Goal: Task Accomplishment & Management: Manage account settings

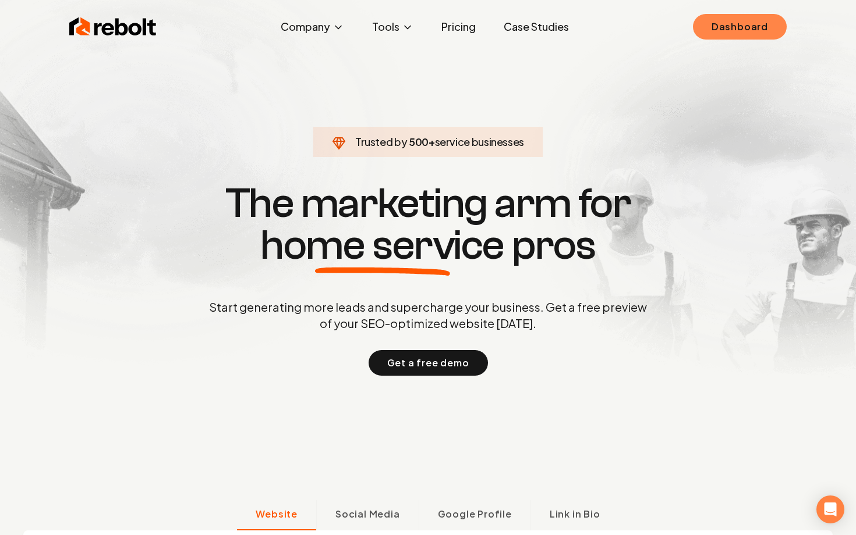
click at [736, 31] on link "Dashboard" at bounding box center [740, 27] width 94 height 26
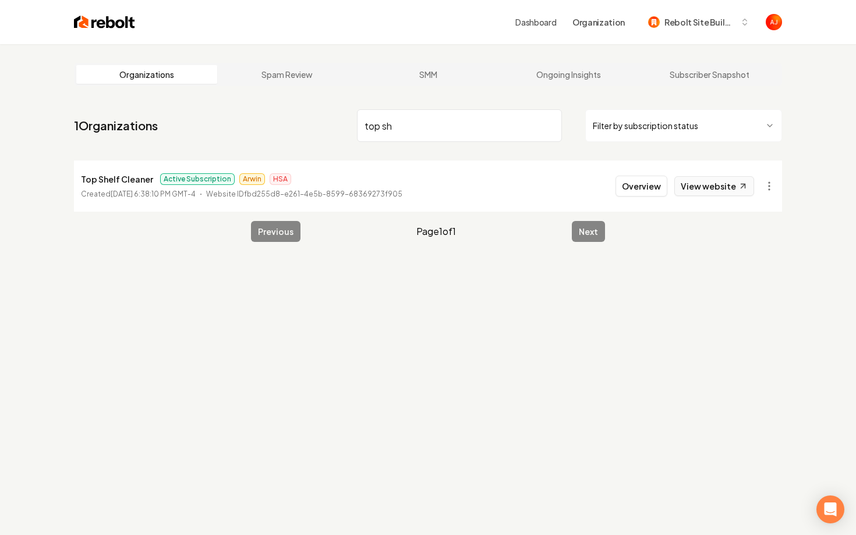
click at [721, 190] on link "View website" at bounding box center [714, 186] width 80 height 20
drag, startPoint x: 424, startPoint y: 137, endPoint x: 310, endPoint y: 133, distance: 114.2
click at [310, 133] on nav "1 Organizations top sh Filter by subscription status" at bounding box center [428, 130] width 708 height 51
drag, startPoint x: 406, startPoint y: 130, endPoint x: 302, endPoint y: 102, distance: 107.3
click at [303, 103] on main "Organizations Spam Review SMM Ongoing Insights Subscriber Snapshot 1 Organizati…" at bounding box center [427, 152] width 745 height 217
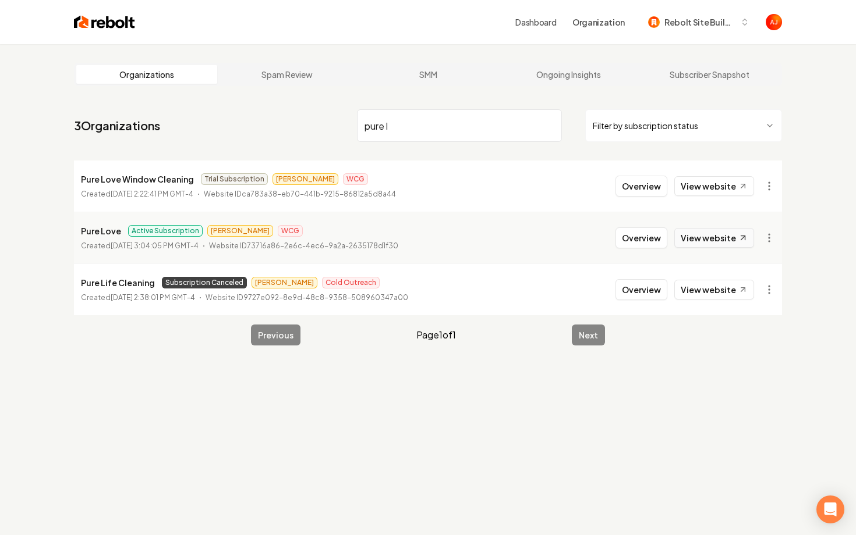
type input "pure l"
click at [711, 236] on link "View website" at bounding box center [714, 238] width 80 height 20
click at [637, 237] on button "Overview" at bounding box center [641, 238] width 52 height 21
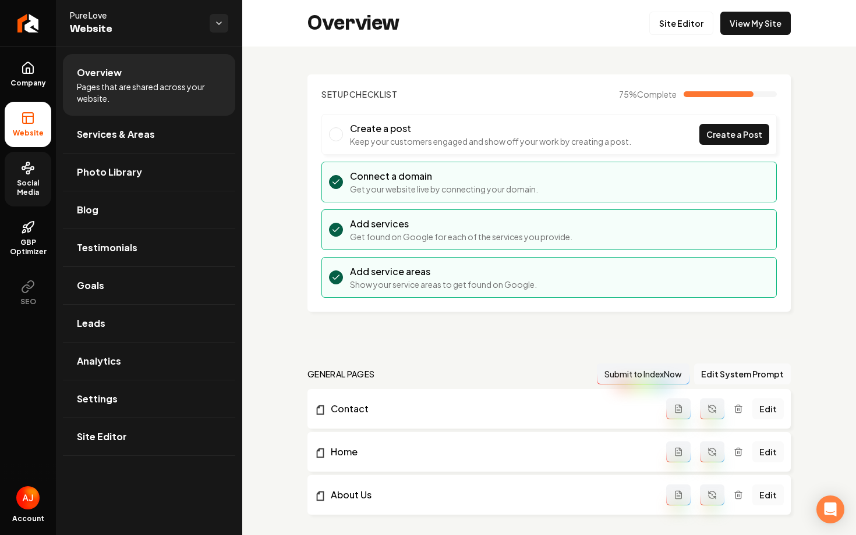
click at [29, 169] on icon at bounding box center [28, 168] width 14 height 14
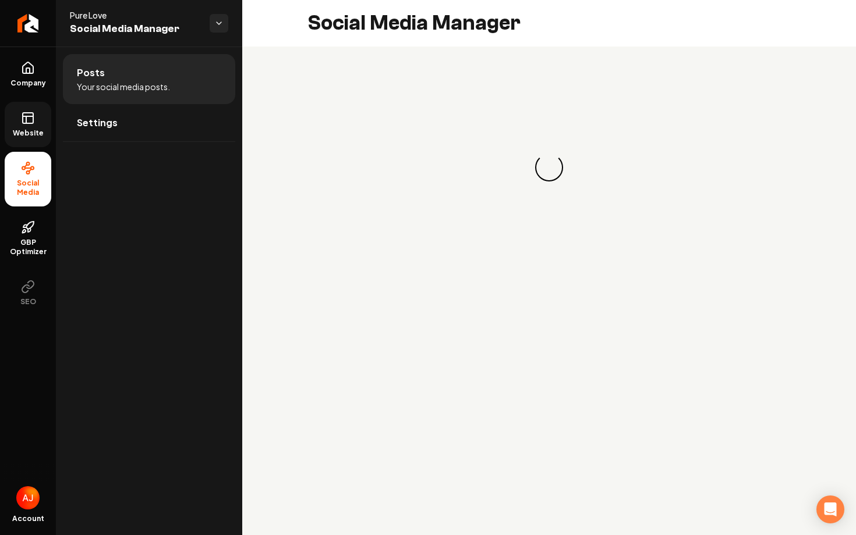
click at [31, 131] on span "Website" at bounding box center [28, 133] width 40 height 9
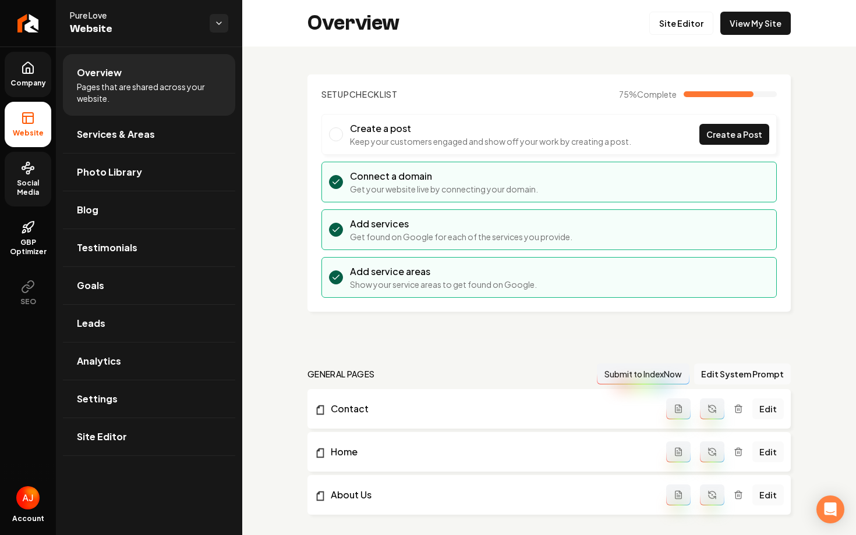
click at [31, 74] on icon at bounding box center [28, 68] width 14 height 14
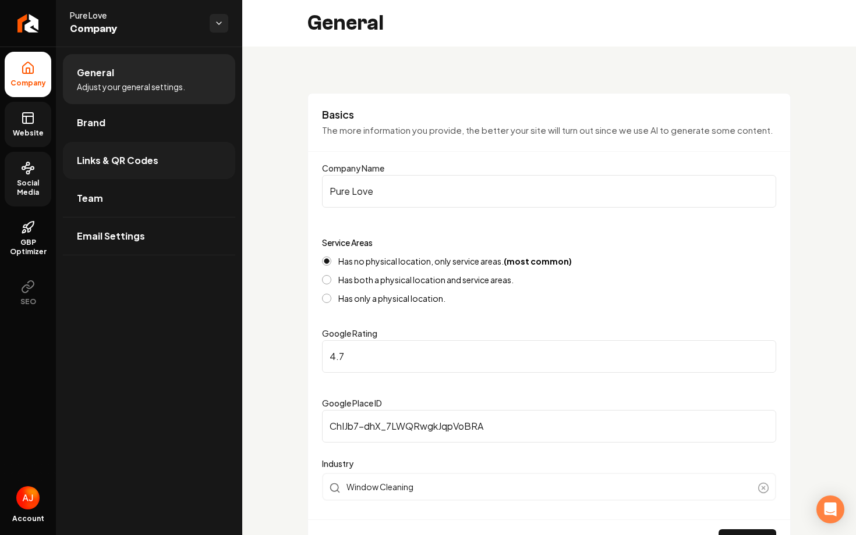
click at [152, 168] on link "Links & QR Codes" at bounding box center [149, 160] width 172 height 37
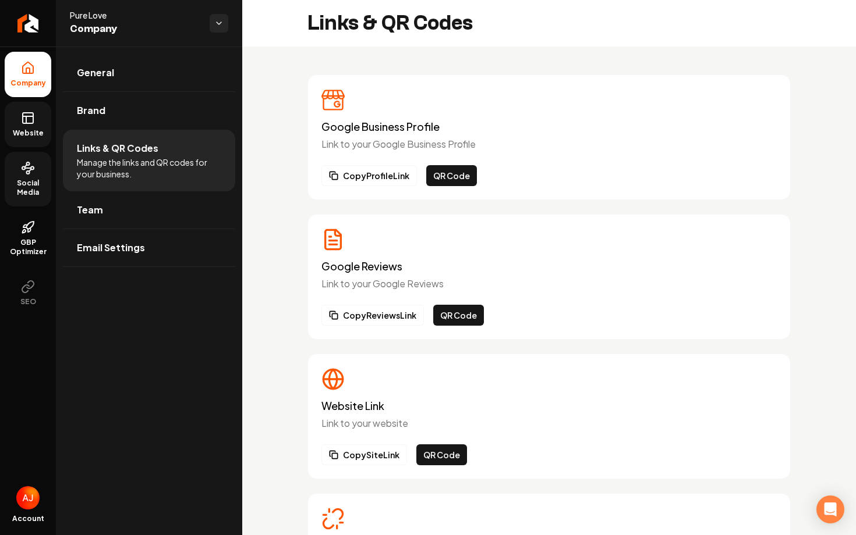
scroll to position [112, 0]
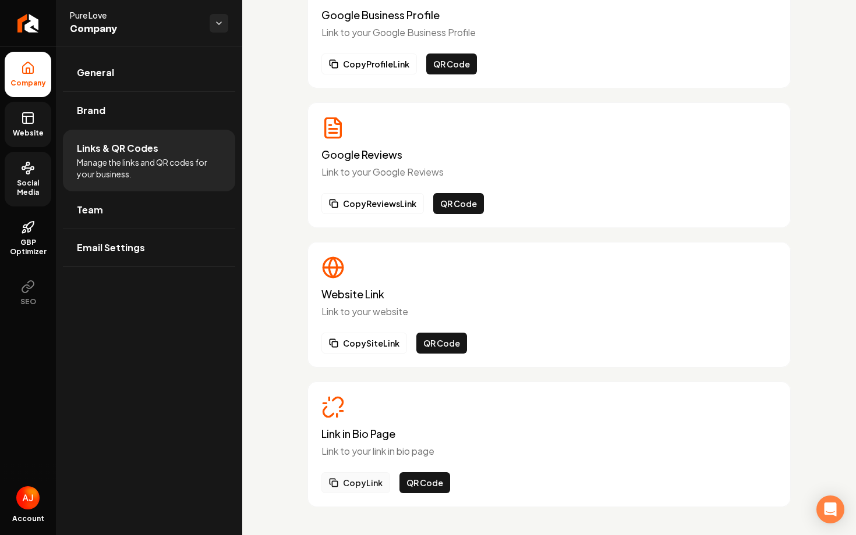
click at [350, 485] on button "Copy Link" at bounding box center [355, 483] width 69 height 21
click at [424, 474] on button "QR Code" at bounding box center [424, 483] width 51 height 21
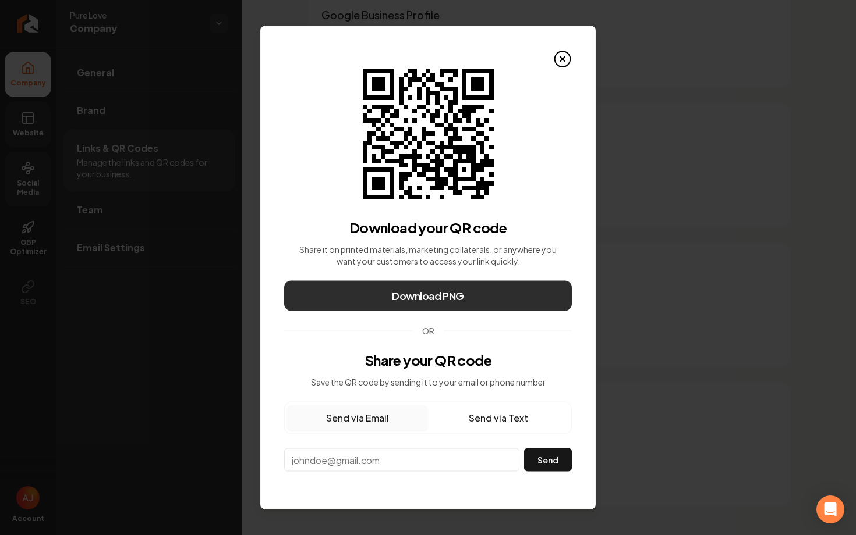
click at [471, 294] on button "Download PNG" at bounding box center [428, 296] width 288 height 30
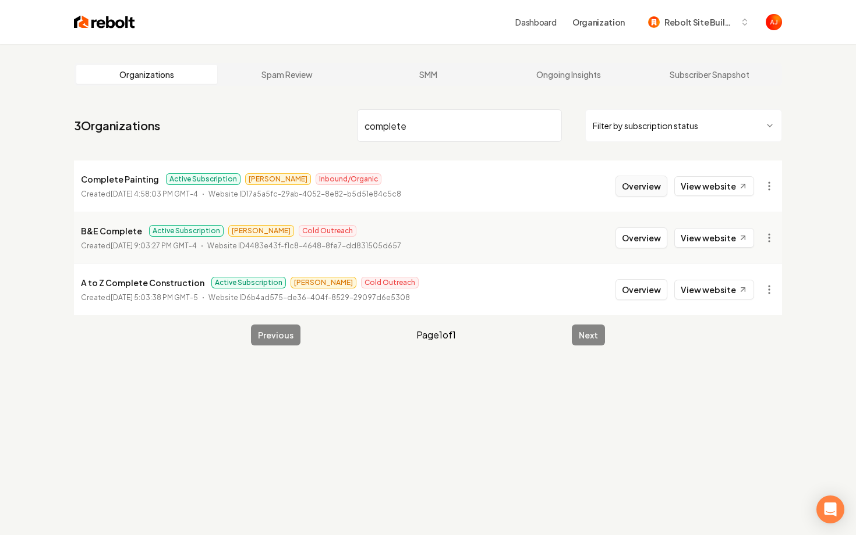
type input "complete"
click at [650, 193] on button "Overview" at bounding box center [641, 186] width 52 height 21
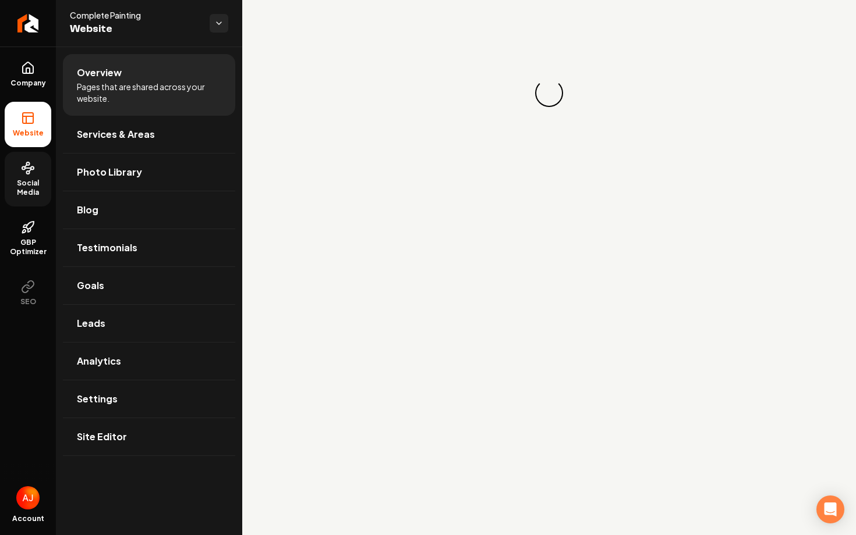
click at [29, 182] on span "Social Media" at bounding box center [28, 188] width 47 height 19
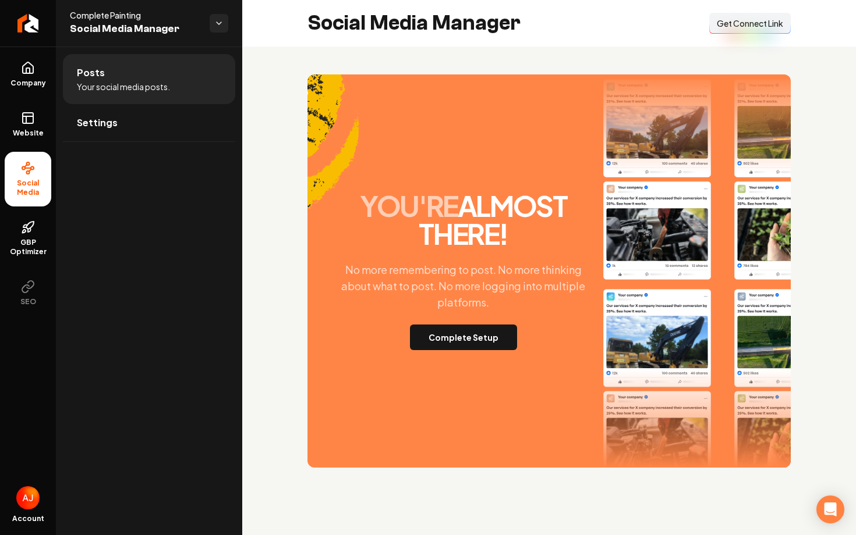
click at [733, 28] on span "Get Connect Link" at bounding box center [749, 23] width 66 height 12
click at [463, 346] on button "Complete Setup" at bounding box center [463, 338] width 107 height 26
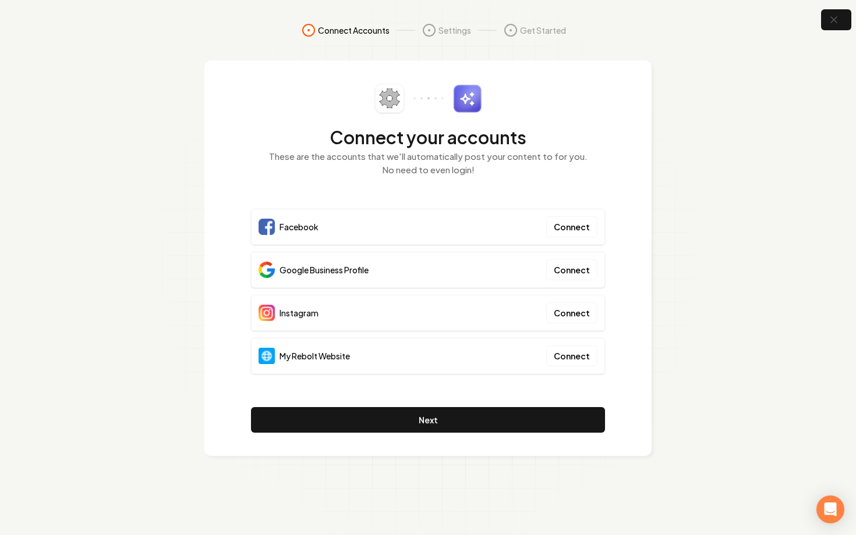
click at [580, 371] on div "My Rebolt Website Connect" at bounding box center [428, 356] width 354 height 36
click at [569, 360] on button "Connect" at bounding box center [571, 356] width 51 height 21
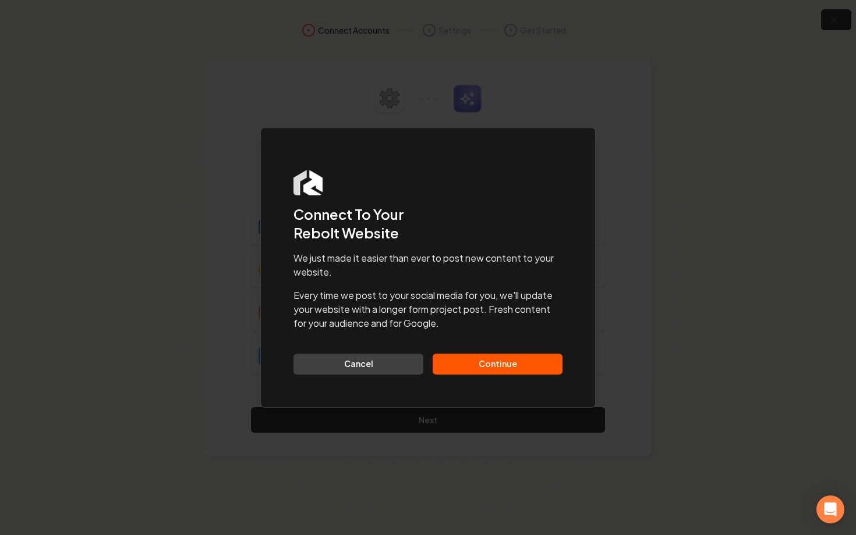
click at [496, 371] on button "Continue" at bounding box center [497, 364] width 130 height 21
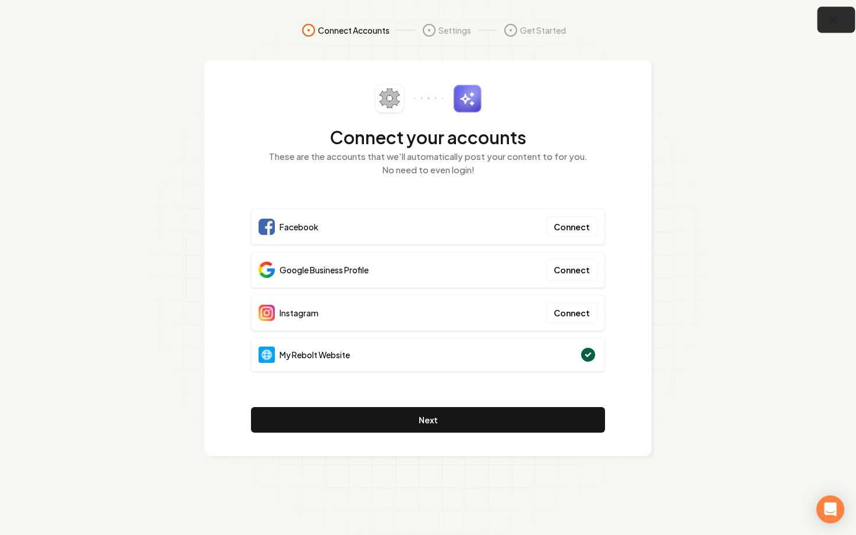
click at [825, 28] on button "button" at bounding box center [836, 20] width 38 height 26
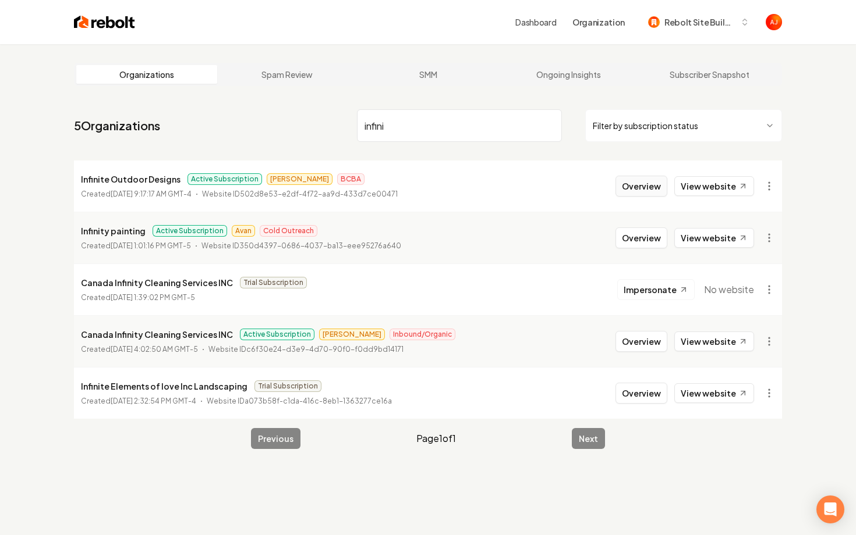
type input "infini"
click at [644, 191] on button "Overview" at bounding box center [641, 186] width 52 height 21
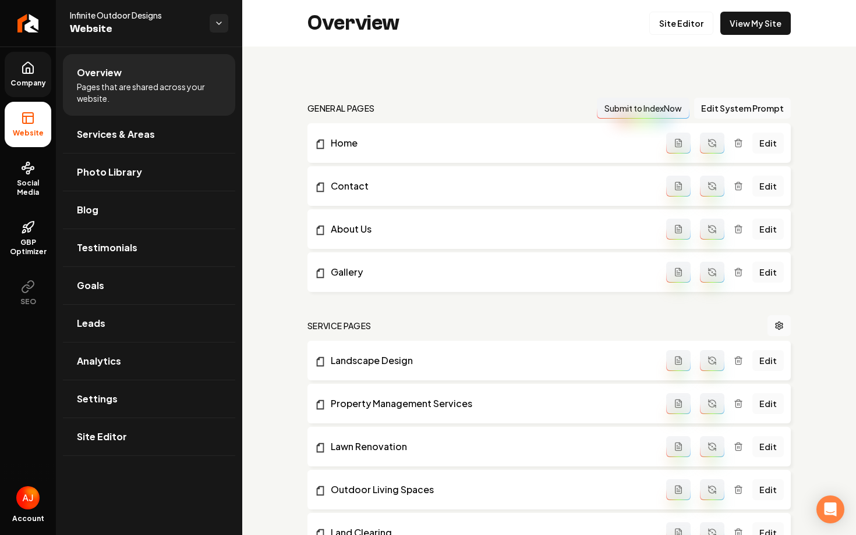
click at [23, 88] on link "Company" at bounding box center [28, 74] width 47 height 45
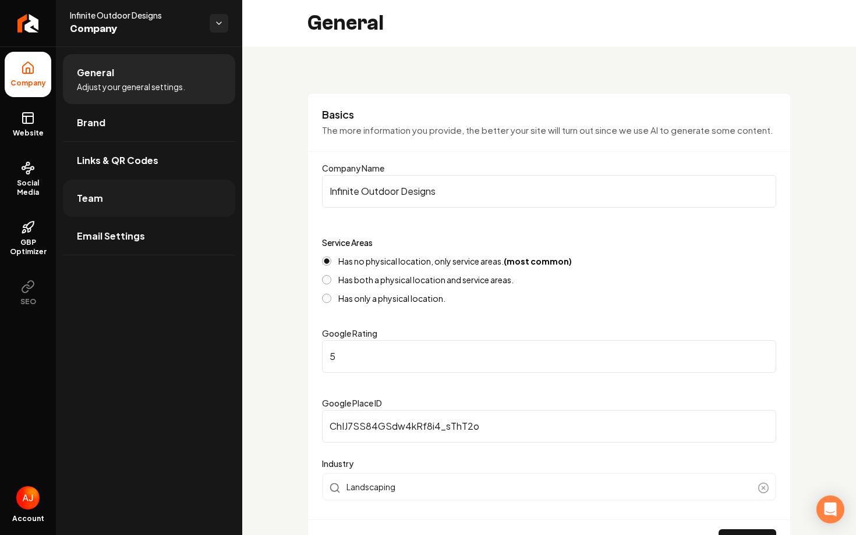
click at [119, 204] on link "Team" at bounding box center [149, 198] width 172 height 37
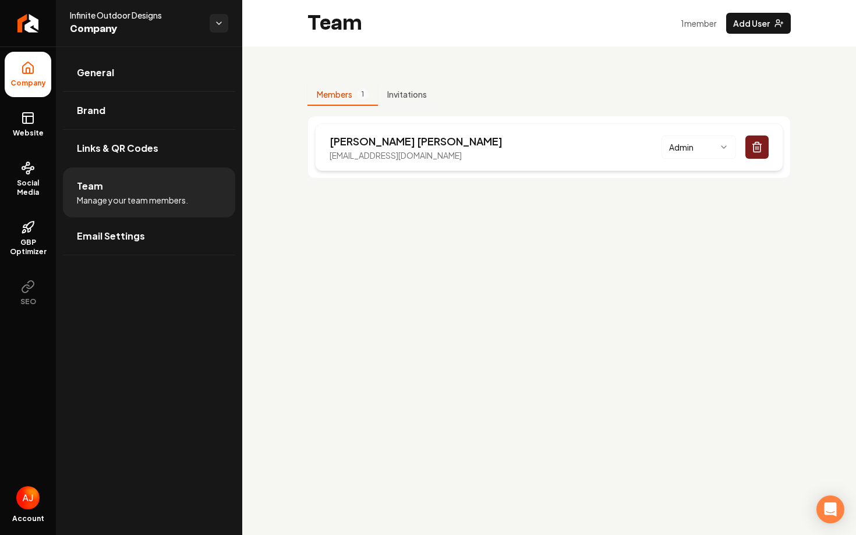
drag, startPoint x: 482, startPoint y: 155, endPoint x: 327, endPoint y: 158, distance: 155.4
click at [327, 158] on div "[PERSON_NAME] [EMAIL_ADDRESS][DOMAIN_NAME] Admin" at bounding box center [549, 147] width 468 height 48
copy p "[EMAIL_ADDRESS][DOMAIN_NAME]"
click at [21, 175] on icon at bounding box center [28, 168] width 14 height 14
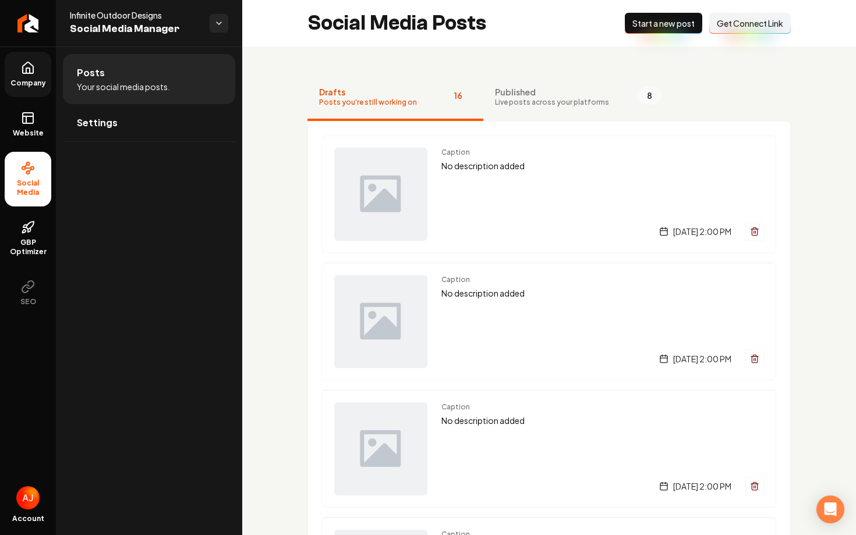
click at [718, 24] on span "Get Connect Link" at bounding box center [749, 23] width 66 height 12
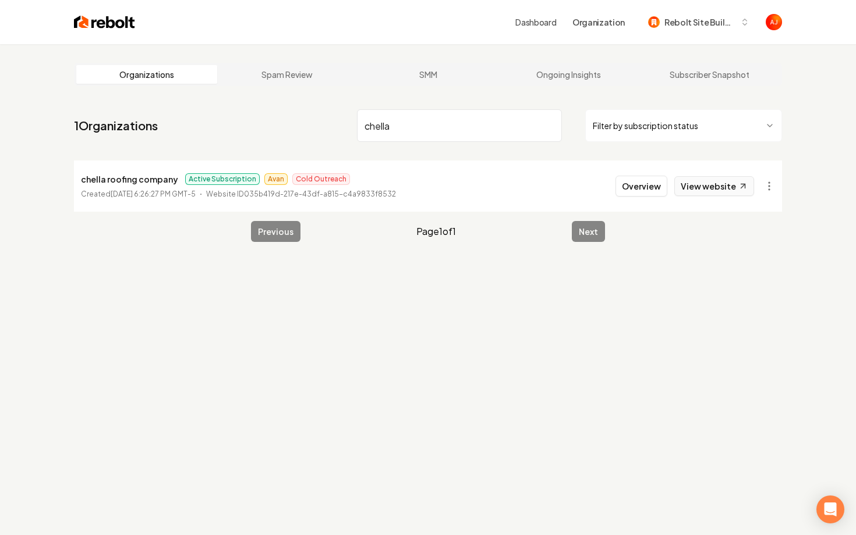
click at [707, 184] on link "View website" at bounding box center [714, 186] width 80 height 20
drag, startPoint x: 407, startPoint y: 134, endPoint x: 316, endPoint y: 129, distance: 91.0
click at [316, 129] on nav "1 Organizations chella Filter by subscription status" at bounding box center [428, 130] width 708 height 51
type input "fuel"
click at [643, 194] on button "Overview" at bounding box center [641, 186] width 52 height 21
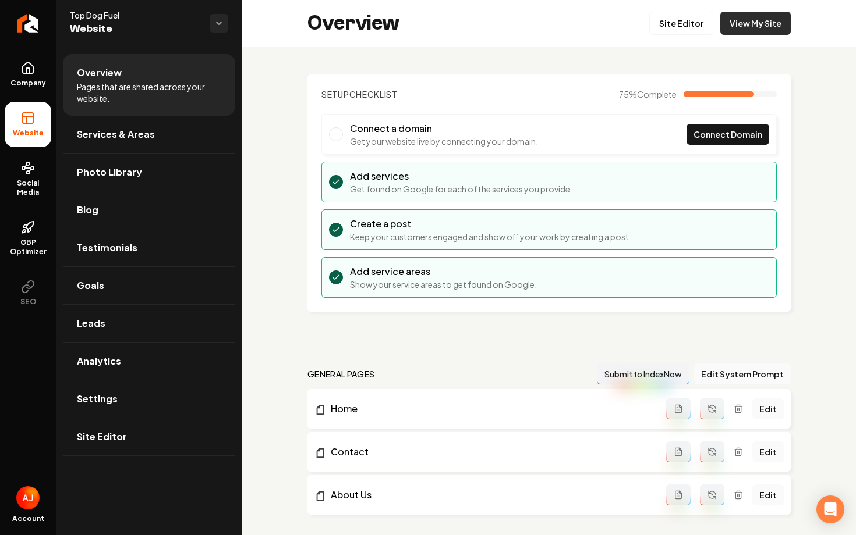
click at [779, 18] on link "View My Site" at bounding box center [755, 23] width 70 height 23
click at [34, 178] on link "Social Media" at bounding box center [28, 179] width 47 height 55
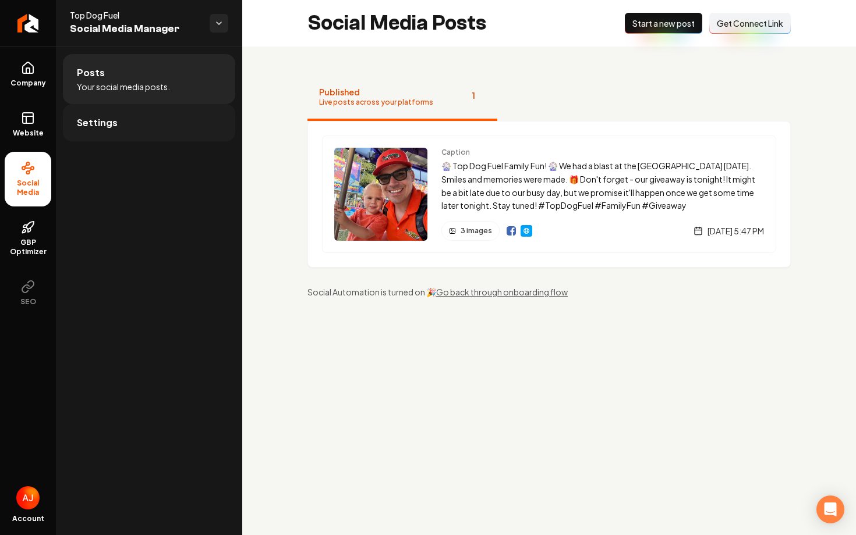
click at [148, 122] on link "Settings" at bounding box center [149, 122] width 172 height 37
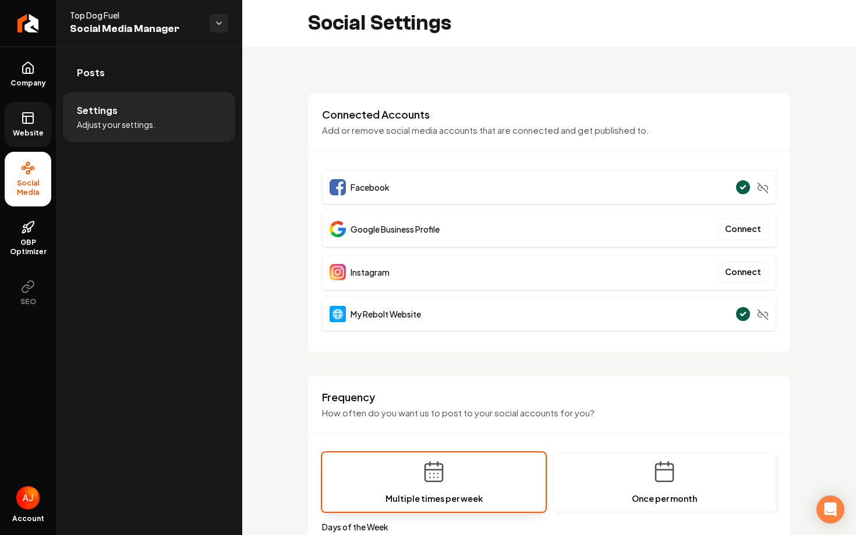
click at [22, 114] on icon at bounding box center [28, 118] width 14 height 14
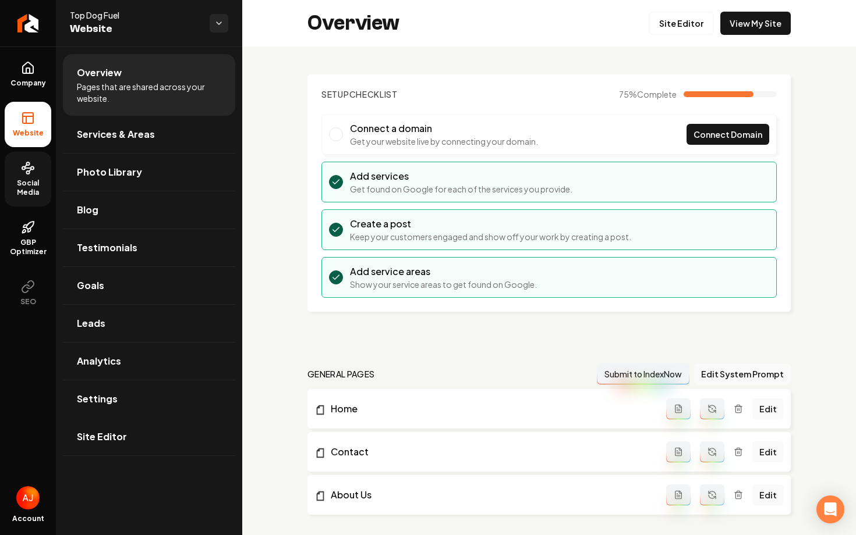
click at [23, 184] on span "Social Media" at bounding box center [28, 188] width 47 height 19
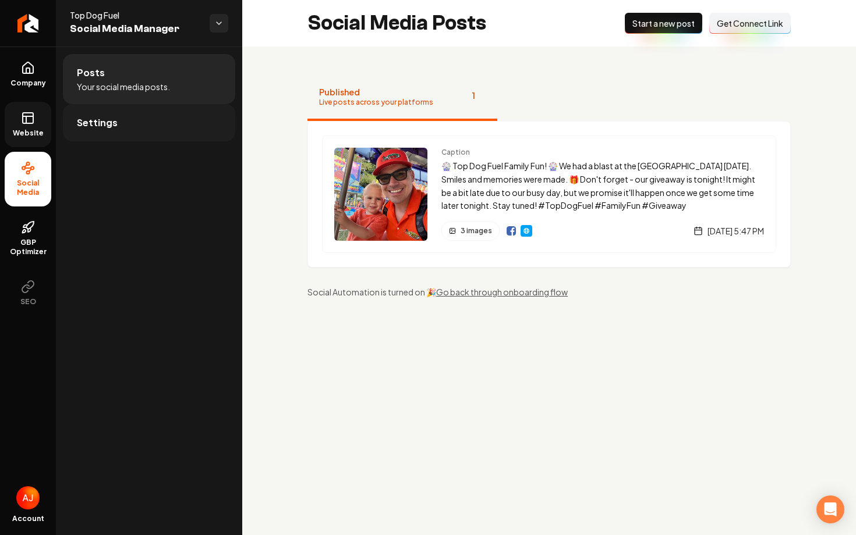
click at [132, 120] on link "Settings" at bounding box center [149, 122] width 172 height 37
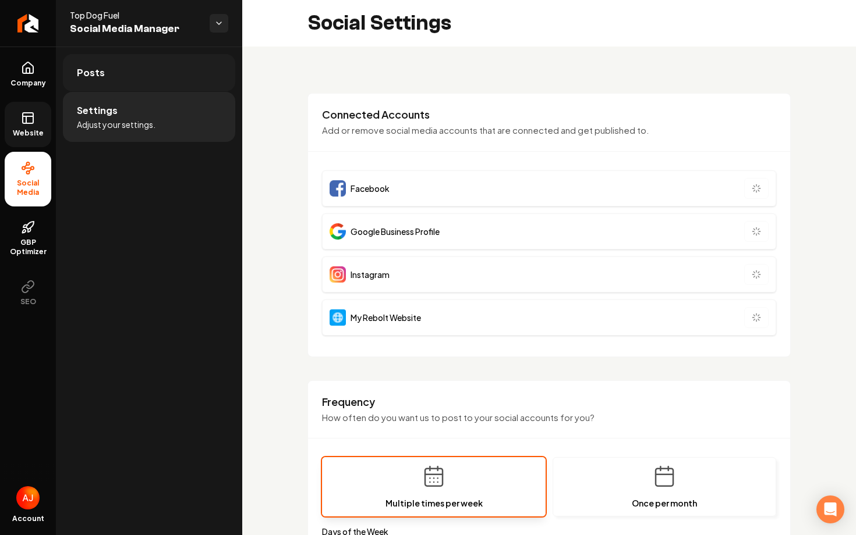
click at [124, 77] on link "Posts" at bounding box center [149, 72] width 172 height 37
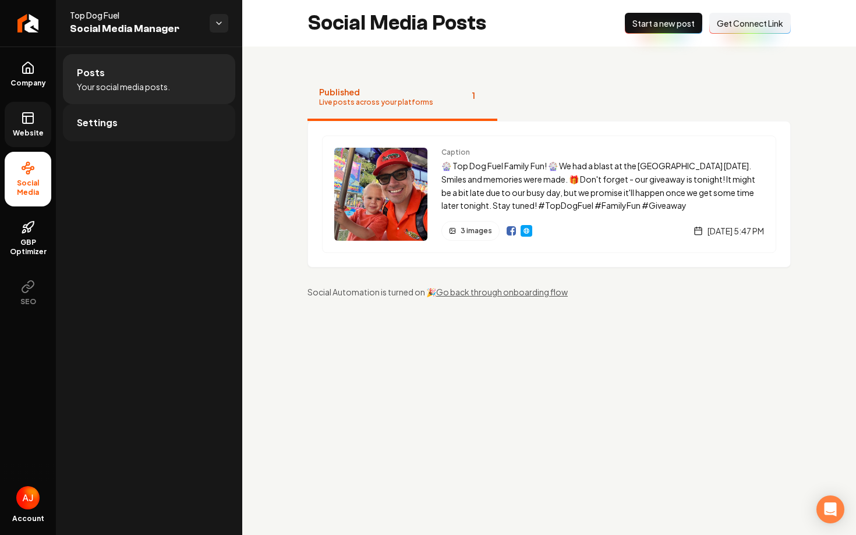
click at [87, 122] on span "Settings" at bounding box center [97, 123] width 41 height 14
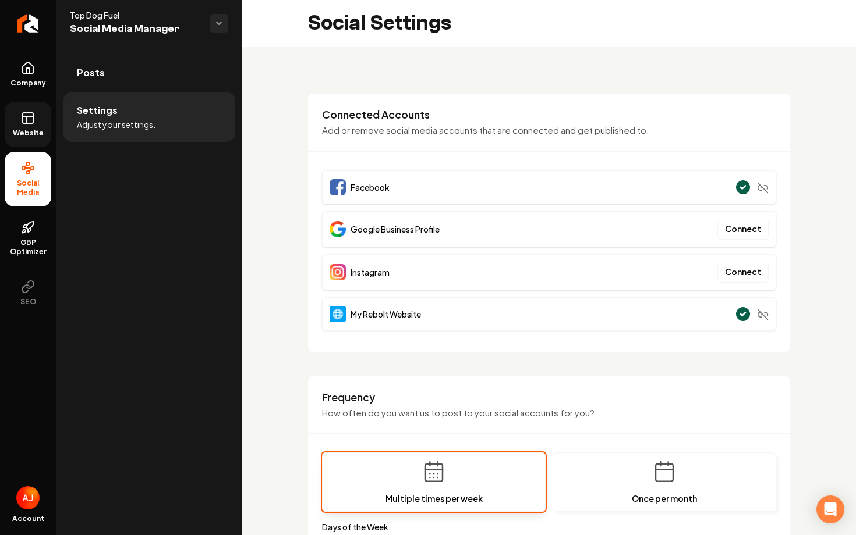
click at [198, 158] on div "Posts Settings Adjust your settings." at bounding box center [149, 291] width 186 height 489
click at [29, 134] on span "Website" at bounding box center [28, 133] width 40 height 9
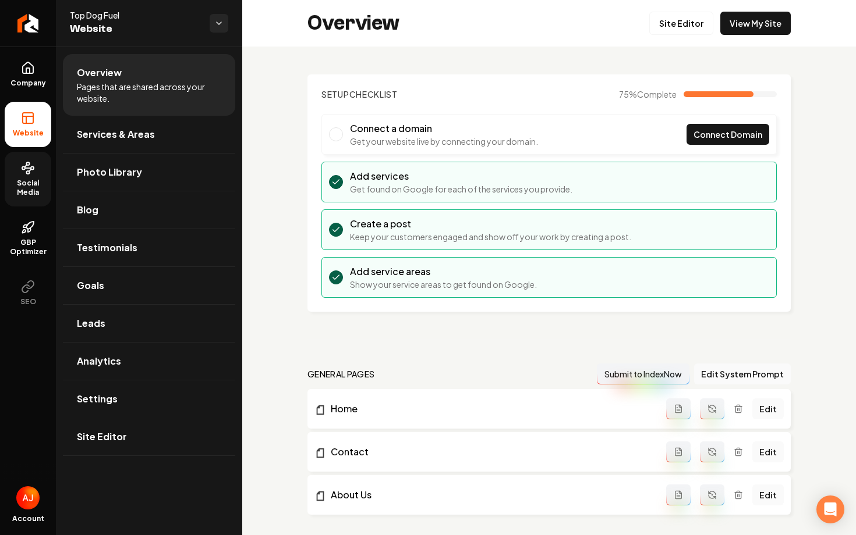
click at [30, 175] on icon at bounding box center [28, 168] width 14 height 14
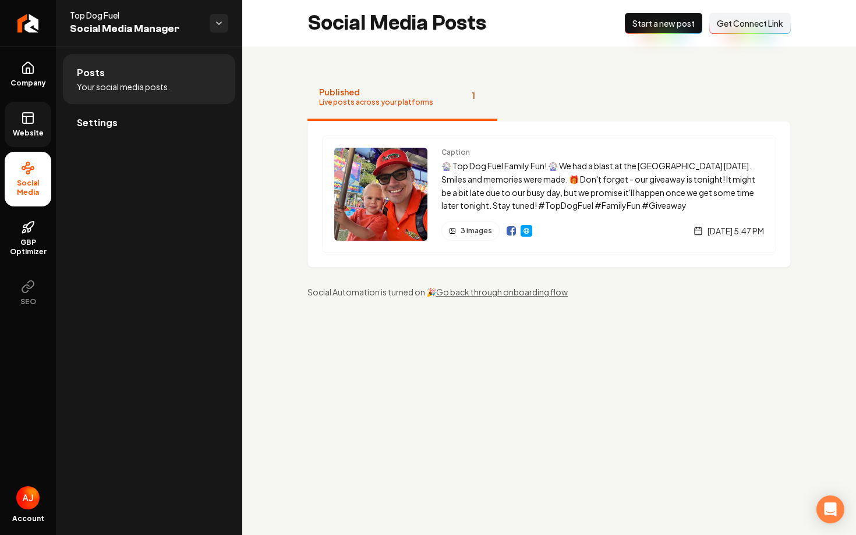
click at [729, 29] on span "Get Connect Link" at bounding box center [749, 23] width 66 height 12
click at [502, 145] on div "Caption 🎡 Top Dog Fuel Family Fun! 🎡 We had a blast at the [GEOGRAPHIC_DATA] [D…" at bounding box center [549, 195] width 454 height 118
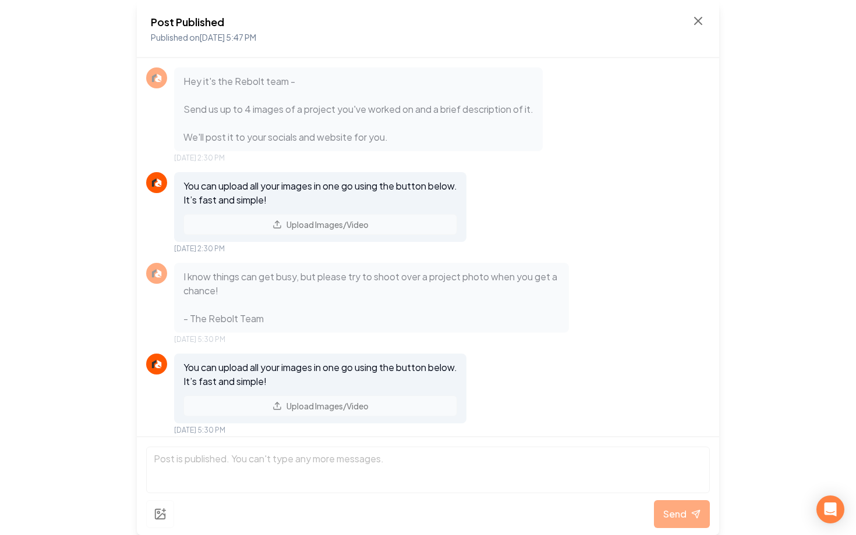
scroll to position [718, 0]
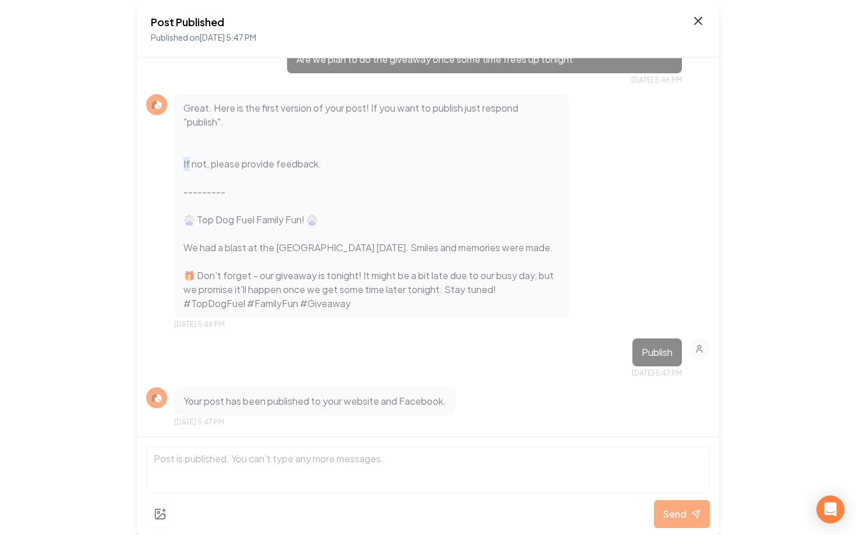
click at [700, 18] on icon at bounding box center [697, 20] width 7 height 7
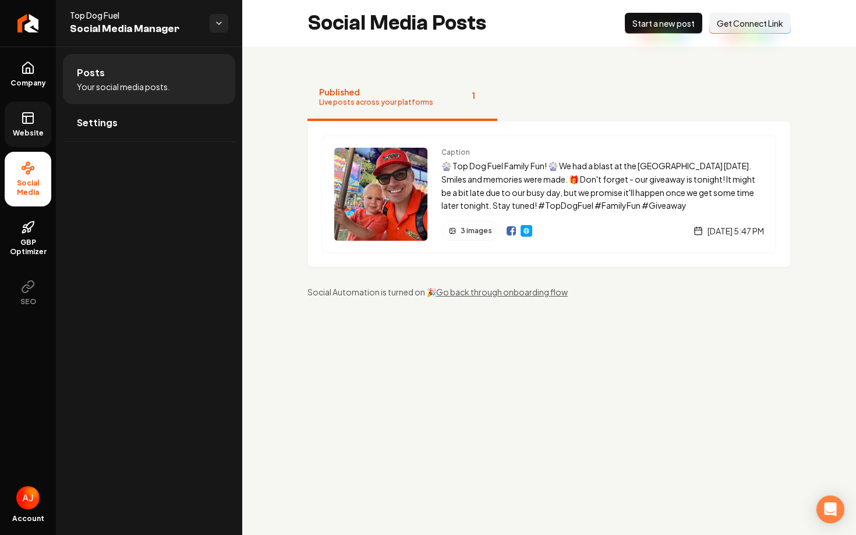
click at [15, 117] on link "Website" at bounding box center [28, 124] width 47 height 45
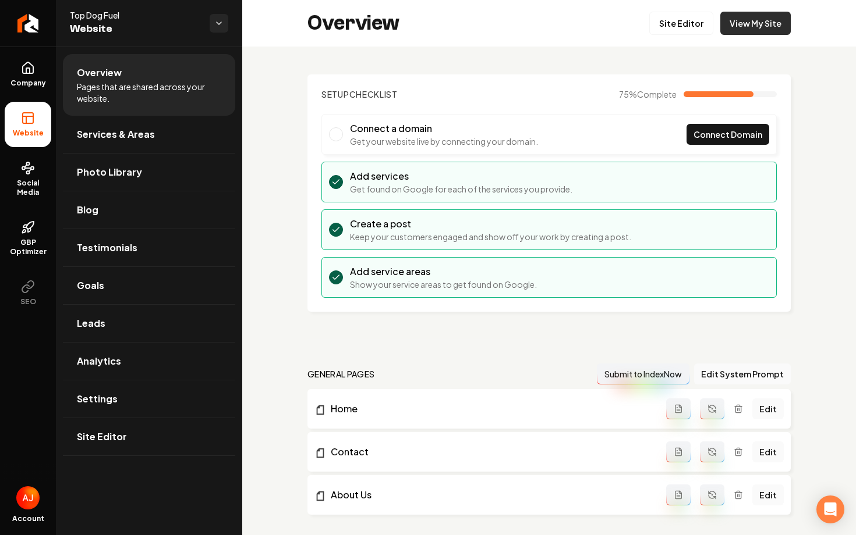
click at [740, 34] on link "View My Site" at bounding box center [755, 23] width 70 height 23
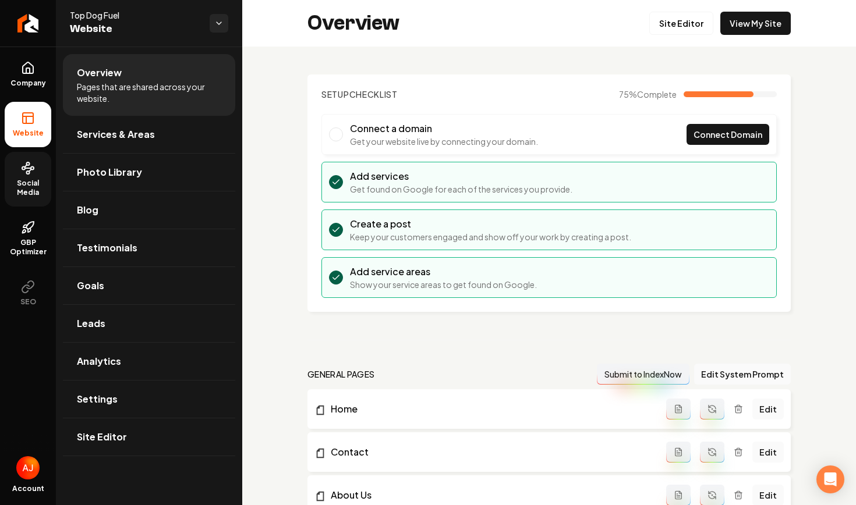
click at [22, 180] on span "Social Media" at bounding box center [28, 188] width 47 height 19
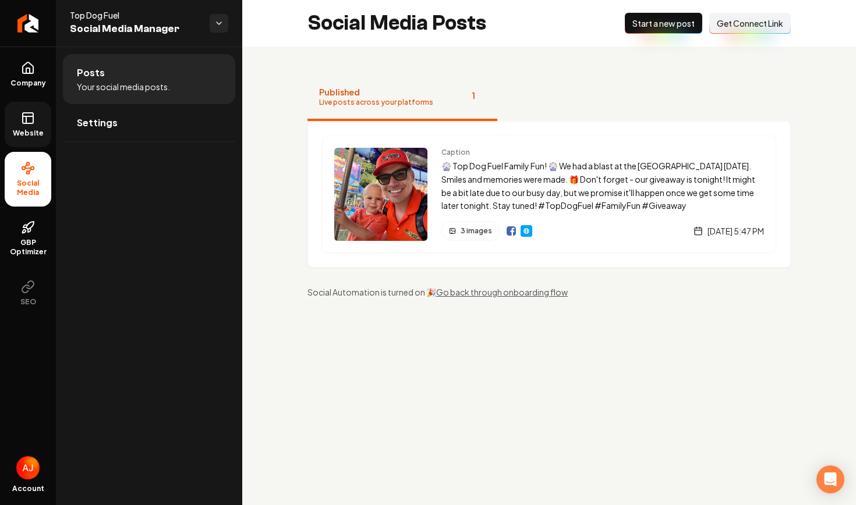
click at [27, 122] on icon at bounding box center [28, 118] width 14 height 14
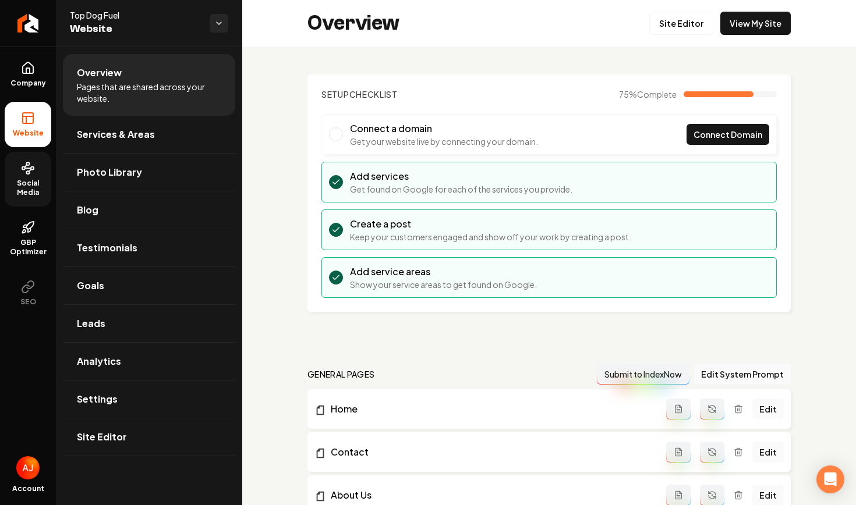
click at [18, 171] on link "Social Media" at bounding box center [28, 179] width 47 height 55
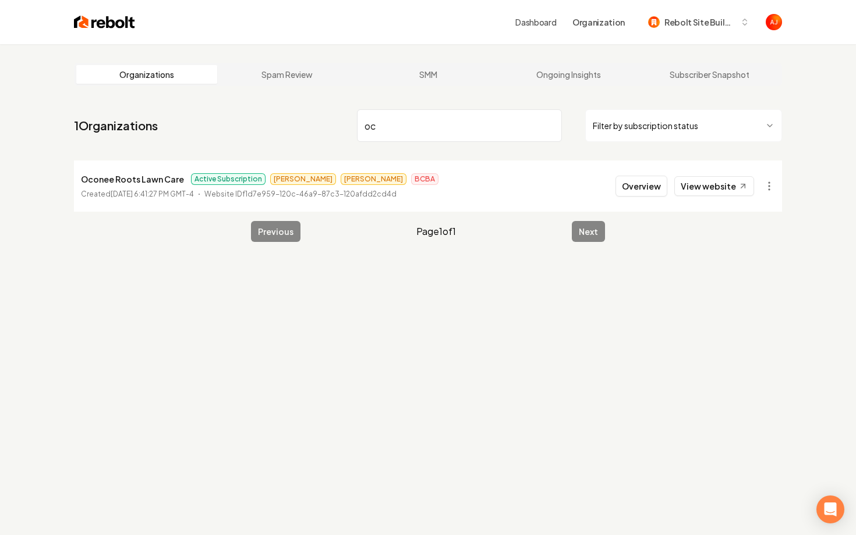
type input "o"
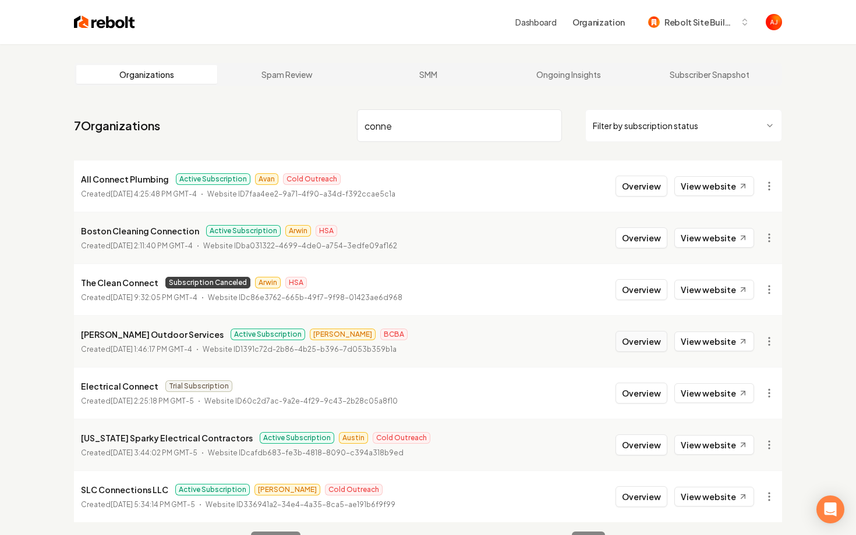
type input "conne"
click at [656, 336] on button "Overview" at bounding box center [641, 341] width 52 height 21
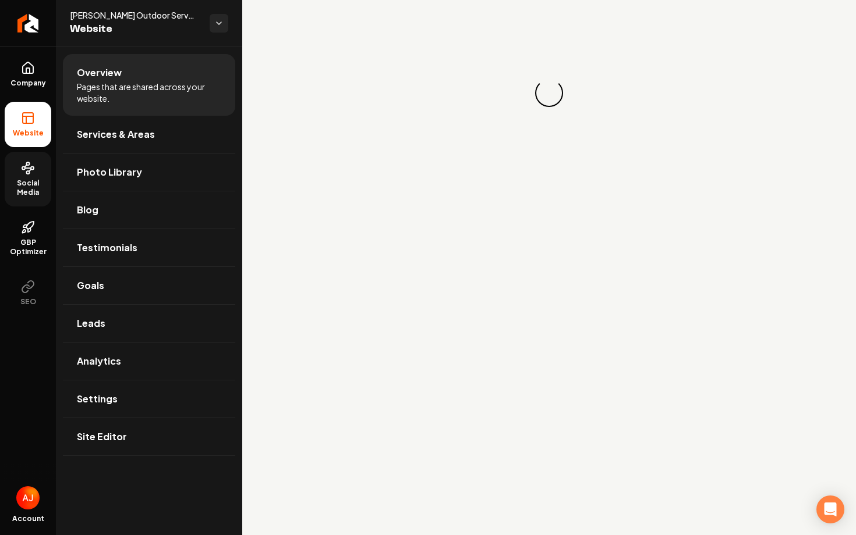
click at [15, 184] on span "Social Media" at bounding box center [28, 188] width 47 height 19
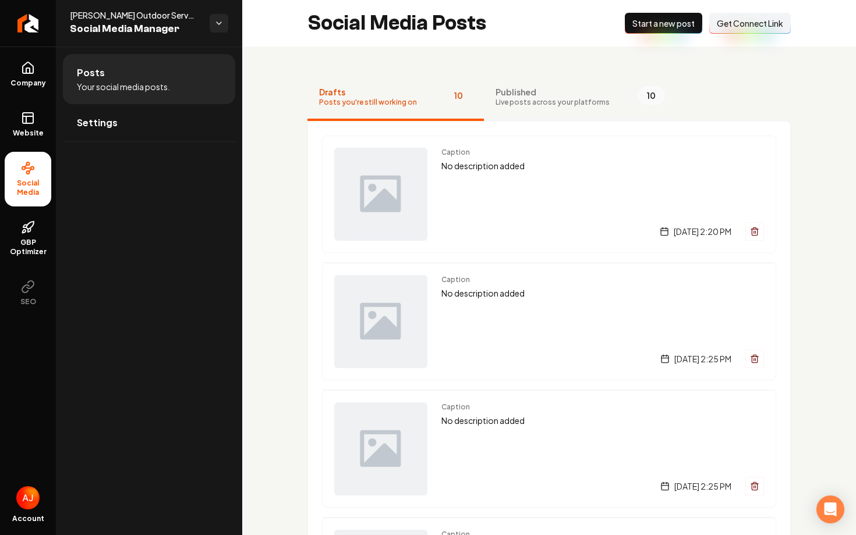
click at [526, 99] on span "Live posts across your platforms" at bounding box center [552, 102] width 114 height 9
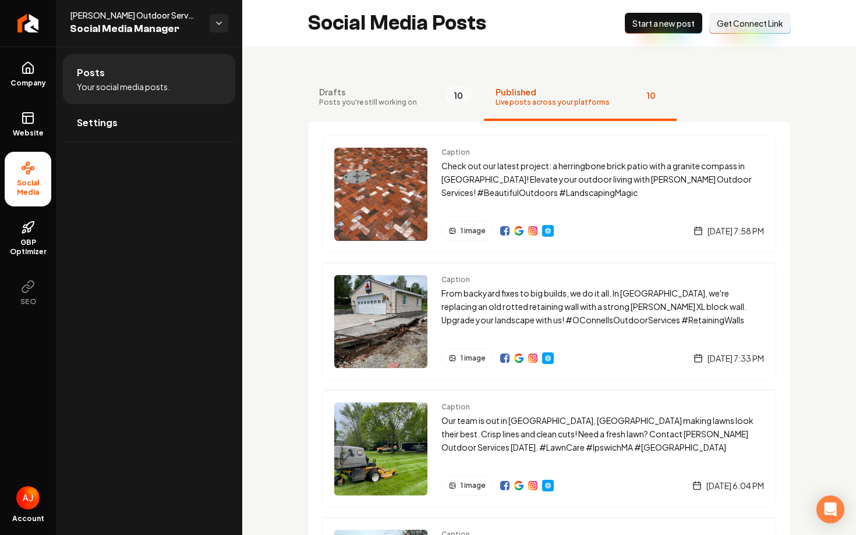
click at [502, 235] on img "Main content area" at bounding box center [504, 230] width 9 height 9
drag, startPoint x: 66, startPoint y: 12, endPoint x: 180, endPoint y: 15, distance: 114.7
click at [180, 15] on div "[PERSON_NAME] Outdoor Services Social Media Manager" at bounding box center [149, 23] width 186 height 47
copy span "[PERSON_NAME] Outdoor Services"
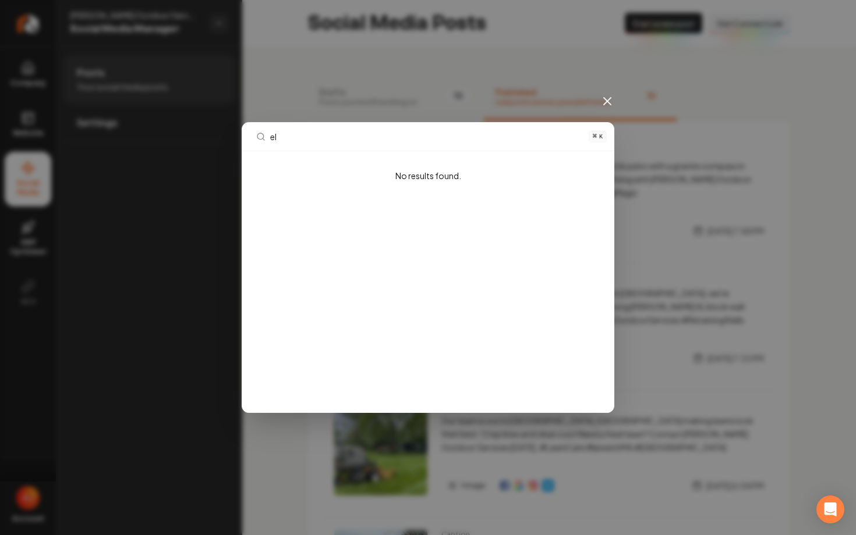
type input "e"
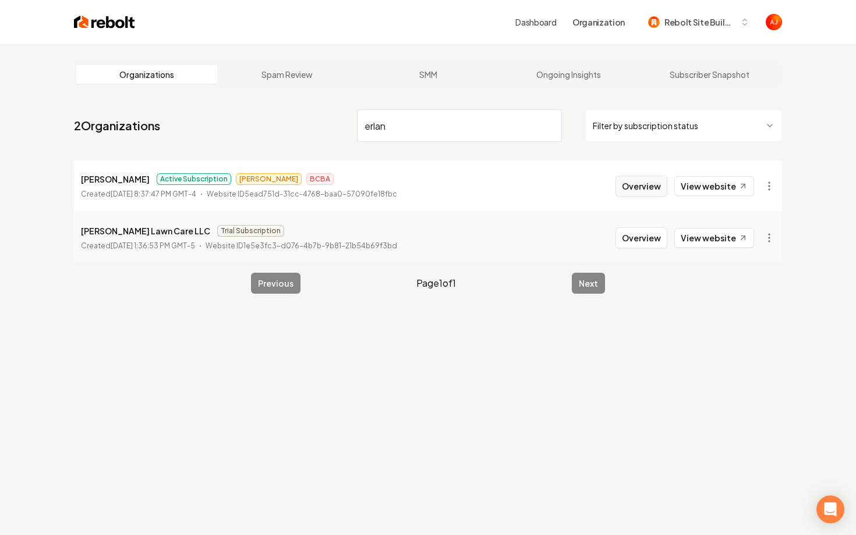
type input "erlan"
click at [645, 190] on button "Overview" at bounding box center [641, 186] width 52 height 21
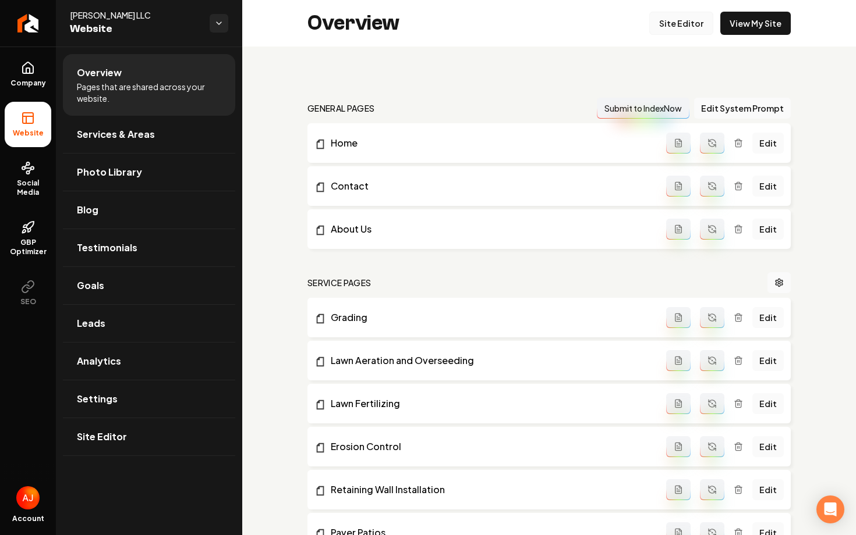
click at [665, 30] on link "Site Editor" at bounding box center [681, 23] width 64 height 23
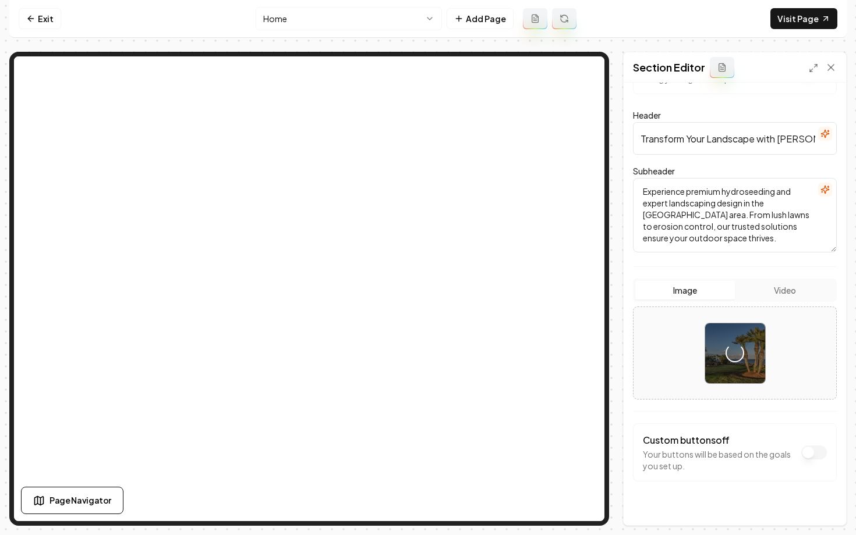
scroll to position [48, 0]
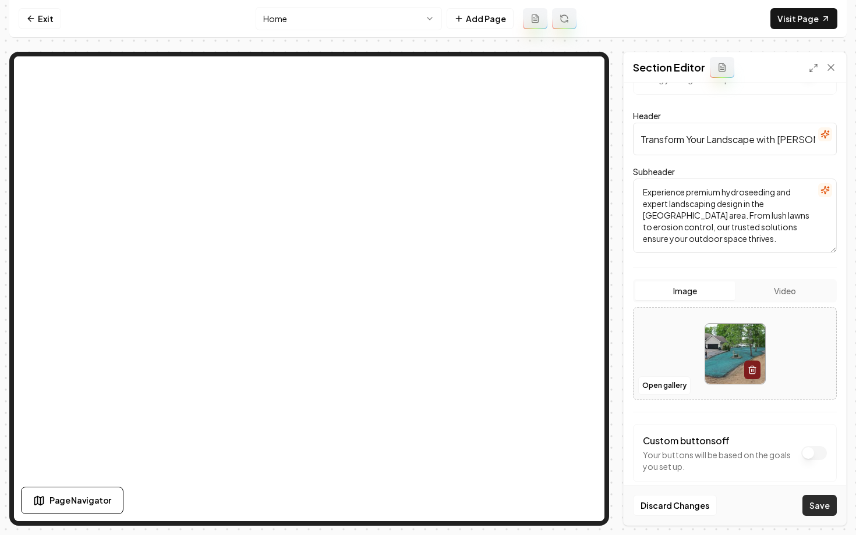
click at [821, 496] on button "Save" at bounding box center [819, 505] width 34 height 21
click at [30, 27] on link "Exit" at bounding box center [40, 18] width 42 height 21
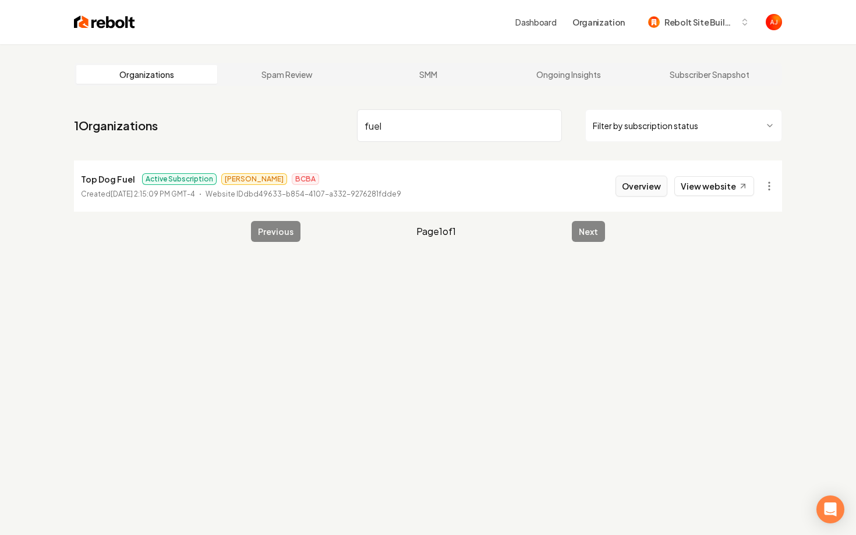
type input "fuel"
click at [653, 187] on button "Overview" at bounding box center [641, 186] width 52 height 21
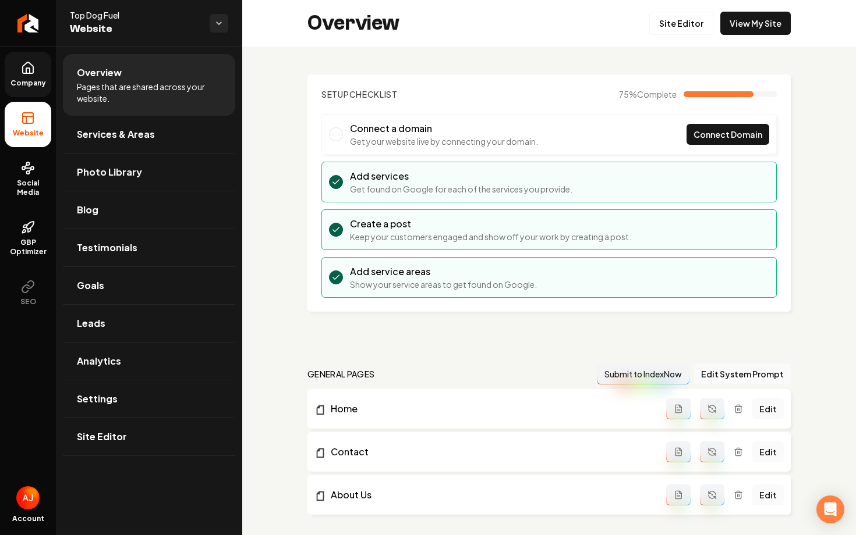
click at [27, 77] on link "Company" at bounding box center [28, 74] width 47 height 45
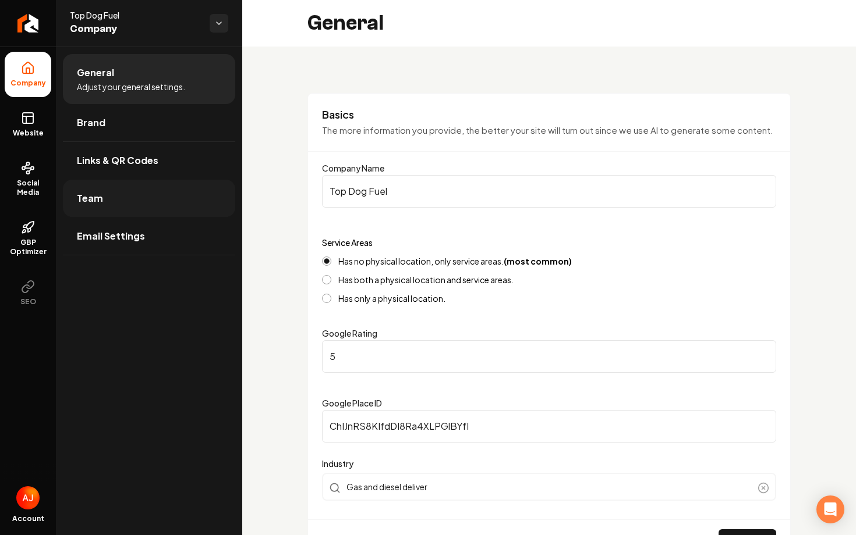
click at [122, 182] on link "Team" at bounding box center [149, 198] width 172 height 37
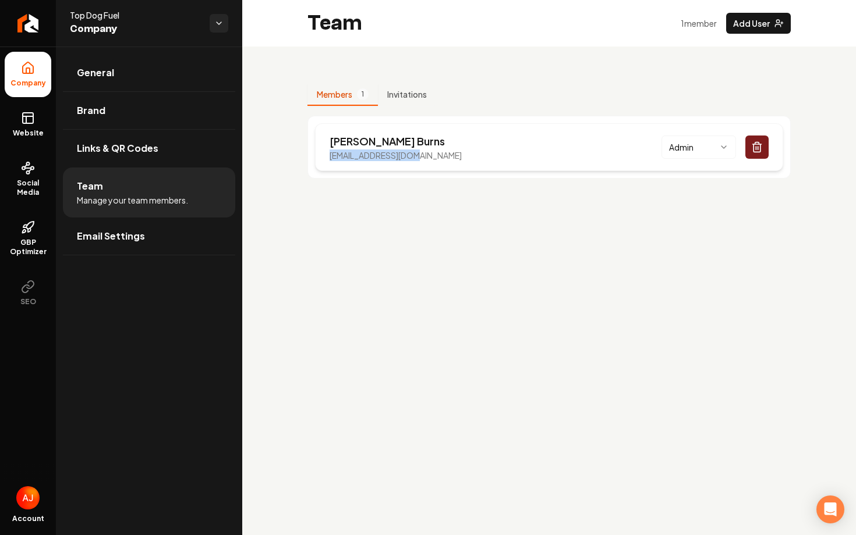
drag, startPoint x: 439, startPoint y: 155, endPoint x: 323, endPoint y: 152, distance: 116.5
click at [323, 152] on div "[PERSON_NAME] [EMAIL_ADDRESS][DOMAIN_NAME] Admin" at bounding box center [549, 147] width 468 height 48
click at [26, 174] on icon at bounding box center [28, 168] width 14 height 14
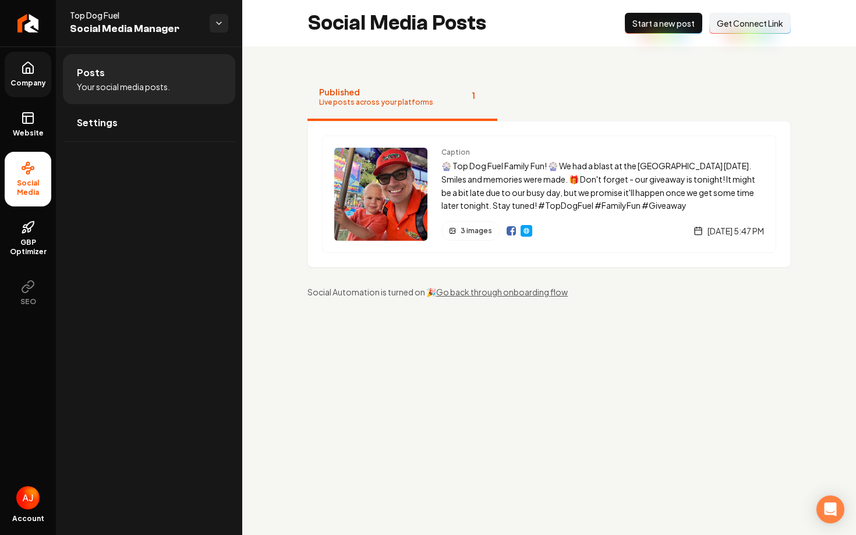
click at [741, 25] on span "Get Connect Link" at bounding box center [749, 23] width 66 height 12
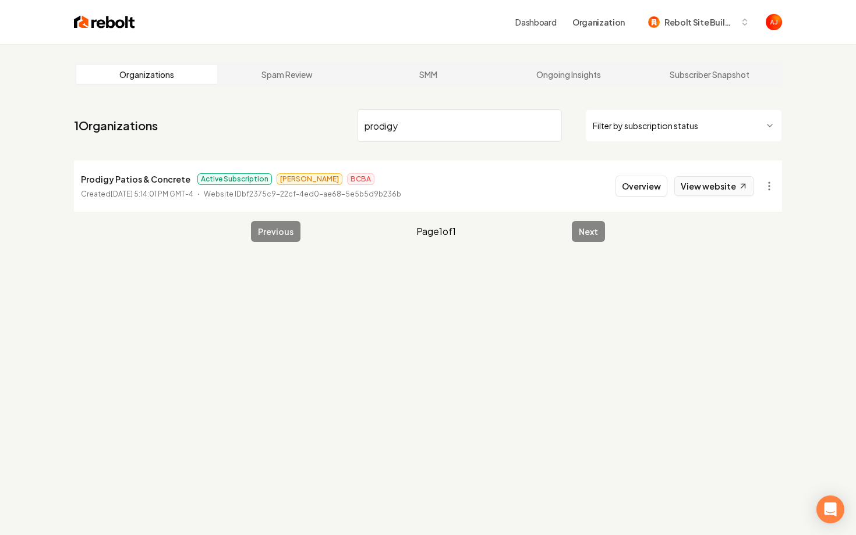
click at [683, 189] on link "View website" at bounding box center [714, 186] width 80 height 20
drag, startPoint x: 409, startPoint y: 130, endPoint x: 313, endPoint y: 120, distance: 96.5
click at [314, 121] on nav "1 Organizations prodigy Filter by subscription status" at bounding box center [428, 130] width 708 height 51
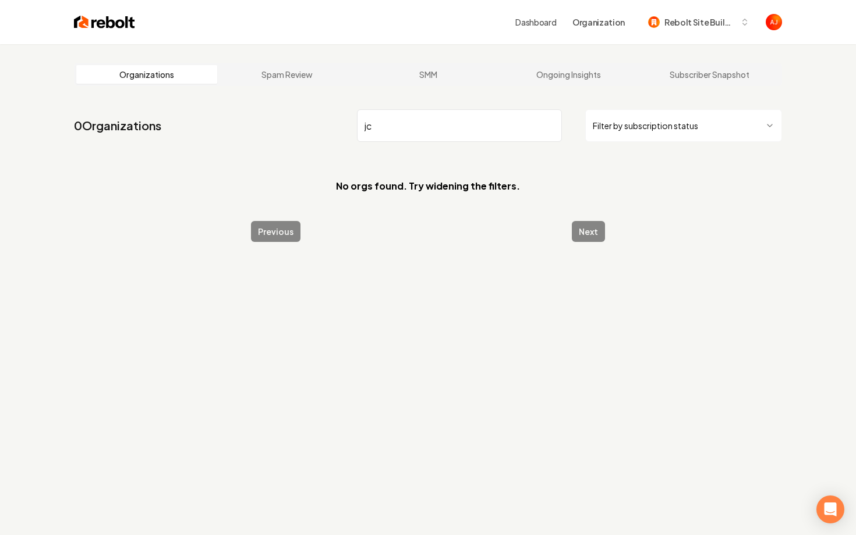
type input "j"
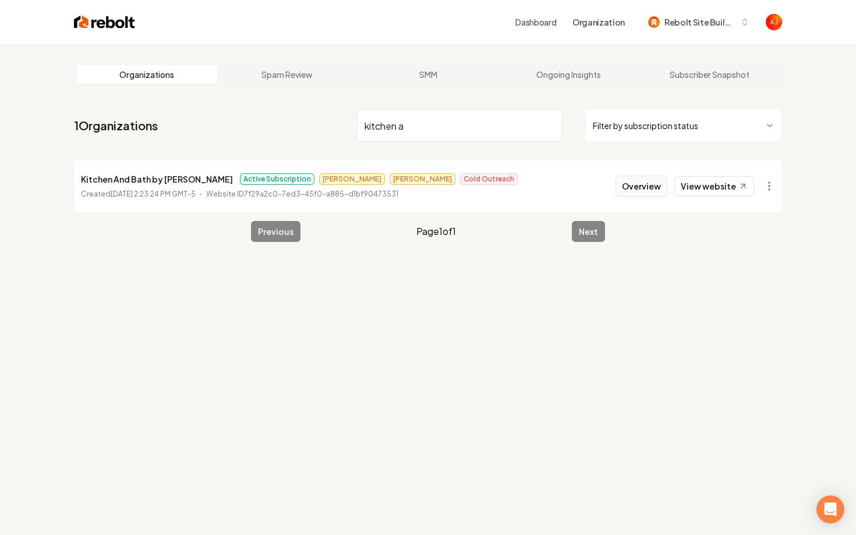
type input "kitchen a"
click at [634, 186] on button "Overview" at bounding box center [641, 186] width 52 height 21
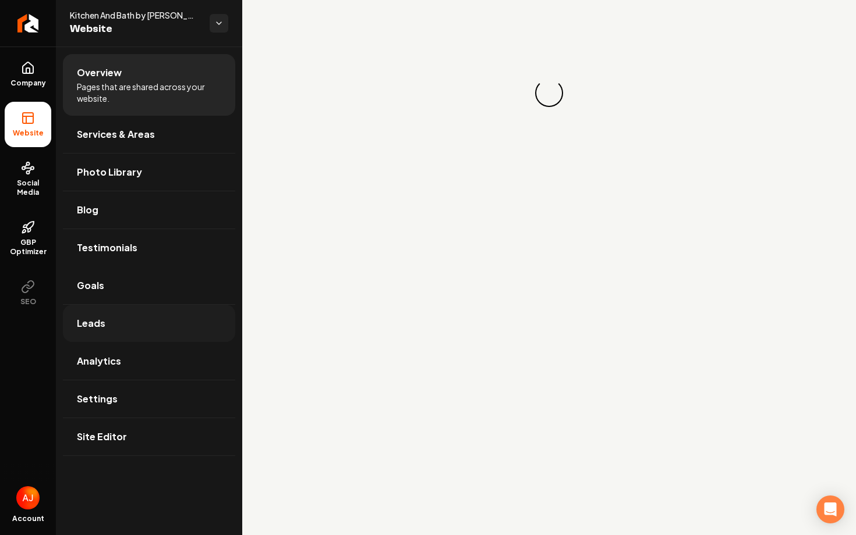
click at [104, 317] on link "Leads" at bounding box center [149, 323] width 172 height 37
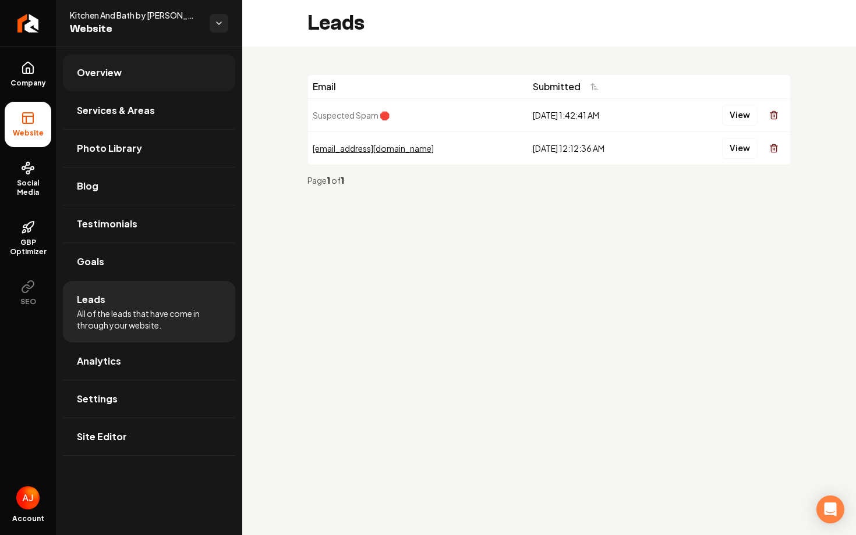
click at [116, 65] on link "Overview" at bounding box center [149, 72] width 172 height 37
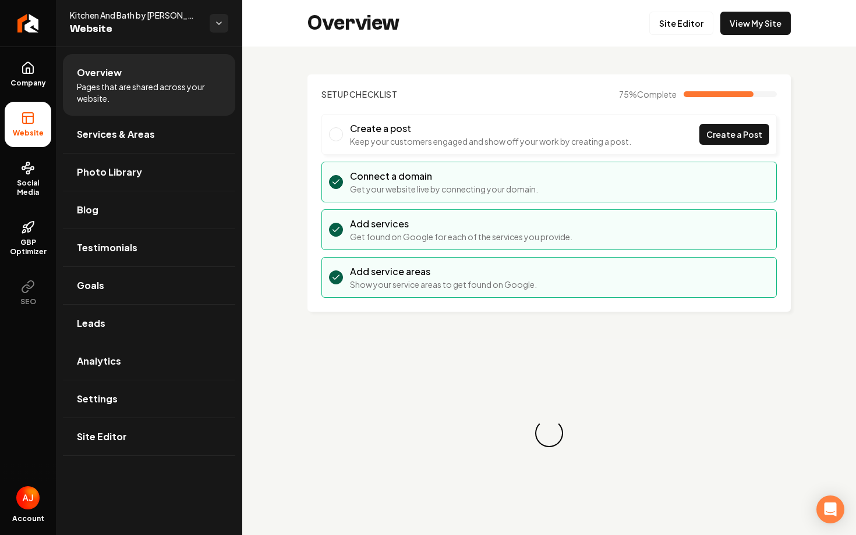
click at [728, 37] on div "Overview Site Editor View My Site" at bounding box center [548, 23] width 613 height 47
click at [730, 35] on div "Overview Site Editor View My Site" at bounding box center [548, 23] width 613 height 47
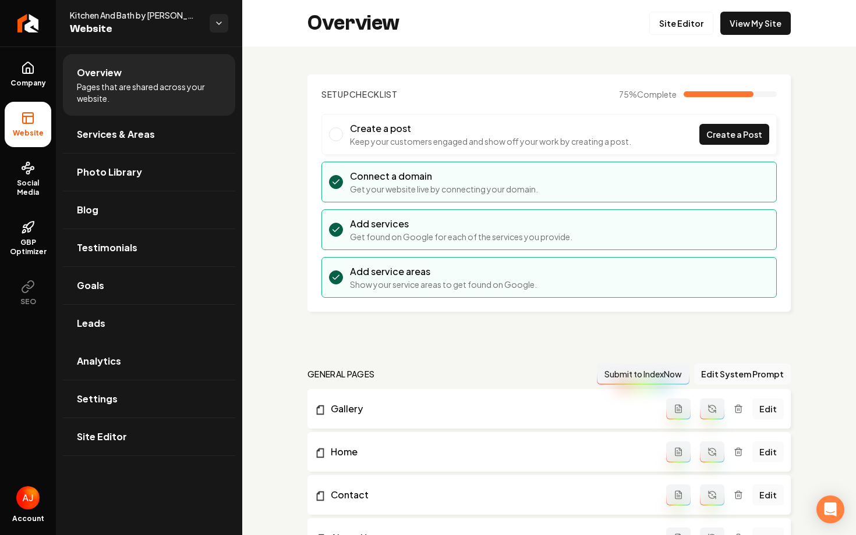
click at [730, 35] on div "Overview Site Editor View My Site" at bounding box center [548, 23] width 613 height 47
click at [730, 34] on link "View My Site" at bounding box center [755, 23] width 70 height 23
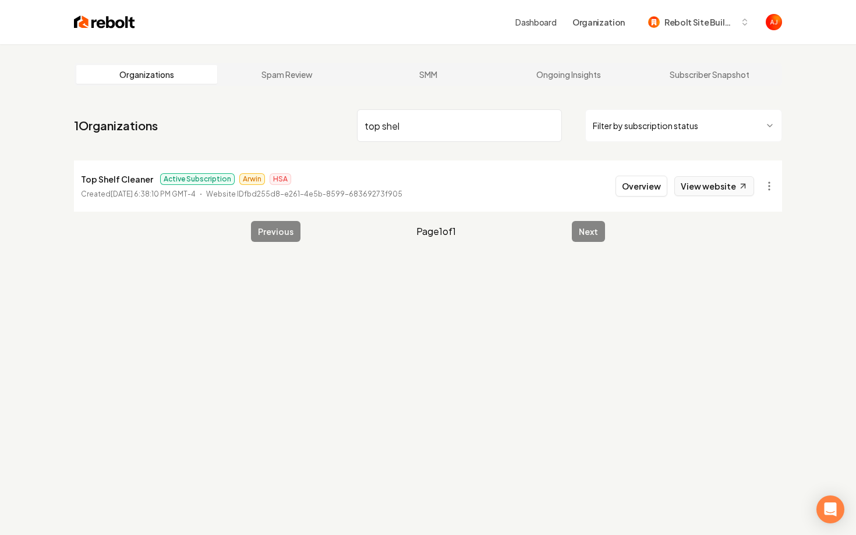
click at [713, 189] on link "View website" at bounding box center [714, 186] width 80 height 20
drag, startPoint x: 440, startPoint y: 136, endPoint x: 263, endPoint y: 130, distance: 177.0
click at [263, 130] on nav "1 Organizations top shel Filter by subscription status" at bounding box center [428, 130] width 708 height 51
type input "alternativ"
click at [657, 197] on li "Alternative Window Cleaning Active Subscription [PERSON_NAME] Outreach Created …" at bounding box center [428, 186] width 708 height 51
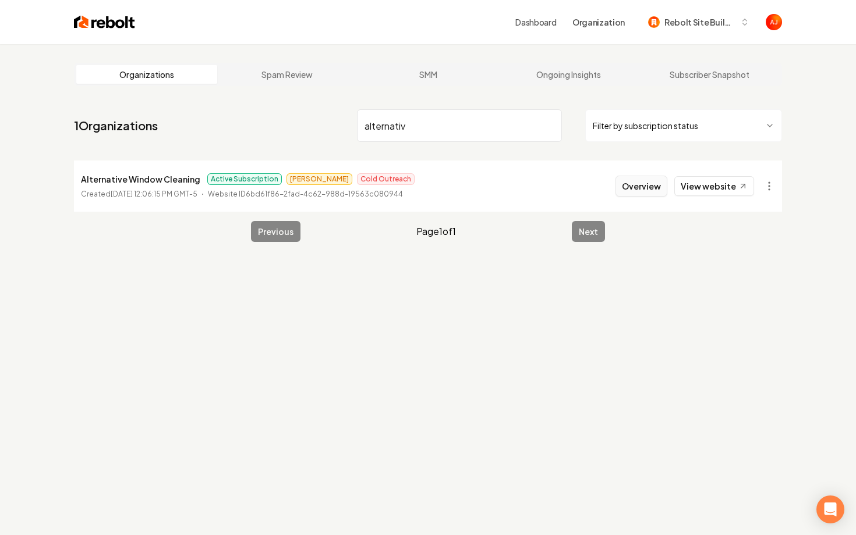
click at [644, 190] on button "Overview" at bounding box center [641, 186] width 52 height 21
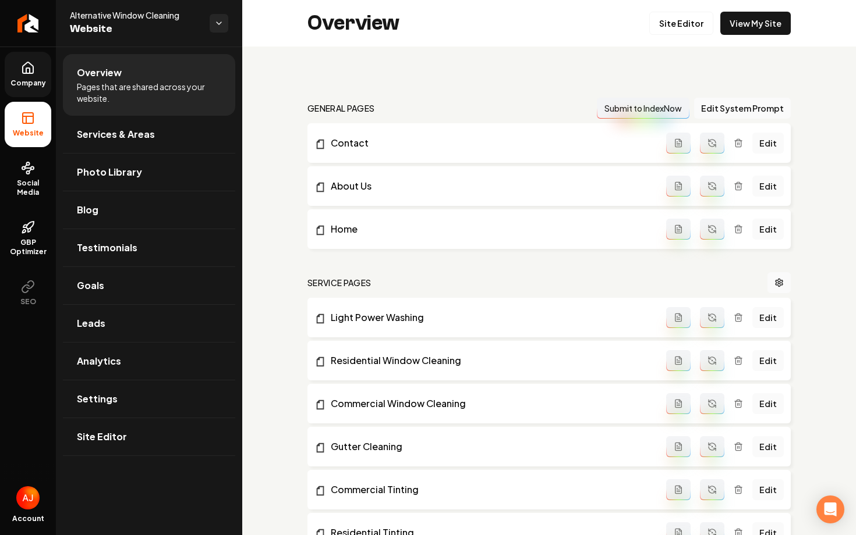
click at [26, 82] on span "Company" at bounding box center [28, 83] width 45 height 9
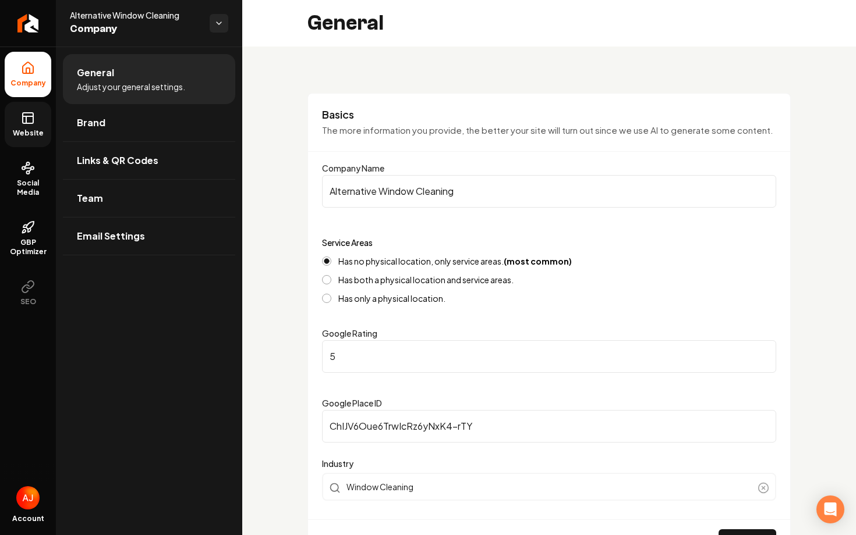
click at [27, 120] on icon at bounding box center [28, 118] width 14 height 14
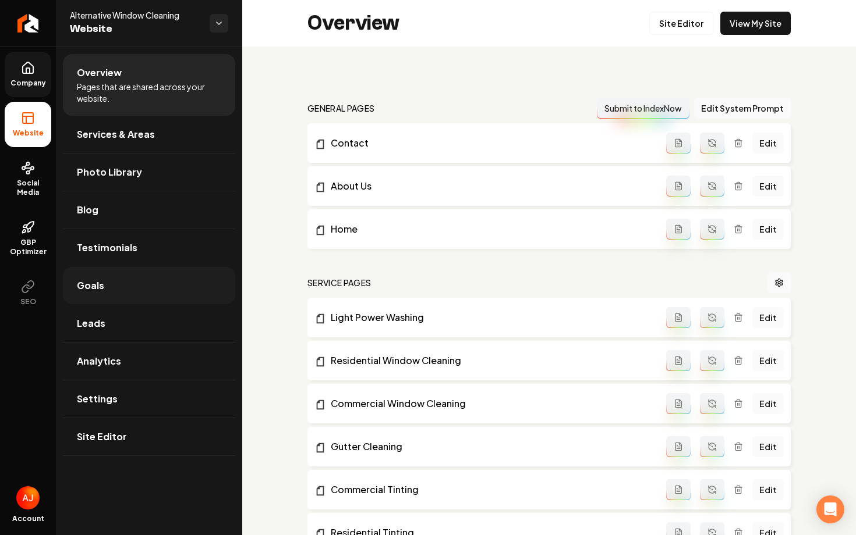
click at [103, 276] on link "Goals" at bounding box center [149, 285] width 172 height 37
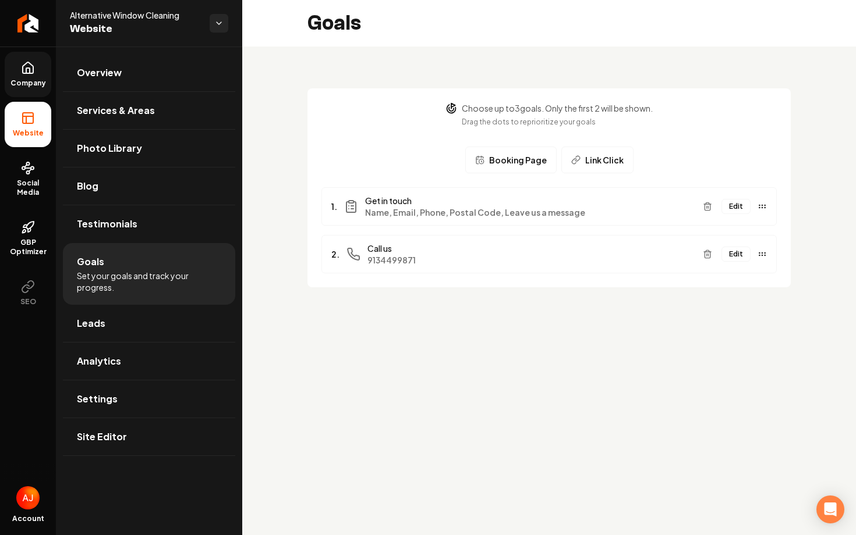
click at [736, 258] on button "Edit" at bounding box center [735, 254] width 29 height 15
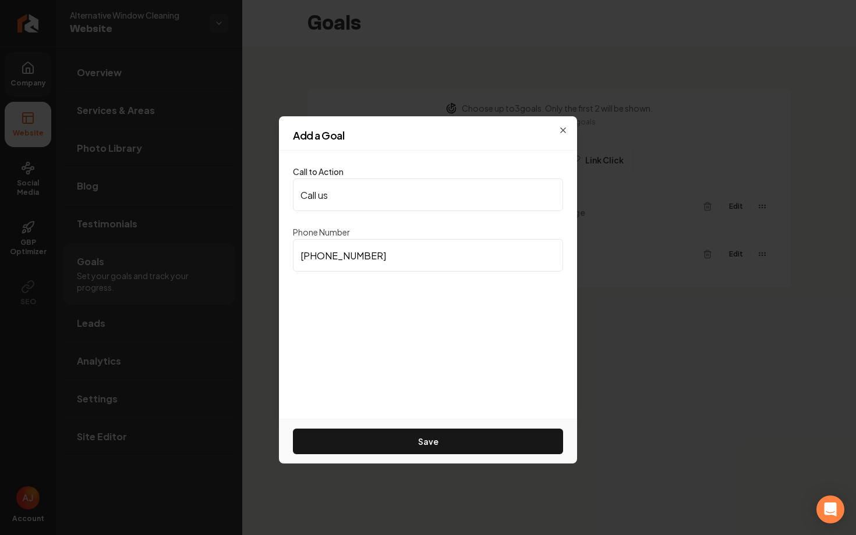
click at [372, 262] on input "[PHONE_NUMBER]" at bounding box center [428, 255] width 270 height 33
paste input "991-3753"
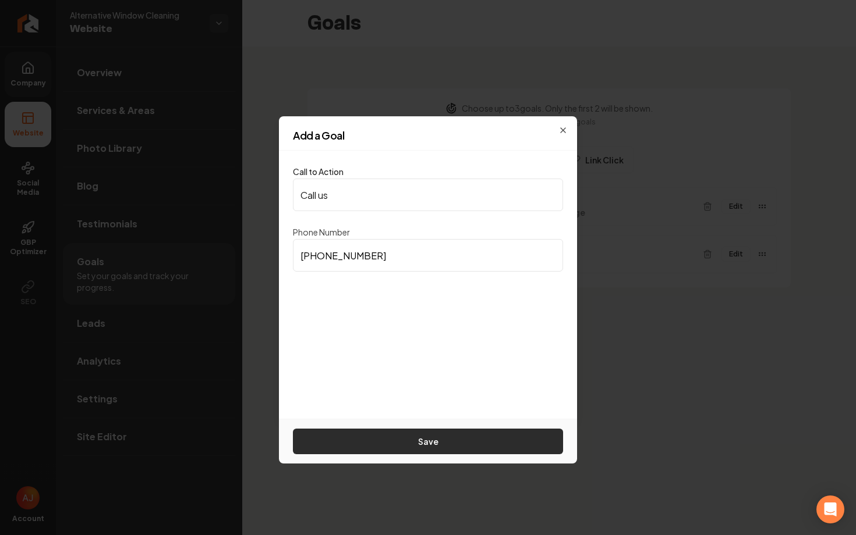
type input "[PHONE_NUMBER]"
click at [438, 432] on button "Save" at bounding box center [428, 442] width 270 height 26
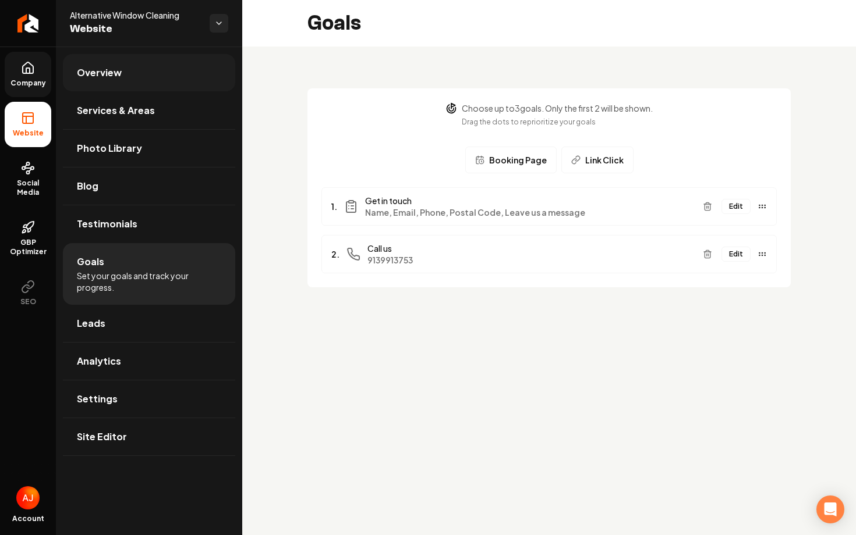
click at [112, 75] on span "Overview" at bounding box center [99, 73] width 45 height 14
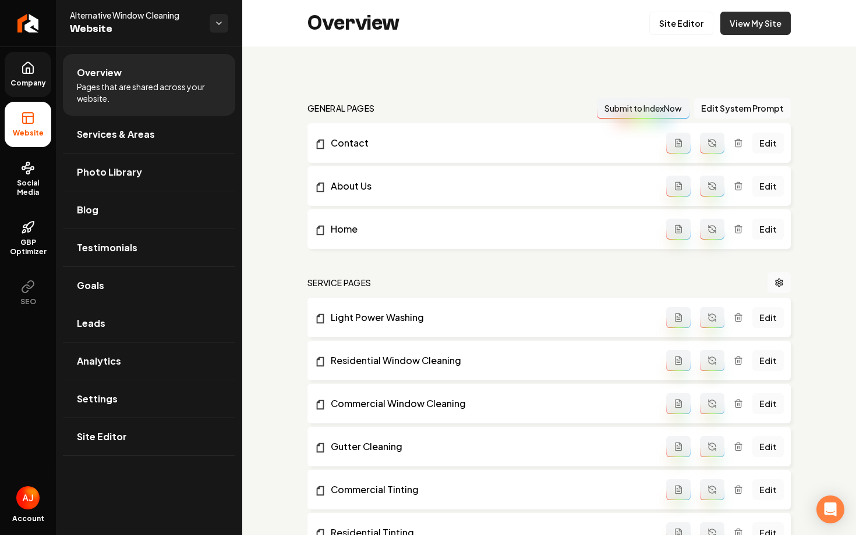
click at [738, 22] on link "View My Site" at bounding box center [755, 23] width 70 height 23
click at [24, 75] on link "Company" at bounding box center [28, 74] width 47 height 45
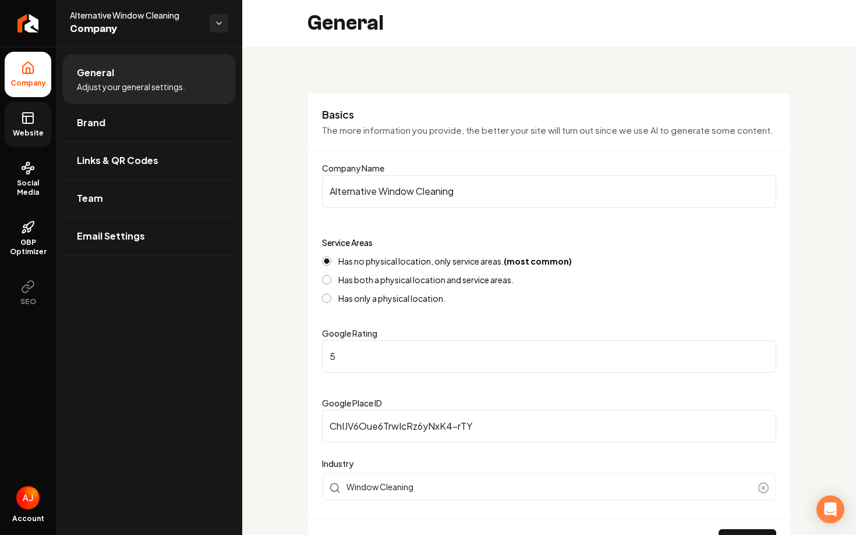
scroll to position [388, 0]
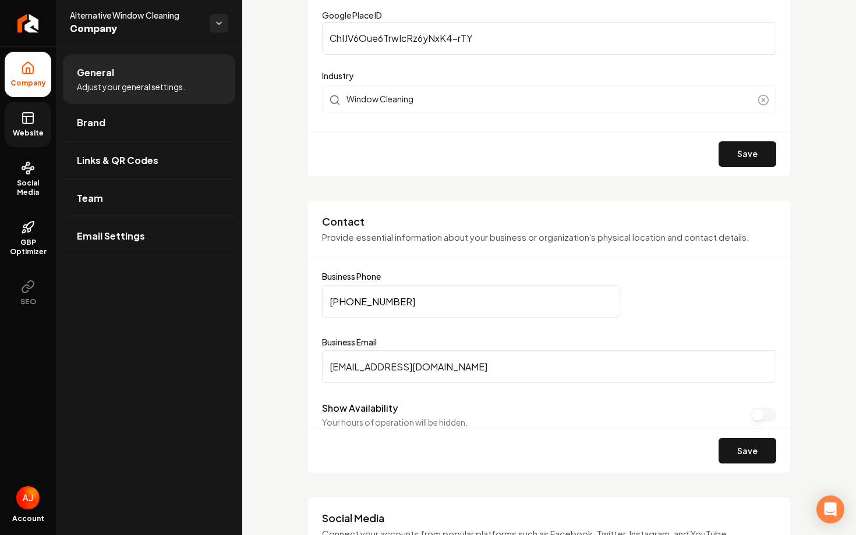
click at [402, 315] on input "[PHONE_NUMBER]" at bounding box center [471, 301] width 298 height 33
click at [402, 310] on input "[PHONE_NUMBER]" at bounding box center [471, 301] width 298 height 33
paste input "991-3753"
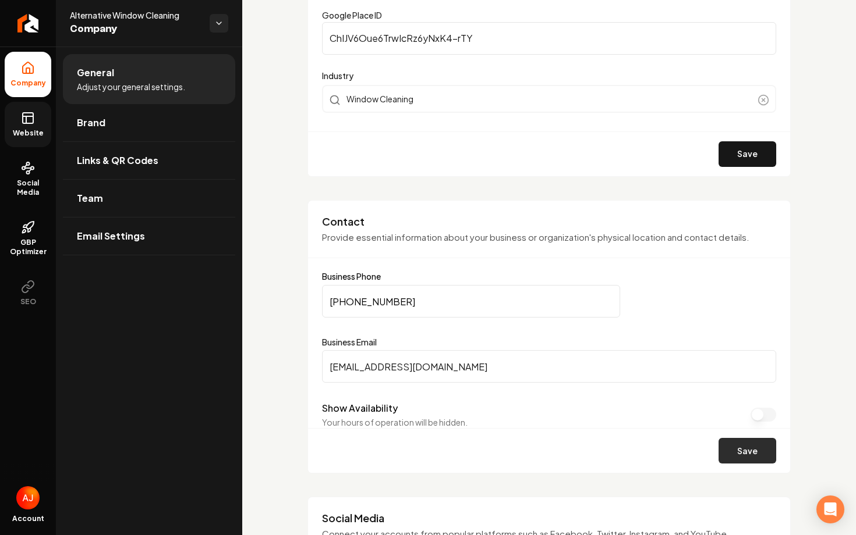
click at [758, 458] on button "Save" at bounding box center [747, 451] width 58 height 26
drag, startPoint x: 411, startPoint y: 300, endPoint x: 249, endPoint y: 292, distance: 162.6
paste input "2"
type input "[PHONE_NUMBER]"
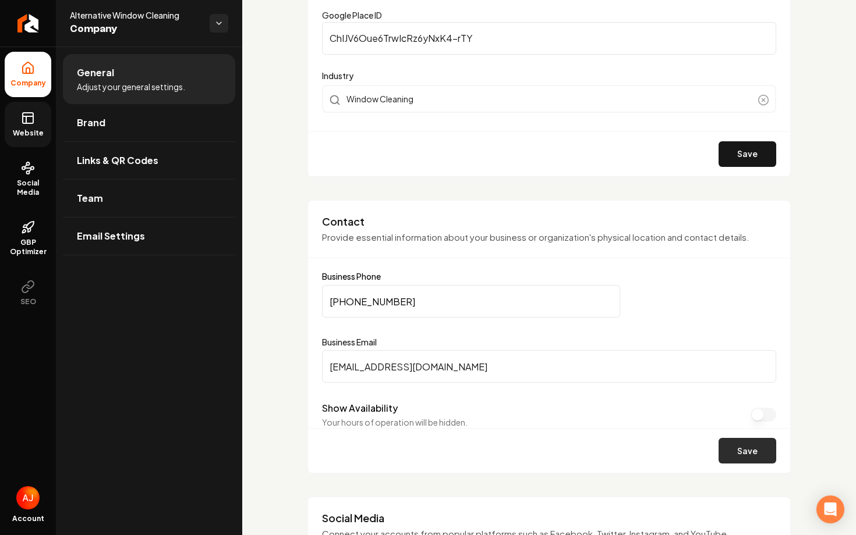
click at [754, 453] on button "Save" at bounding box center [747, 451] width 58 height 26
click at [37, 140] on link "Website" at bounding box center [28, 124] width 47 height 45
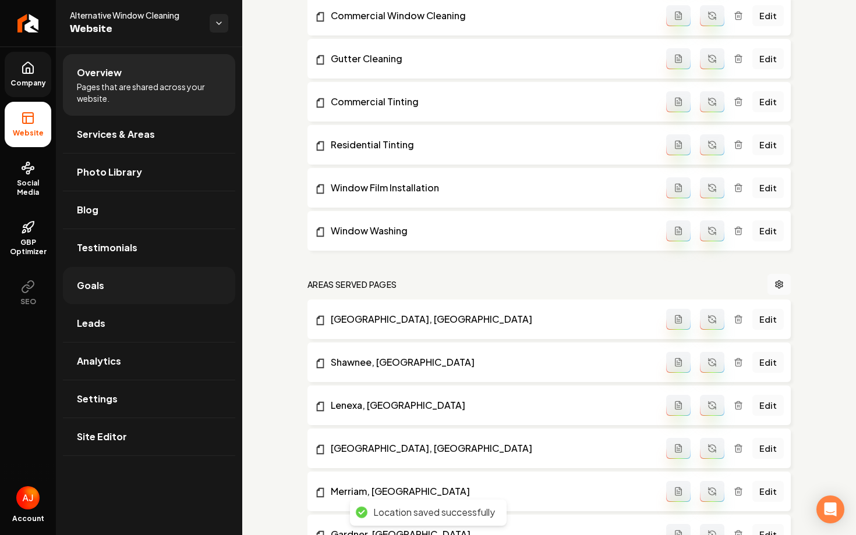
click at [148, 299] on link "Goals" at bounding box center [149, 285] width 172 height 37
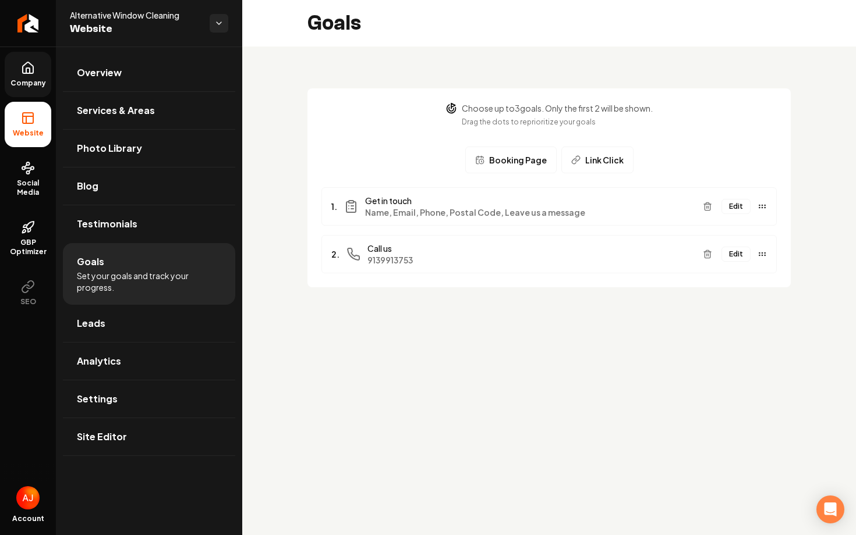
click at [735, 258] on button "Edit" at bounding box center [735, 254] width 29 height 15
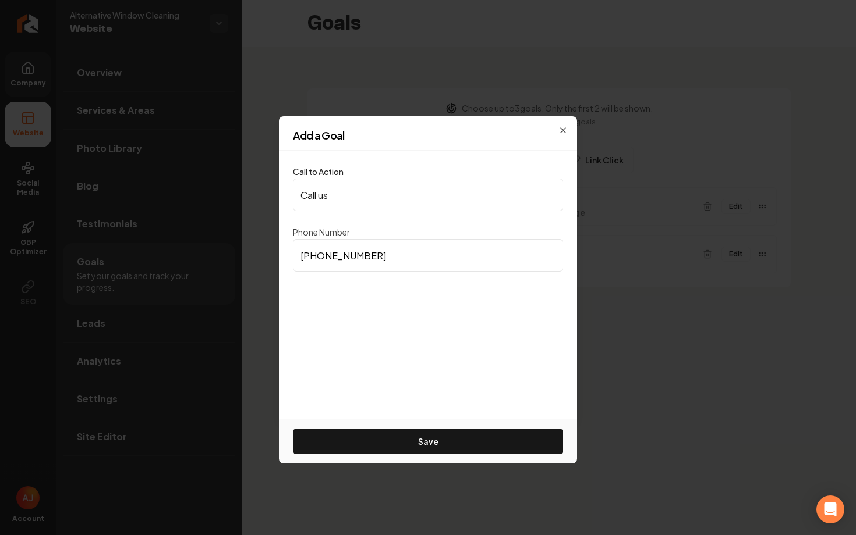
click at [452, 254] on input "[PHONE_NUMBER]" at bounding box center [428, 255] width 270 height 33
paste input "2"
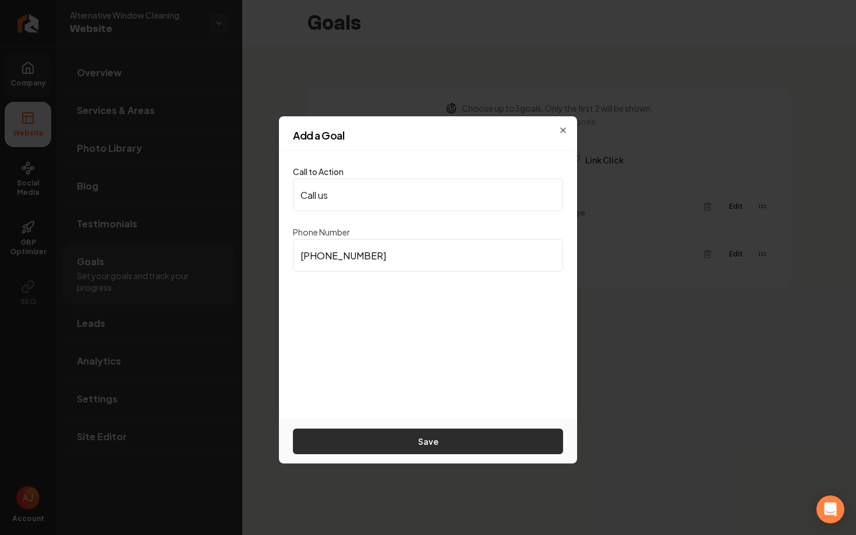
type input "[PHONE_NUMBER]"
click at [480, 445] on button "Save" at bounding box center [428, 442] width 270 height 26
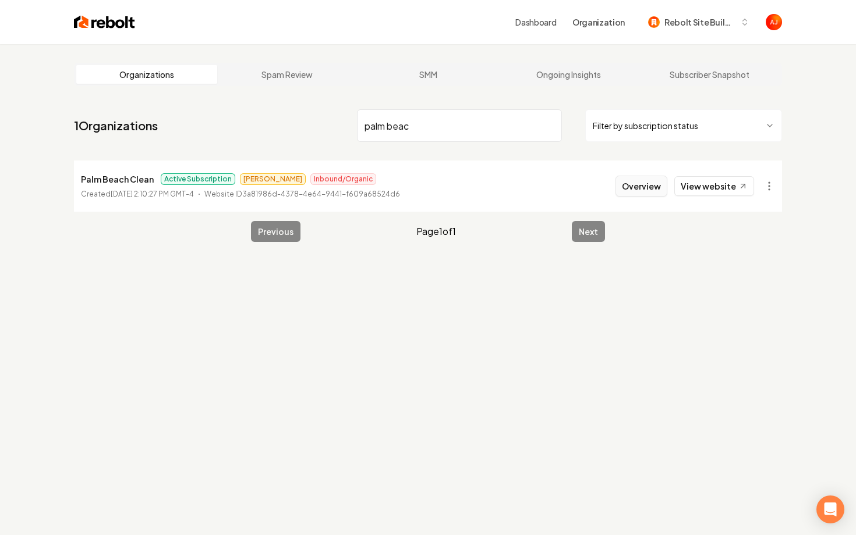
type input "palm beac"
click at [642, 187] on button "Overview" at bounding box center [641, 186] width 52 height 21
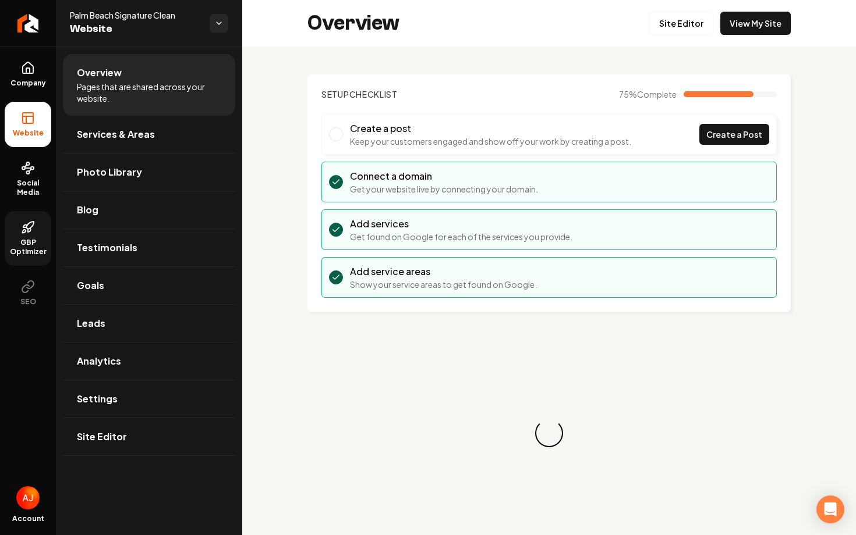
click at [37, 246] on span "GBP Optimizer" at bounding box center [28, 247] width 47 height 19
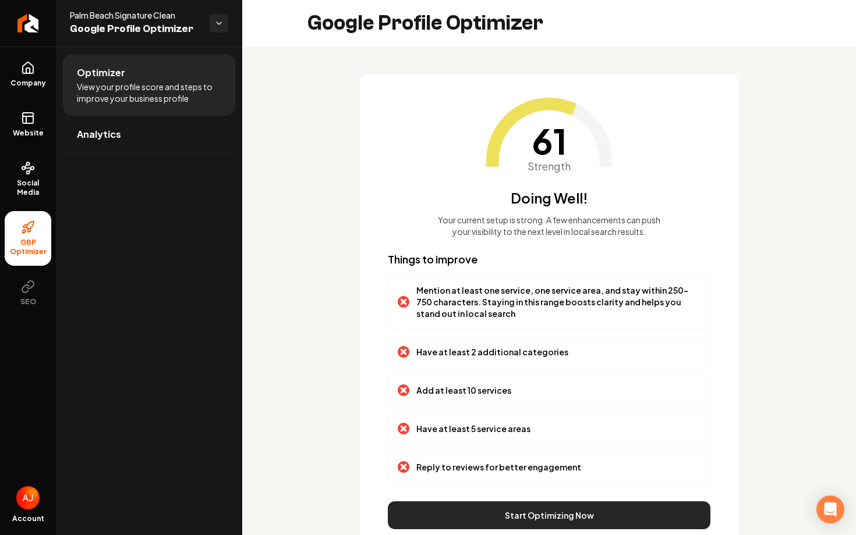
click at [496, 524] on button "Start Optimizing Now" at bounding box center [549, 516] width 322 height 28
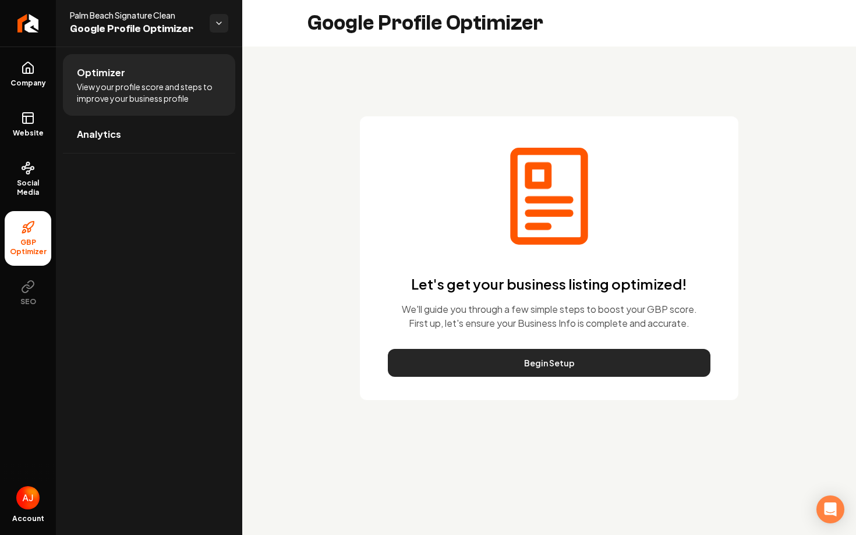
click at [491, 364] on button "Begin Setup" at bounding box center [549, 363] width 322 height 28
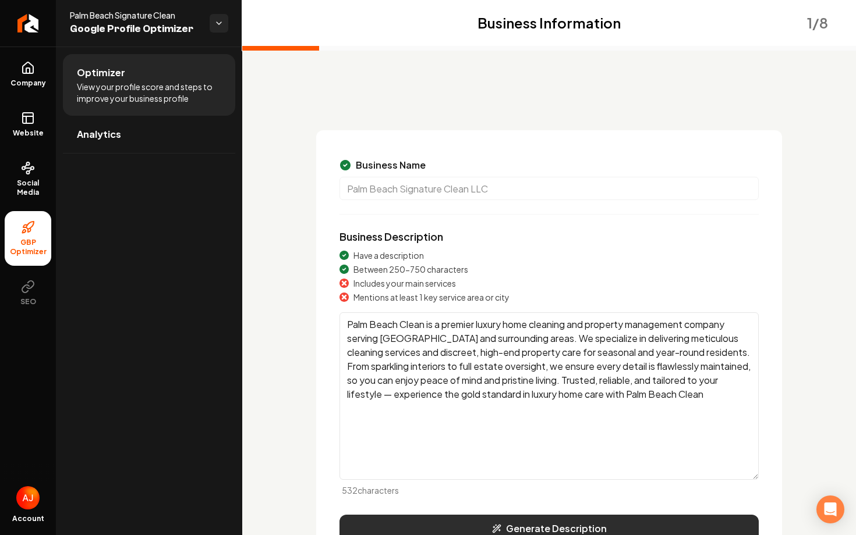
click at [563, 530] on button "Generate Description" at bounding box center [548, 529] width 419 height 28
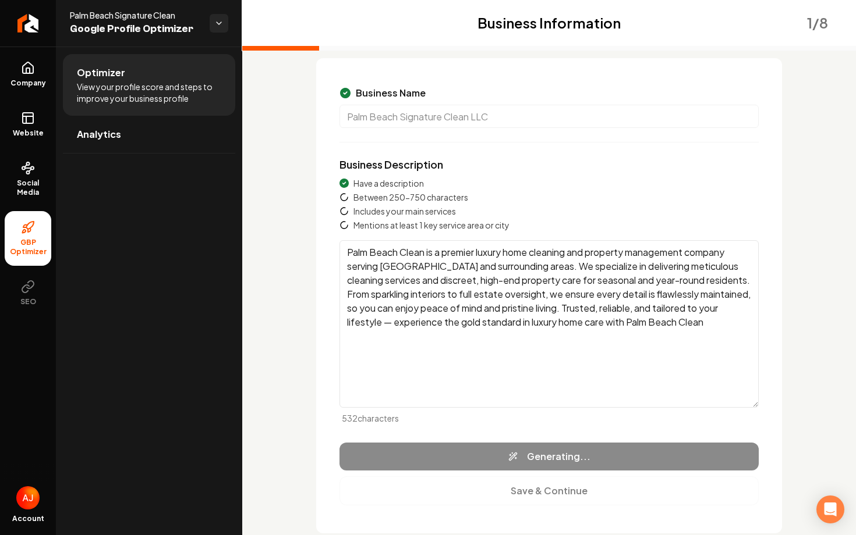
scroll to position [79, 0]
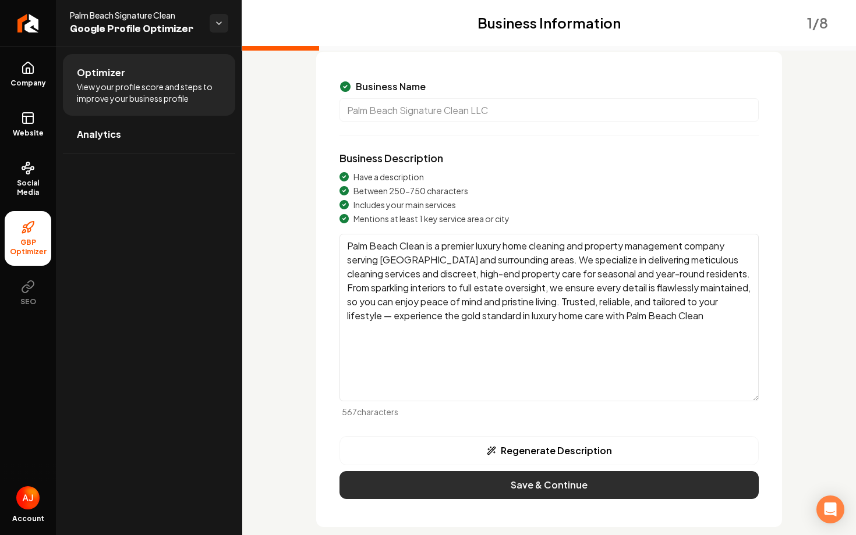
click at [620, 478] on button "Save & Continue" at bounding box center [548, 485] width 419 height 28
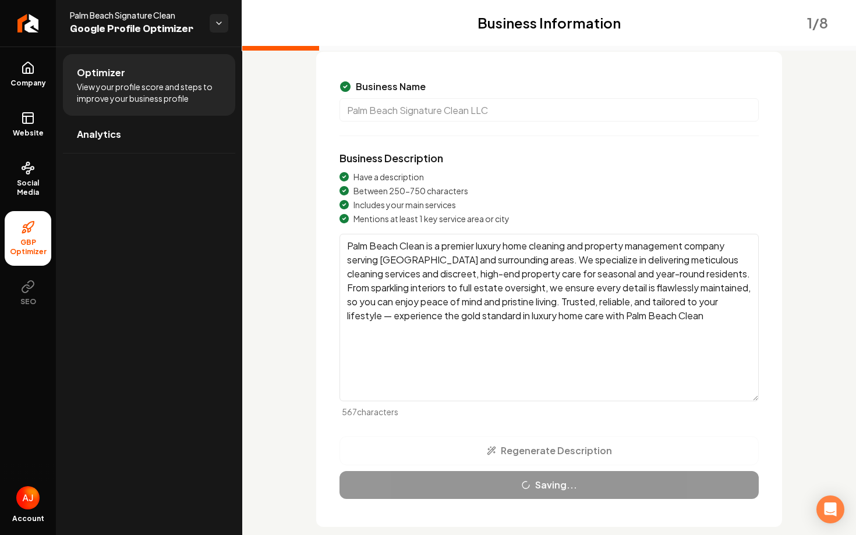
scroll to position [16, 0]
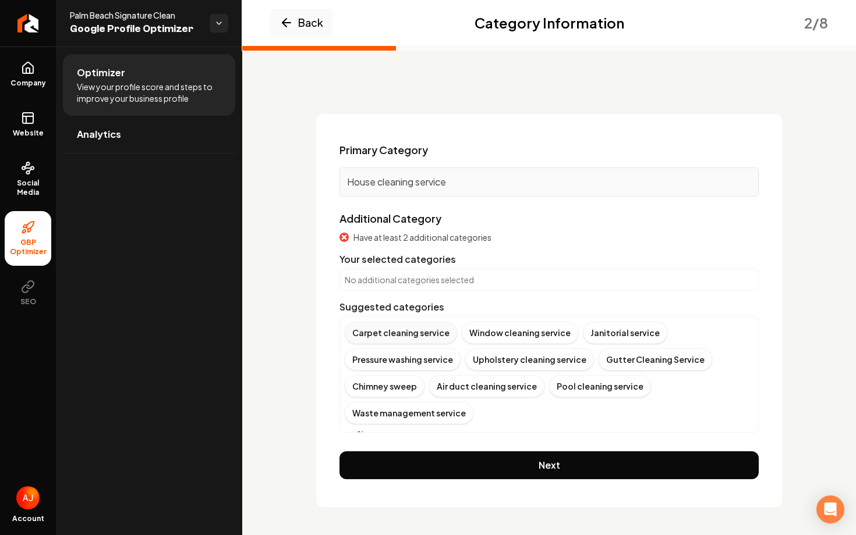
click at [400, 335] on div "Carpet cleaning service" at bounding box center [401, 333] width 112 height 22
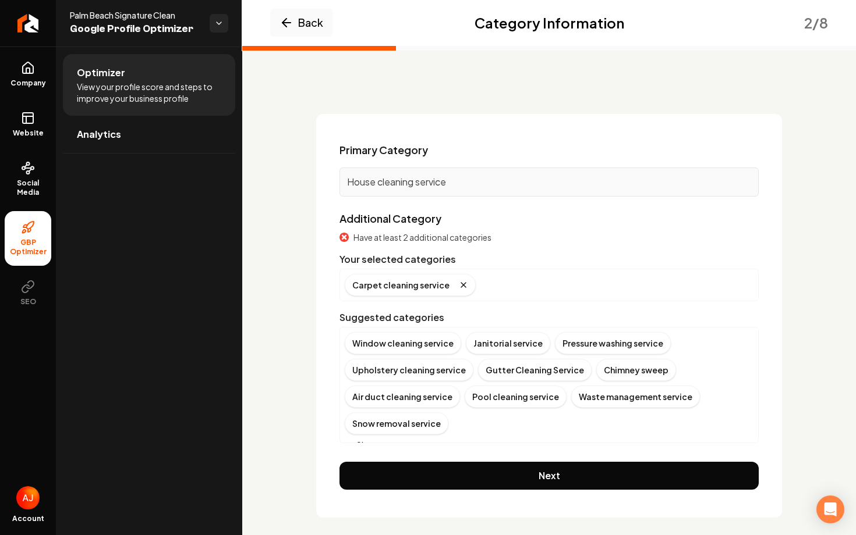
scroll to position [27, 0]
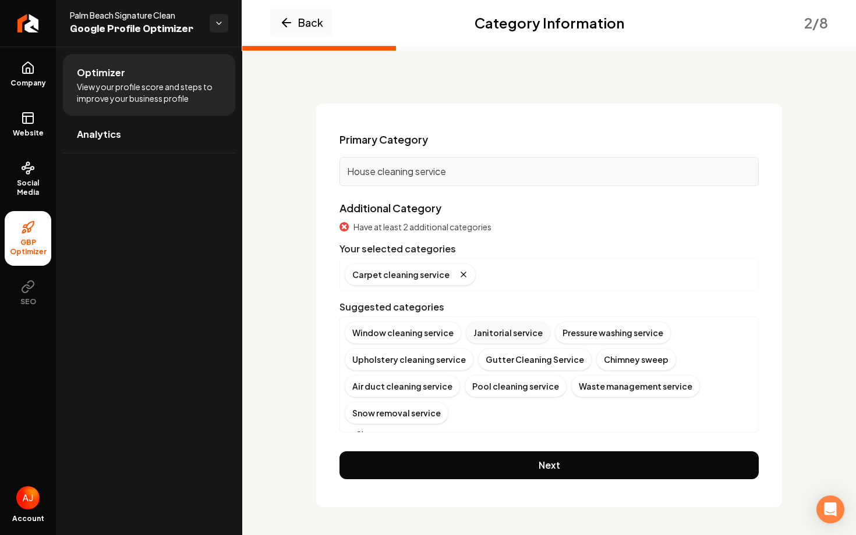
click at [498, 334] on div "Janitorial service" at bounding box center [508, 333] width 84 height 22
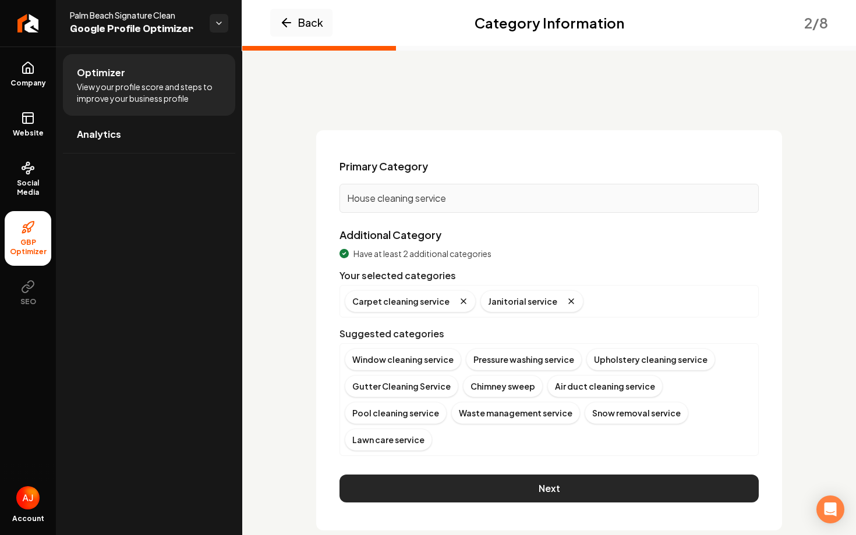
click at [520, 475] on button "Next" at bounding box center [548, 489] width 419 height 28
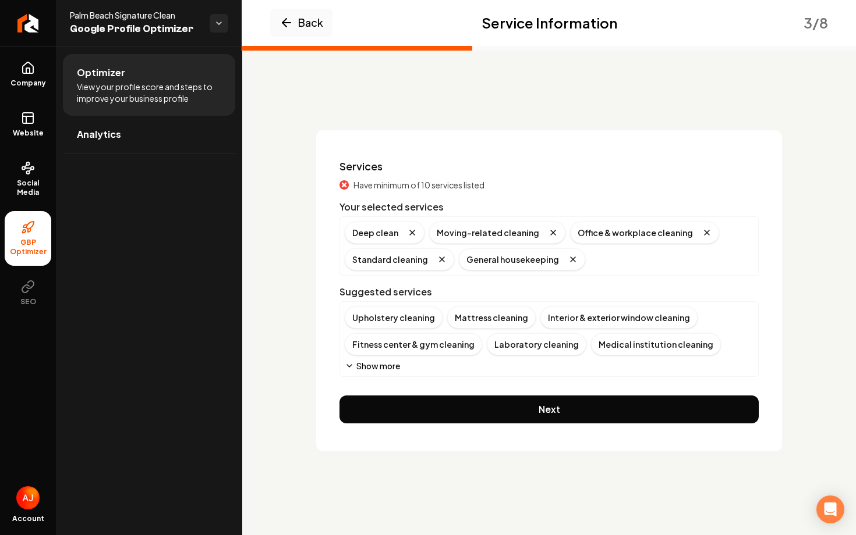
click at [385, 367] on button "Show more" at bounding box center [372, 366] width 55 height 12
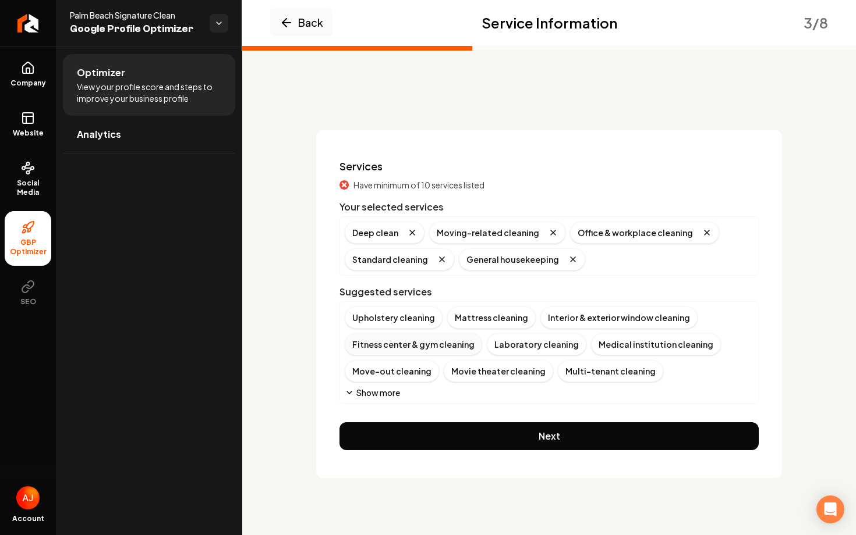
click at [379, 346] on div "Fitness center & gym cleaning" at bounding box center [413, 344] width 137 height 22
click at [597, 349] on div "Move-out cleaning" at bounding box center [630, 344] width 94 height 22
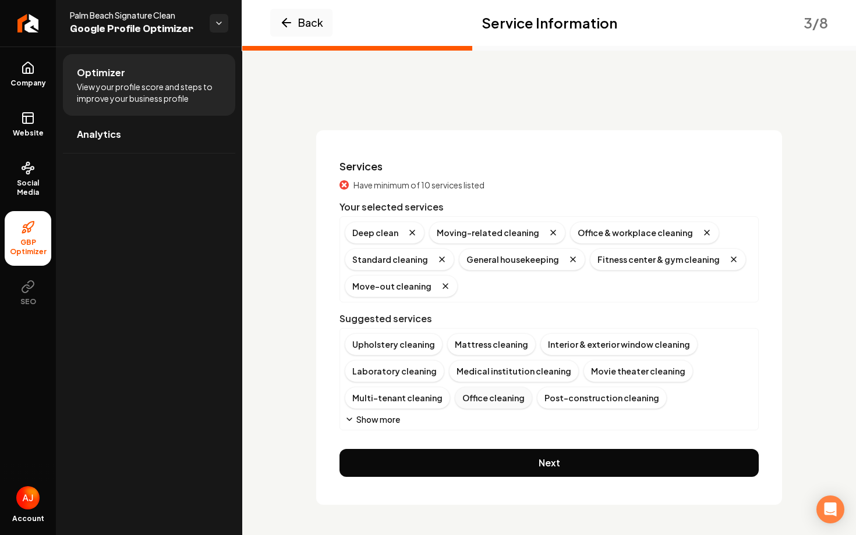
click at [482, 402] on div "Office cleaning" at bounding box center [493, 398] width 77 height 22
click at [349, 421] on icon "Main content area" at bounding box center [349, 419] width 9 height 9
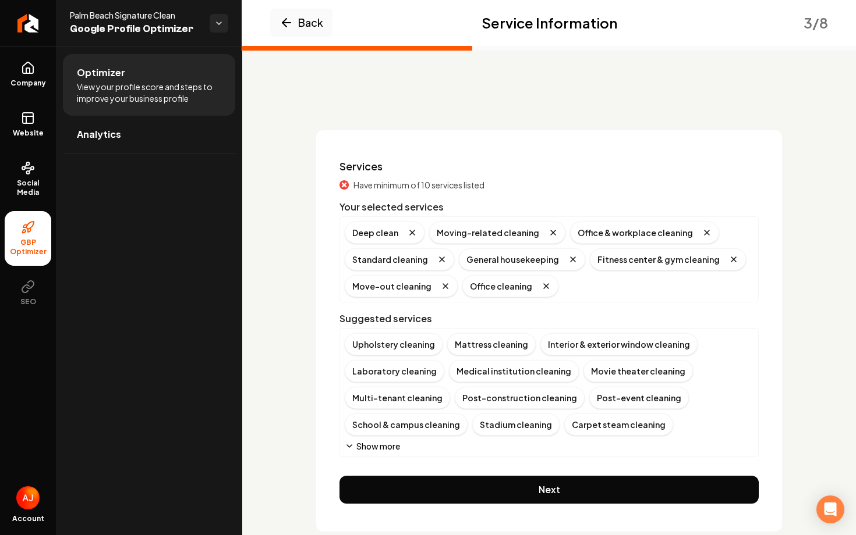
click at [359, 448] on button "Show more" at bounding box center [372, 447] width 55 height 12
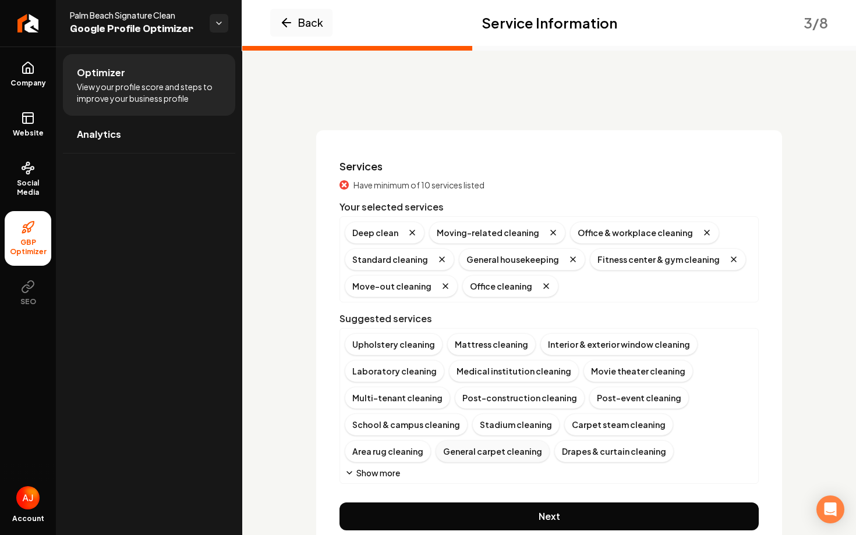
click at [435, 452] on div "General carpet cleaning" at bounding box center [492, 452] width 114 height 22
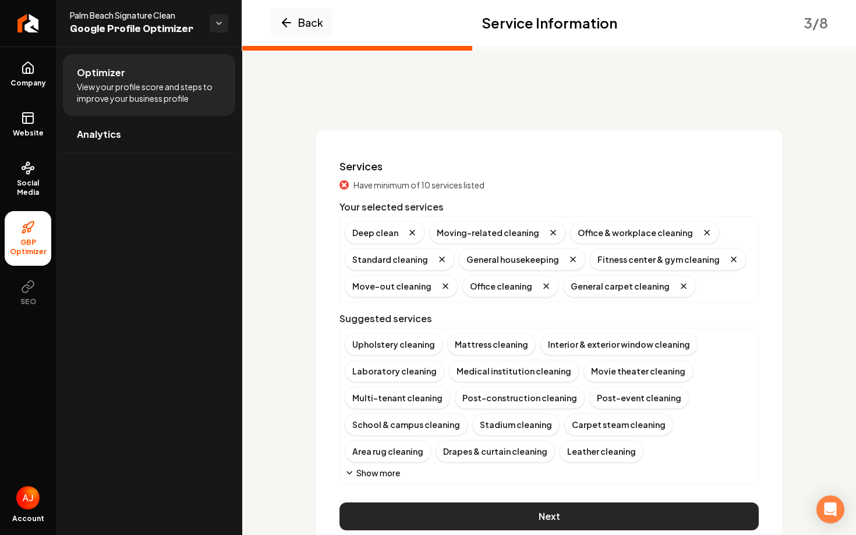
click at [495, 509] on button "Next" at bounding box center [548, 517] width 419 height 28
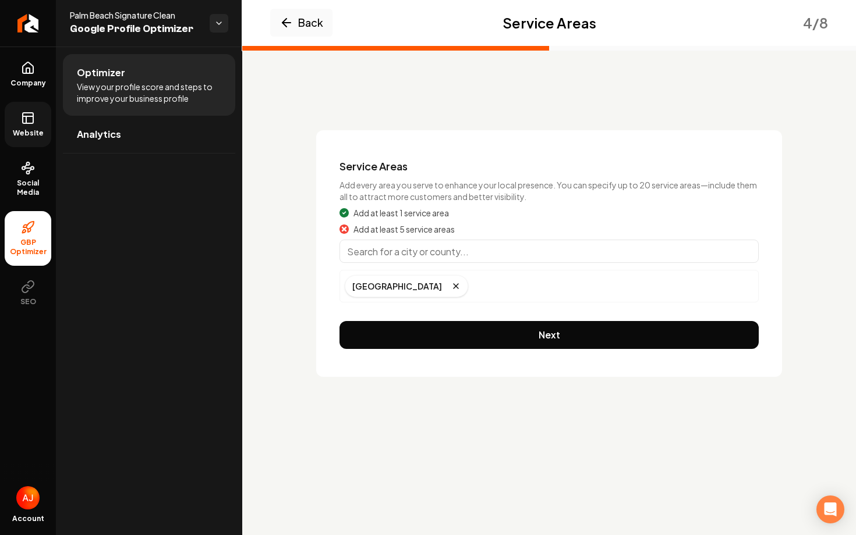
click at [34, 123] on icon at bounding box center [28, 118] width 14 height 14
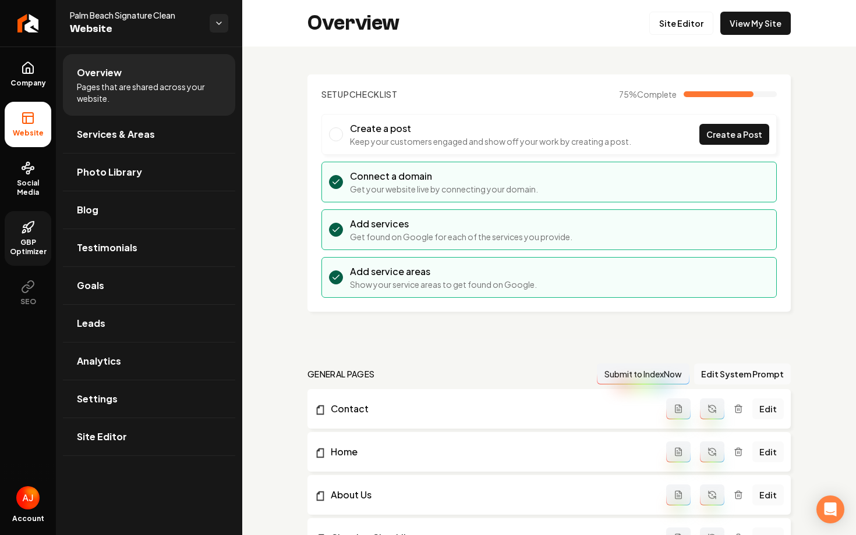
click at [757, 36] on div "Overview Site Editor View My Site" at bounding box center [548, 23] width 613 height 47
click at [749, 26] on link "View My Site" at bounding box center [755, 23] width 70 height 23
click at [29, 242] on span "GBP Optimizer" at bounding box center [28, 247] width 47 height 19
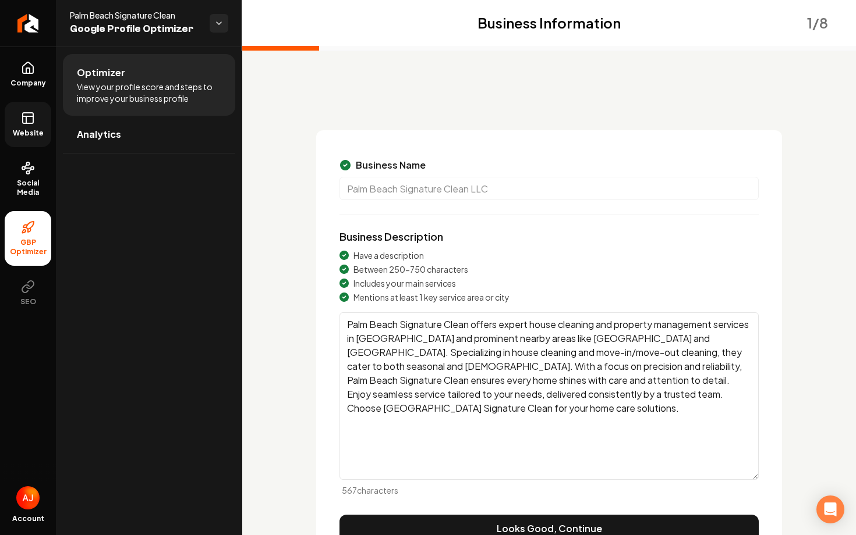
scroll to position [63, 0]
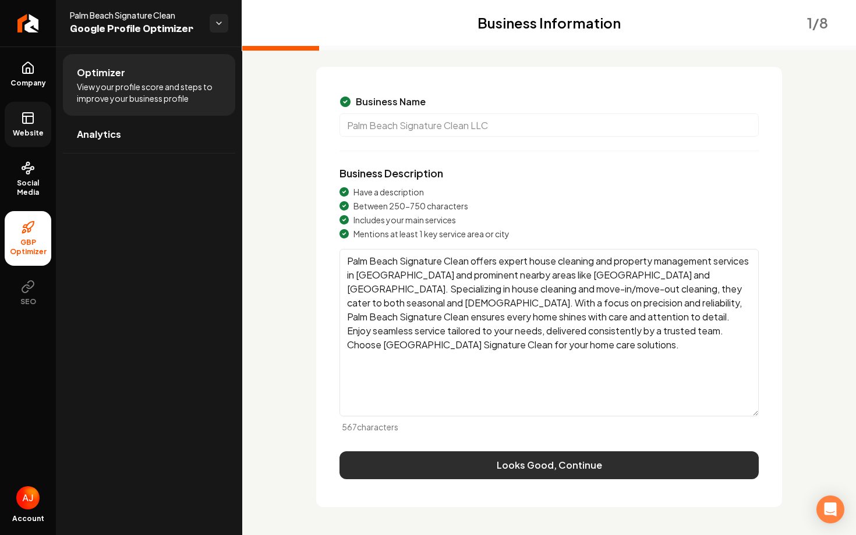
click at [572, 473] on button "Looks Good, Continue" at bounding box center [548, 466] width 419 height 28
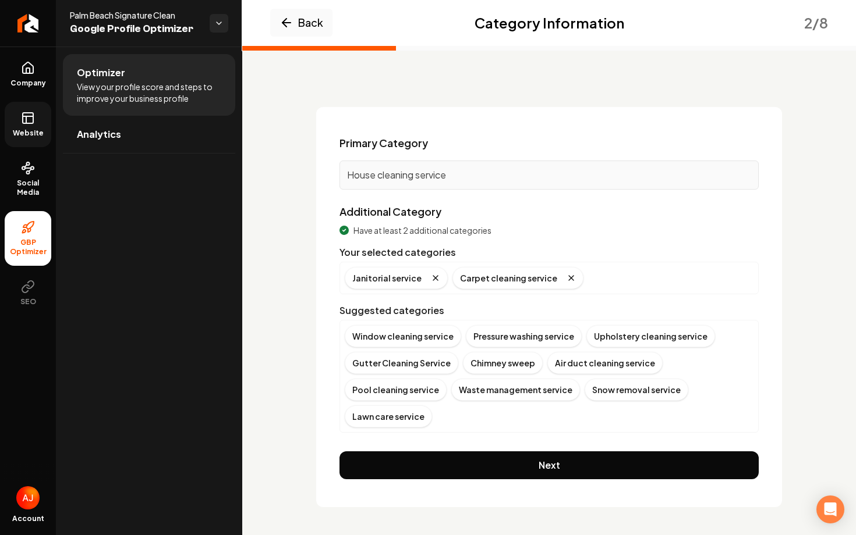
scroll to position [0, 0]
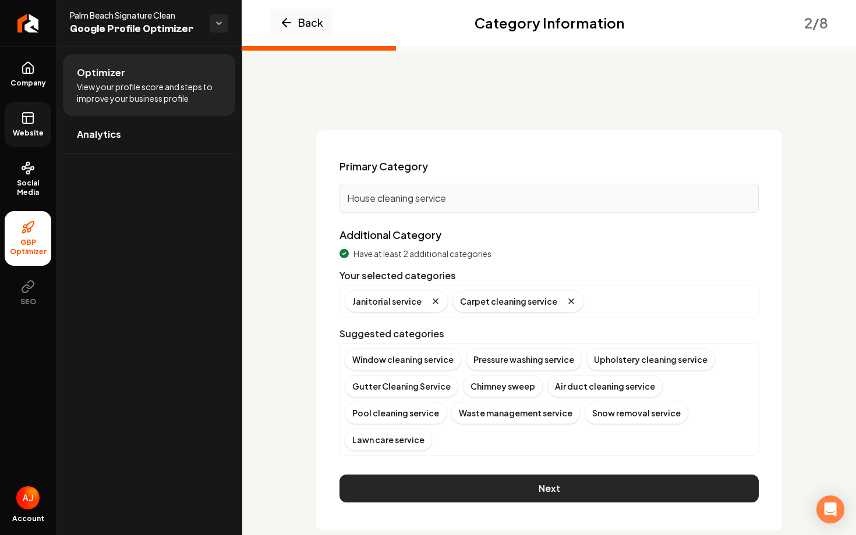
click at [571, 475] on button "Next" at bounding box center [548, 489] width 419 height 28
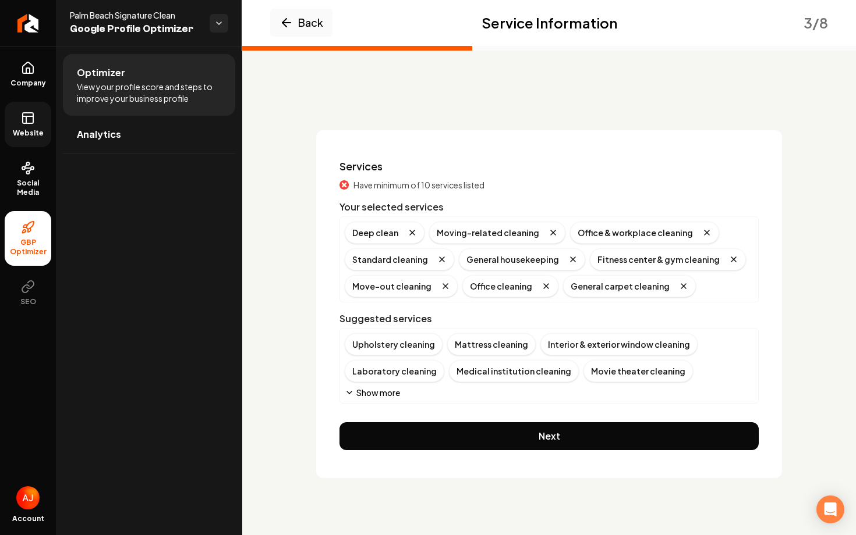
click at [356, 386] on div "Upholstery cleaning Mattress cleaning Interior & exterior window cleaning Labor…" at bounding box center [549, 365] width 409 height 65
click at [356, 387] on button "Show more" at bounding box center [372, 393] width 55 height 12
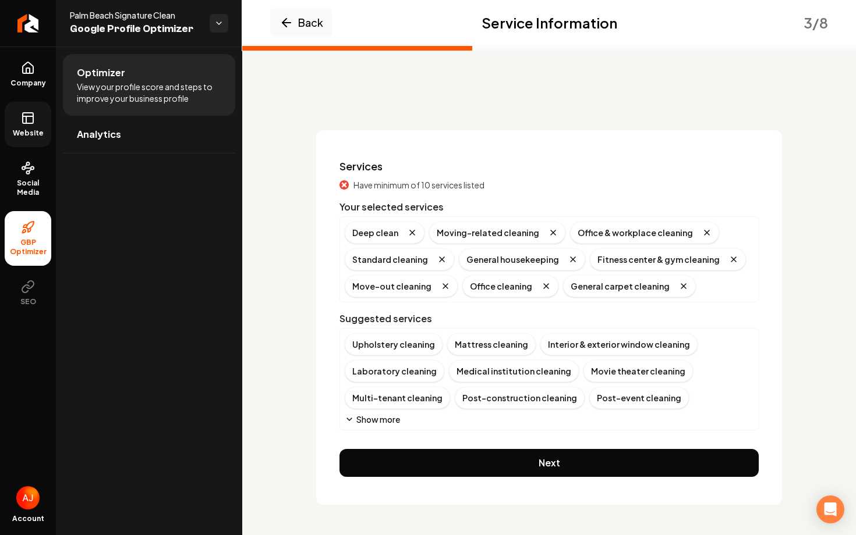
click at [385, 420] on button "Show more" at bounding box center [372, 420] width 55 height 12
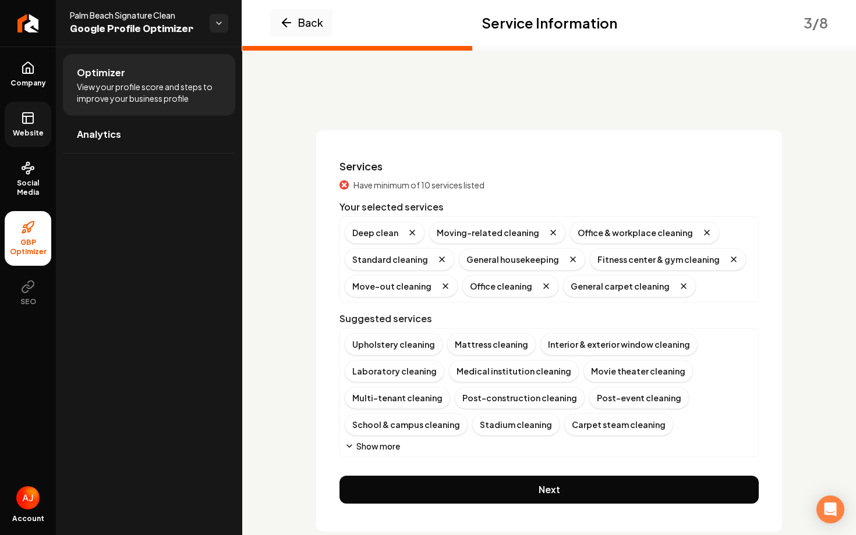
click at [377, 446] on button "Show more" at bounding box center [372, 447] width 55 height 12
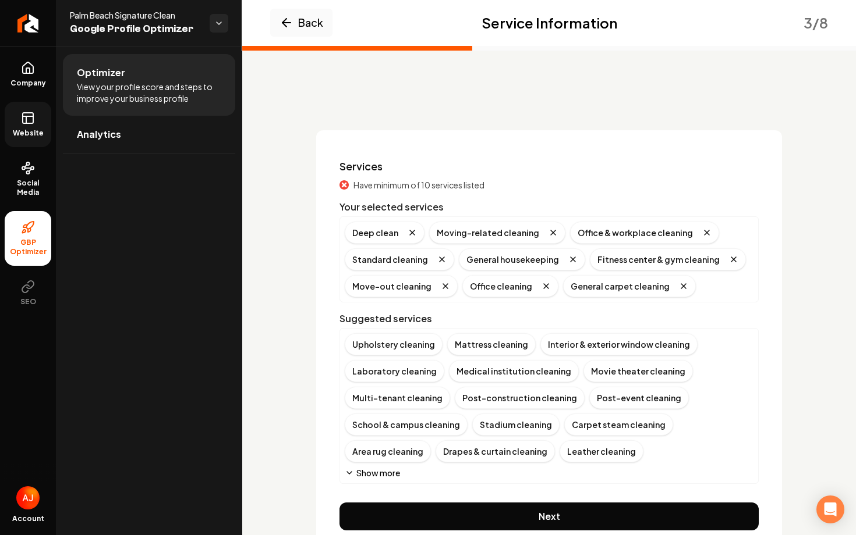
click at [375, 473] on button "Show more" at bounding box center [372, 473] width 55 height 12
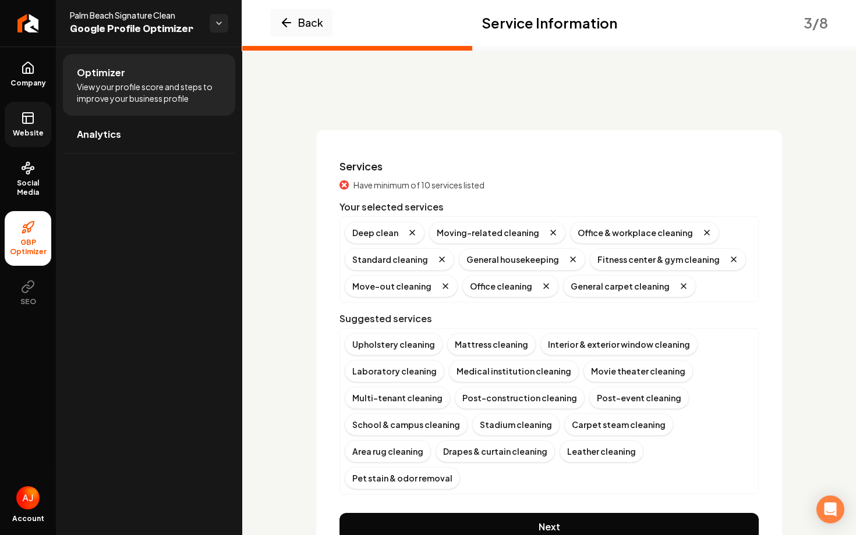
scroll to position [27, 0]
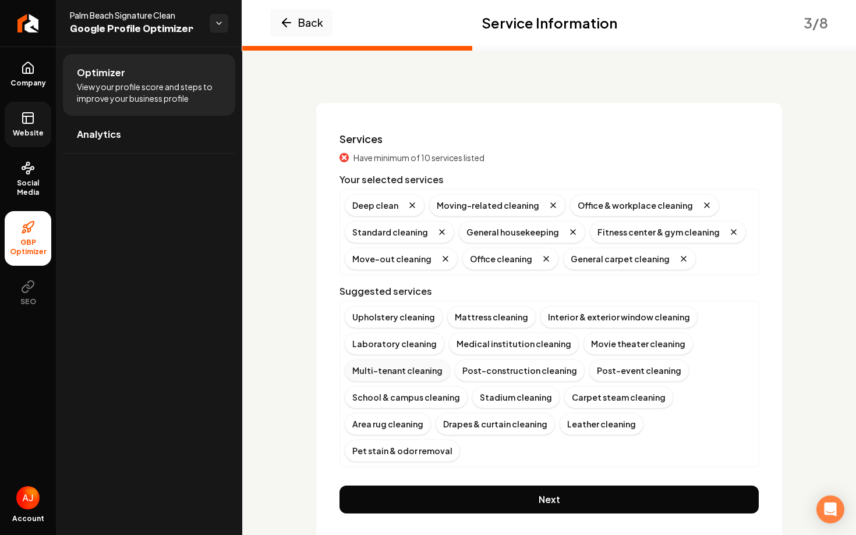
click at [365, 374] on div "Multi-tenant cleaning" at bounding box center [397, 371] width 105 height 22
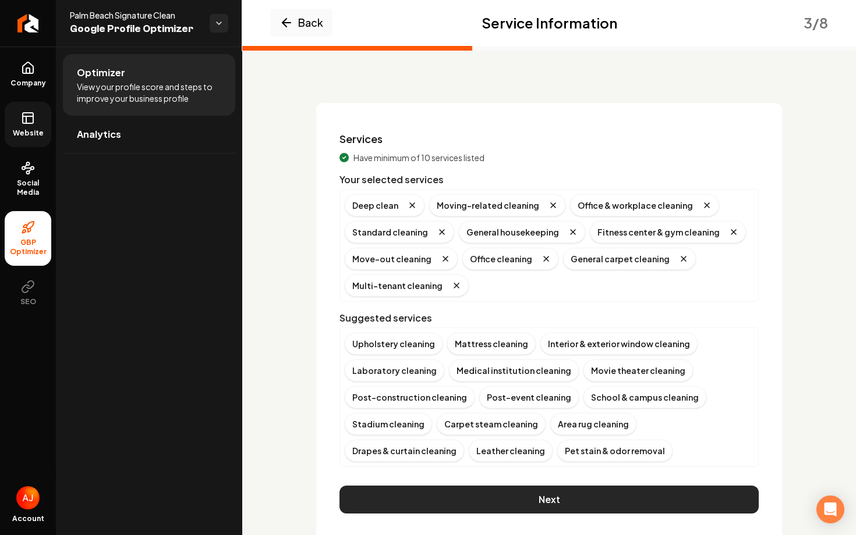
click at [464, 501] on button "Next" at bounding box center [548, 500] width 419 height 28
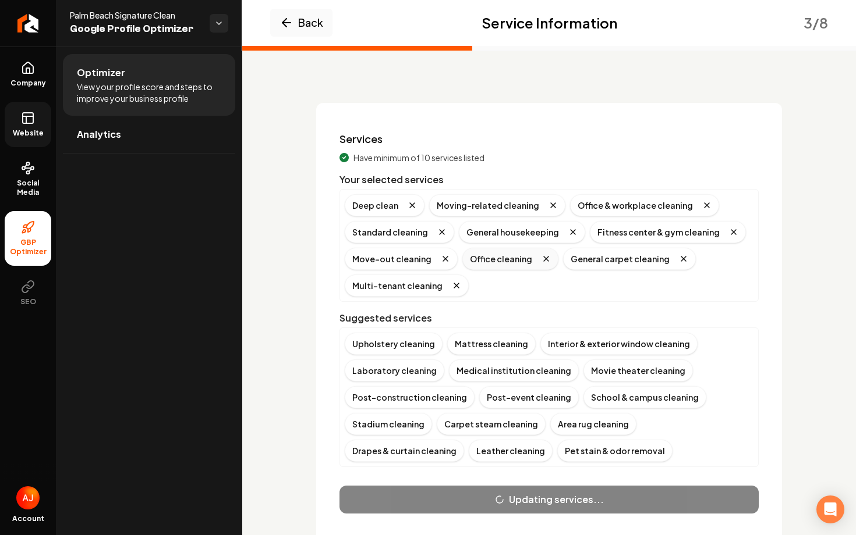
scroll to position [0, 0]
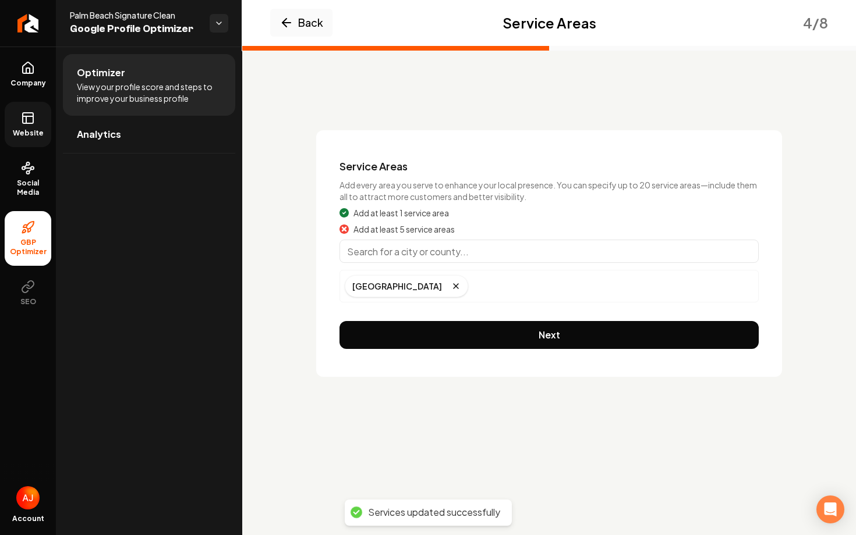
click at [404, 251] on input "Main content area" at bounding box center [548, 251] width 419 height 23
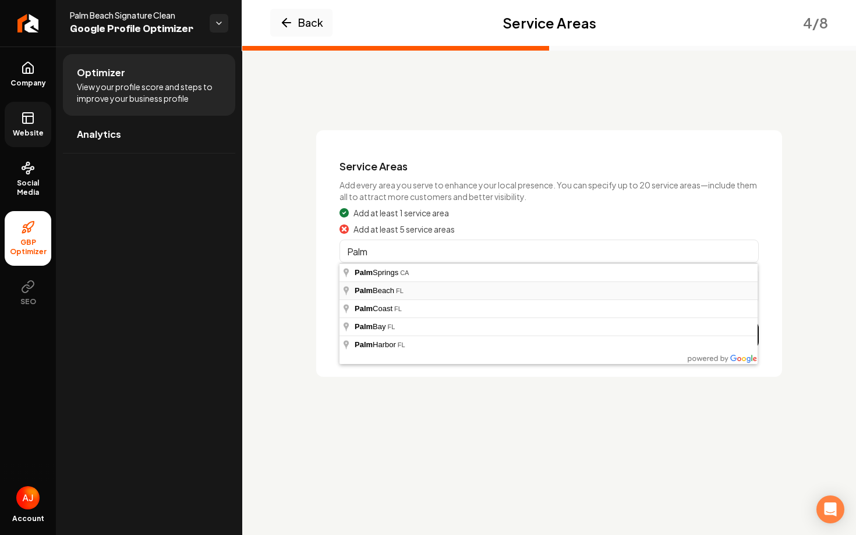
type input "[GEOGRAPHIC_DATA], [GEOGRAPHIC_DATA]"
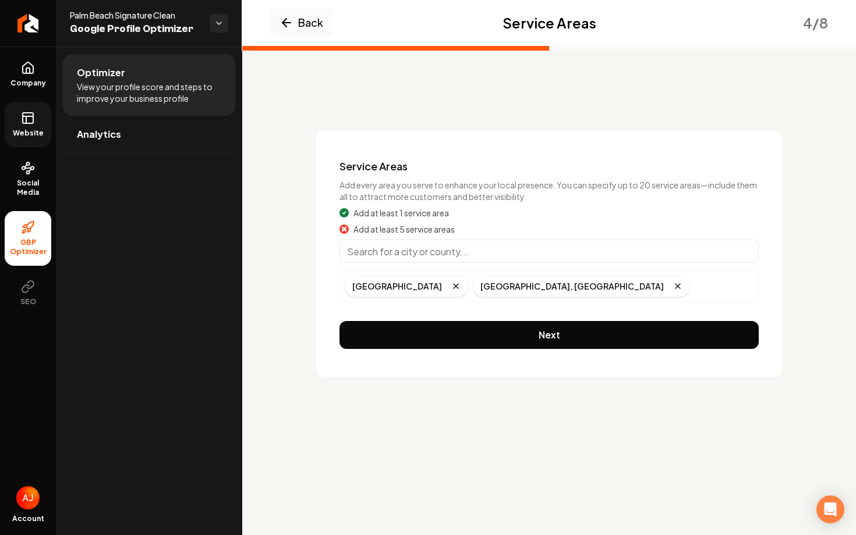
click at [378, 253] on input "Main content area" at bounding box center [548, 251] width 419 height 23
type input "Q"
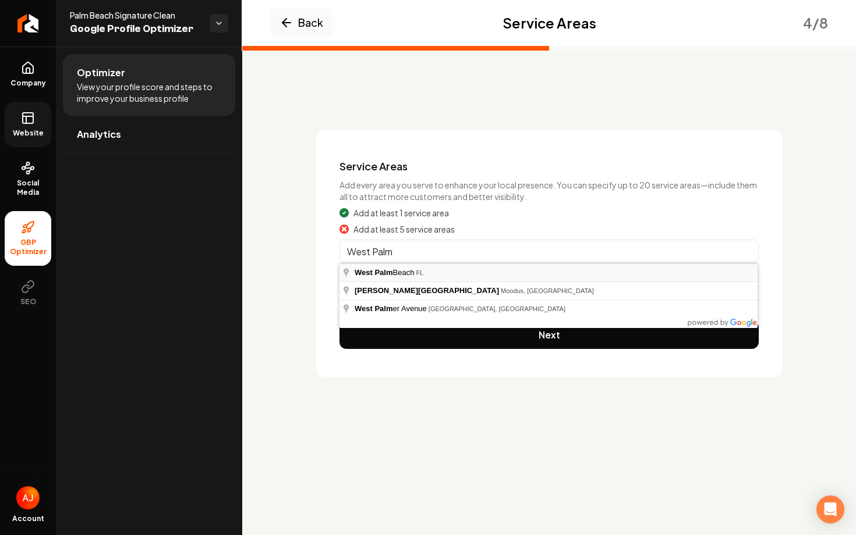
type input "[GEOGRAPHIC_DATA], [GEOGRAPHIC_DATA]"
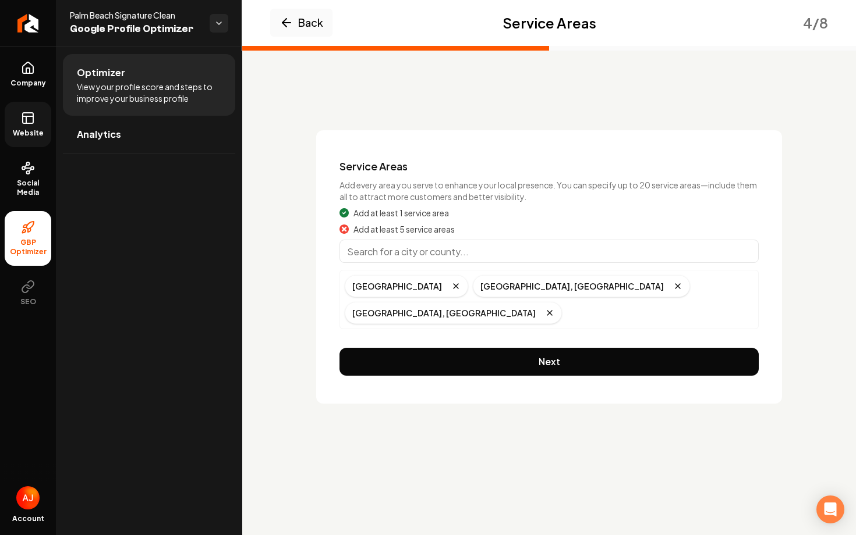
click at [430, 260] on input "Main content area" at bounding box center [548, 251] width 419 height 23
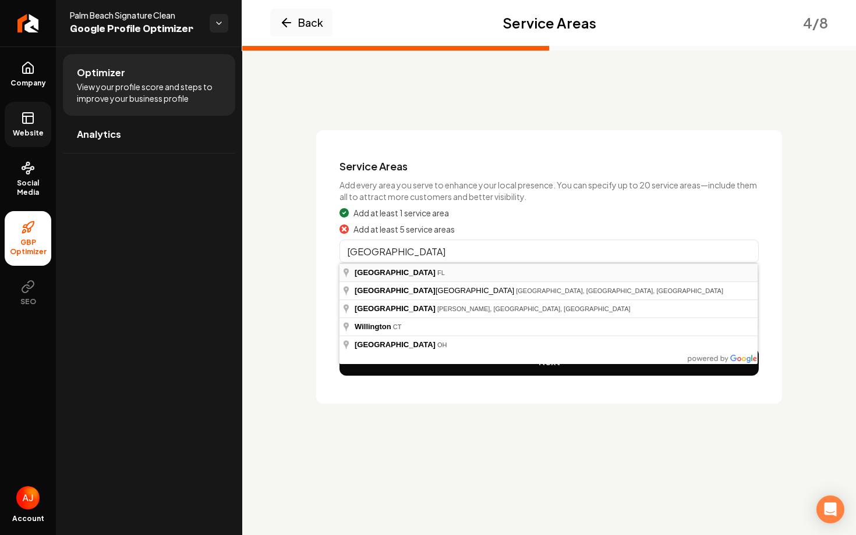
type input "[GEOGRAPHIC_DATA], [GEOGRAPHIC_DATA]"
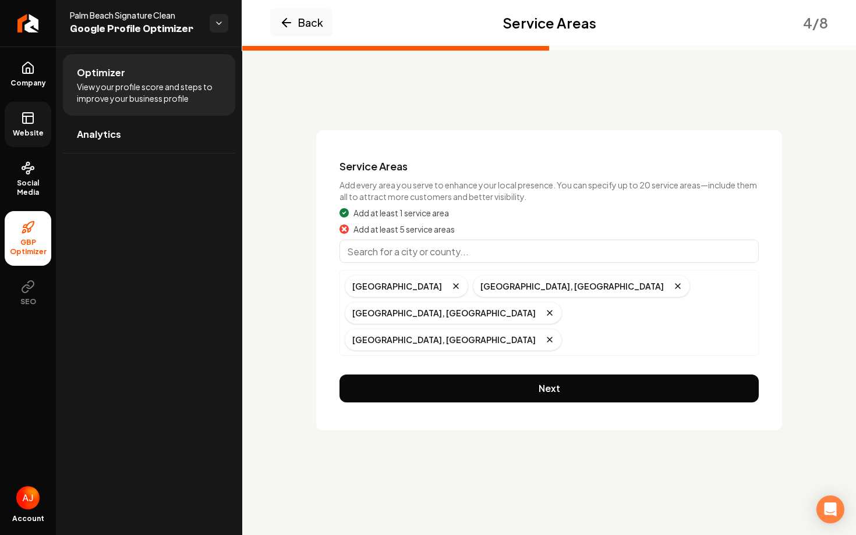
click at [384, 246] on input "Main content area" at bounding box center [548, 251] width 419 height 23
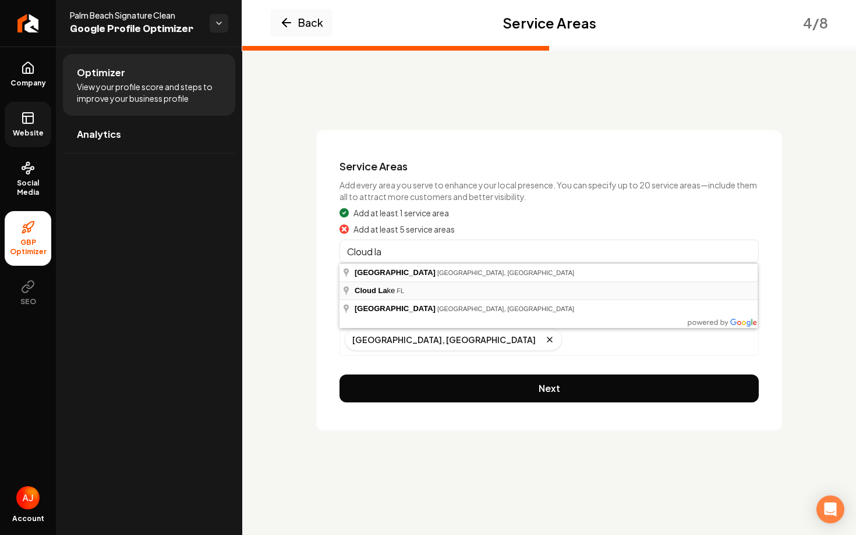
type input "[GEOGRAPHIC_DATA], [GEOGRAPHIC_DATA]"
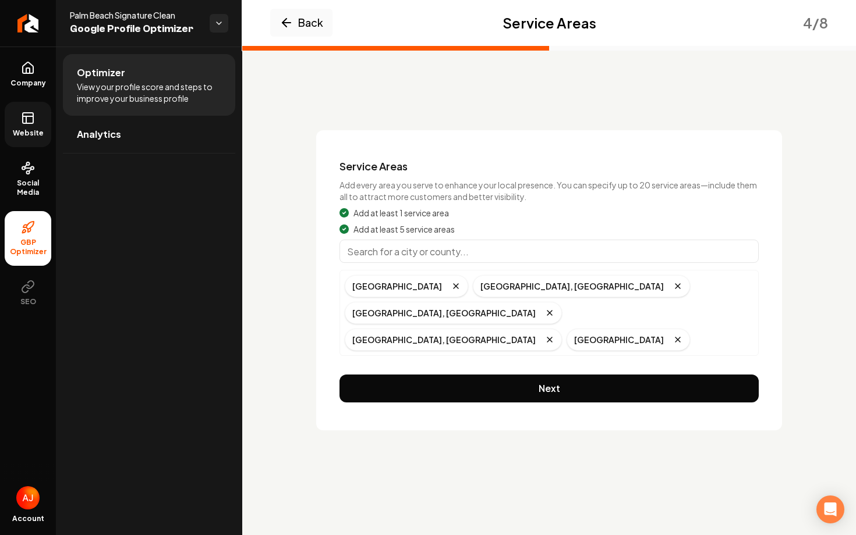
click at [349, 245] on input "Main content area" at bounding box center [548, 251] width 419 height 23
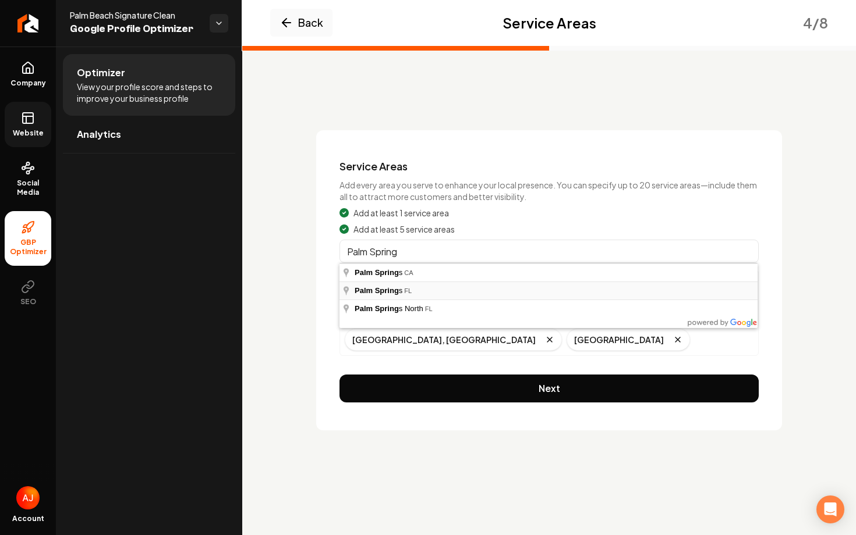
type input "[GEOGRAPHIC_DATA], [GEOGRAPHIC_DATA]"
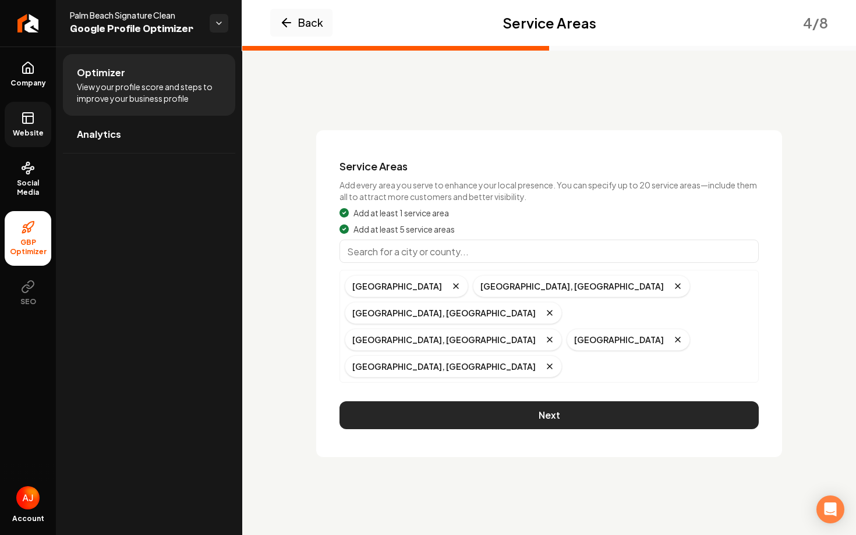
click at [493, 402] on button "Next" at bounding box center [548, 416] width 419 height 28
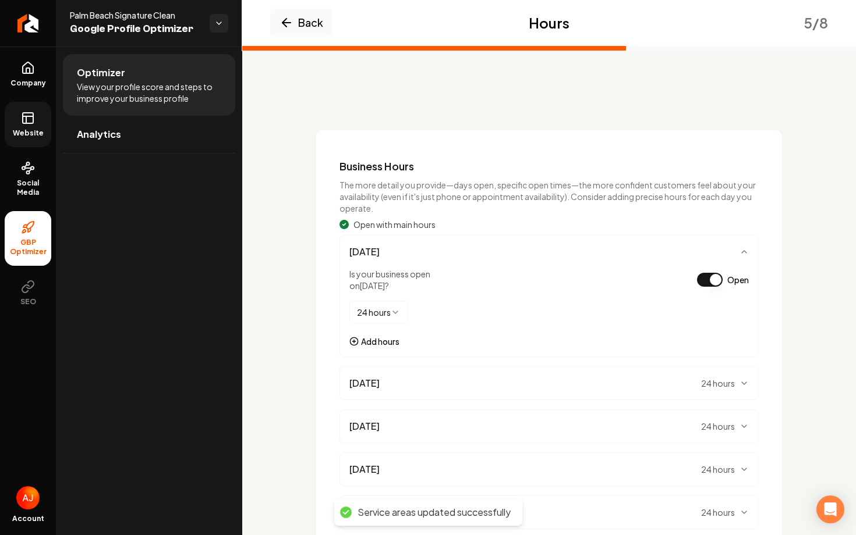
scroll to position [183, 0]
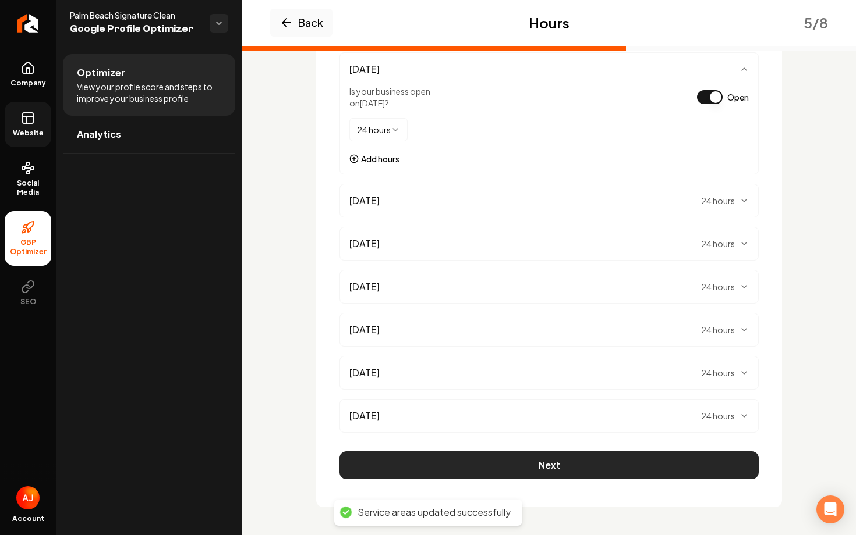
click at [533, 462] on button "Next" at bounding box center [548, 466] width 419 height 28
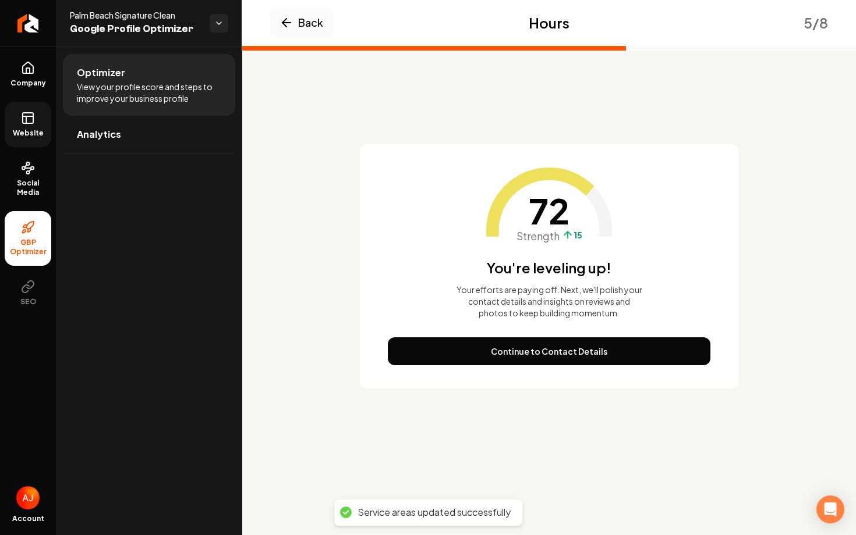
scroll to position [0, 0]
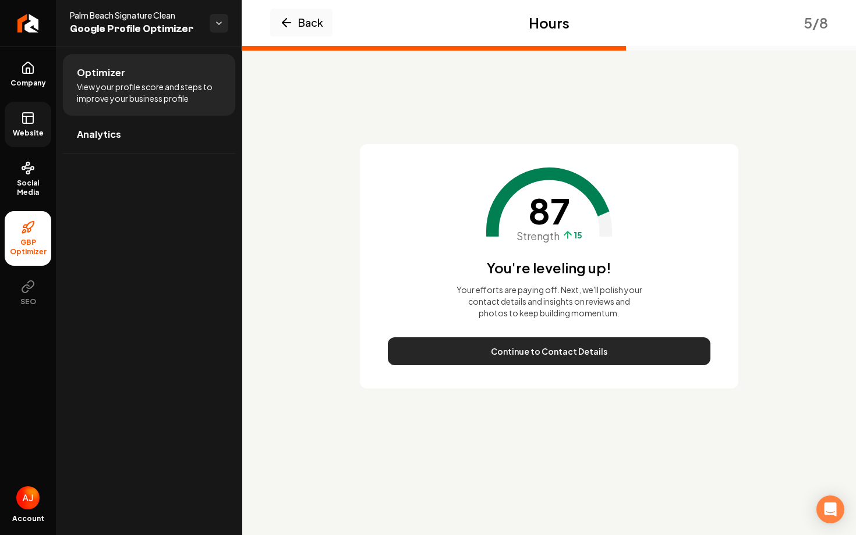
click at [557, 353] on button "Continue to Contact Details" at bounding box center [549, 352] width 322 height 28
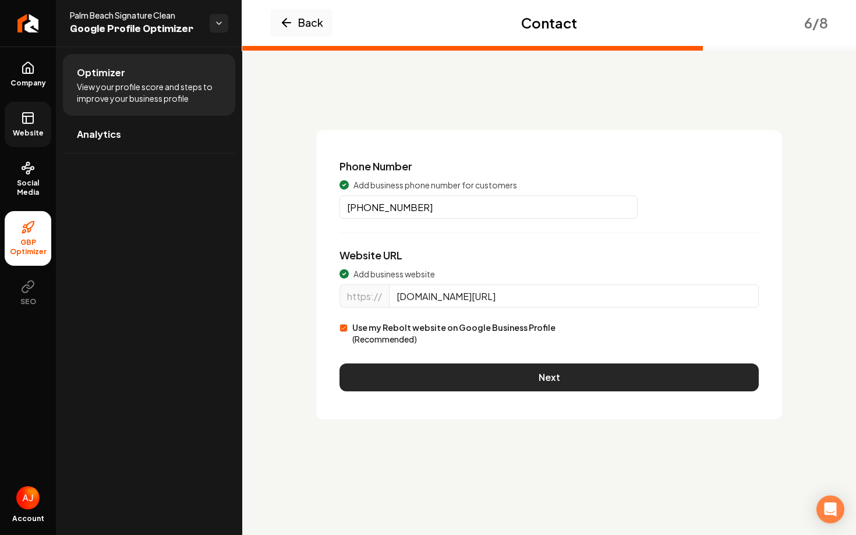
click at [563, 375] on button "Next" at bounding box center [548, 378] width 419 height 28
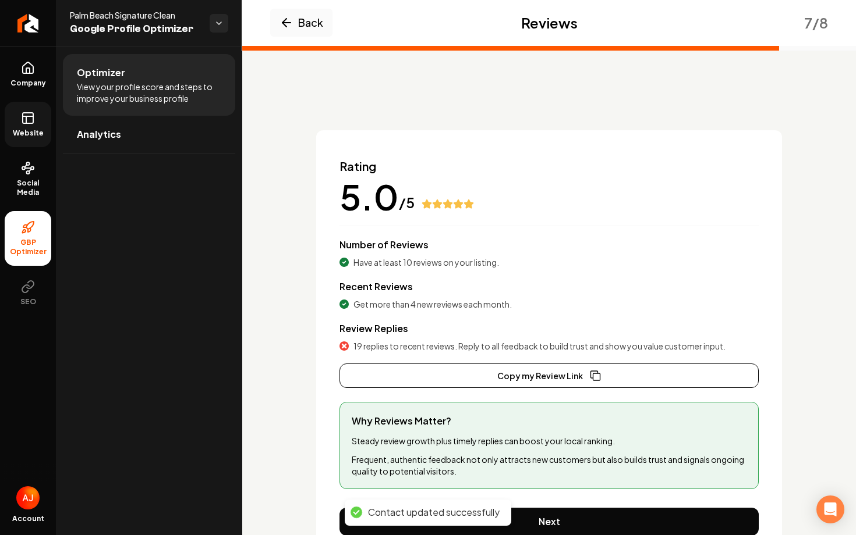
scroll to position [56, 0]
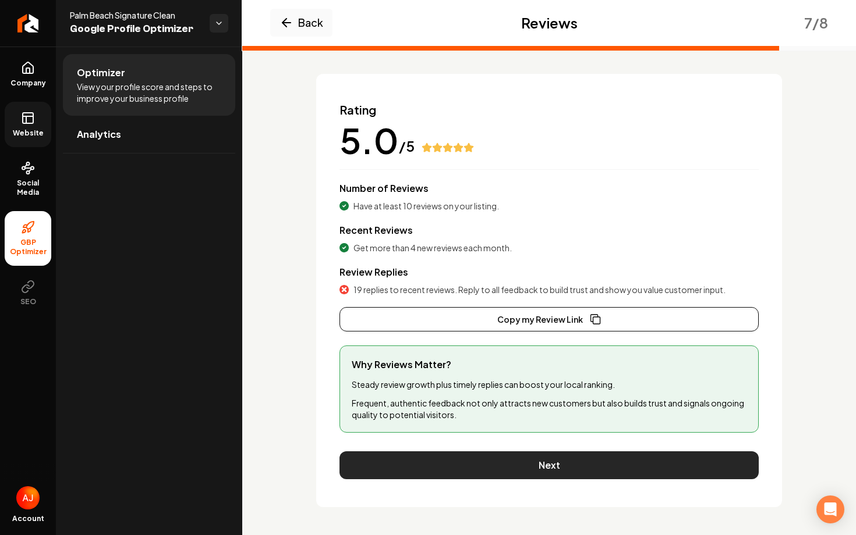
click at [575, 475] on button "Next" at bounding box center [548, 466] width 419 height 28
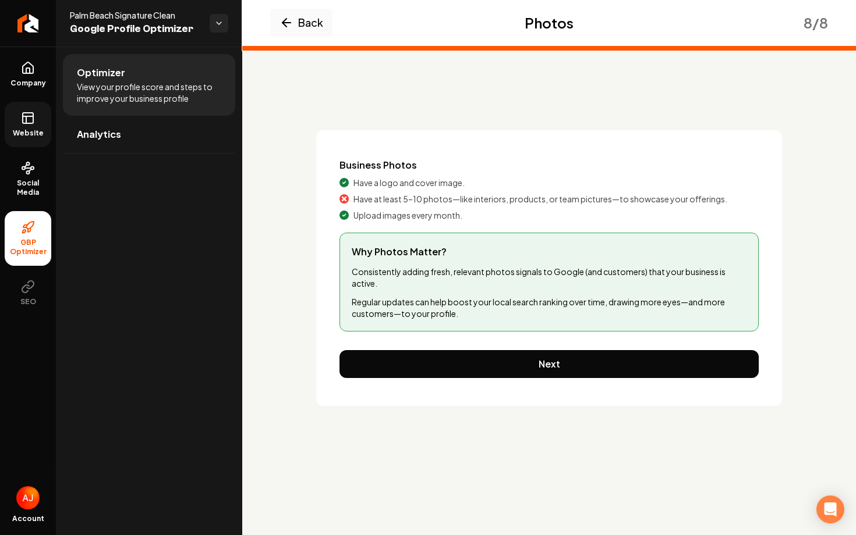
scroll to position [0, 0]
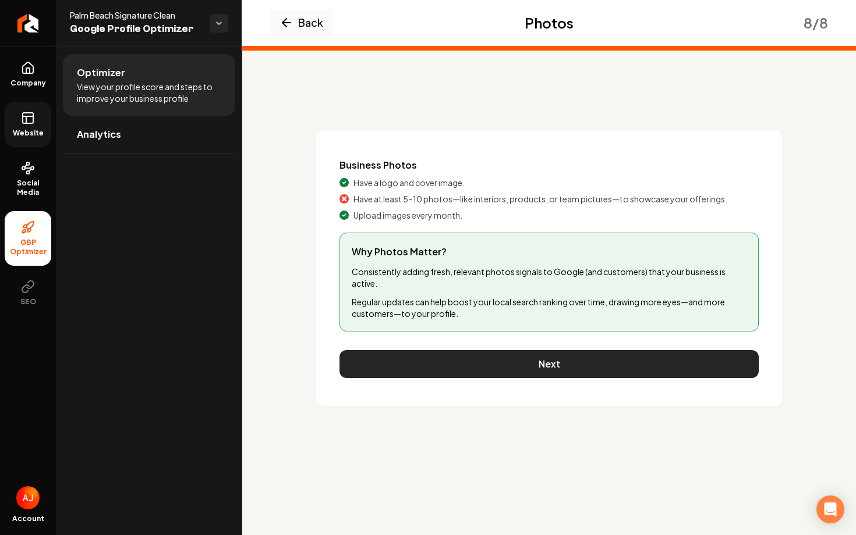
click at [564, 368] on button "Next" at bounding box center [548, 364] width 419 height 28
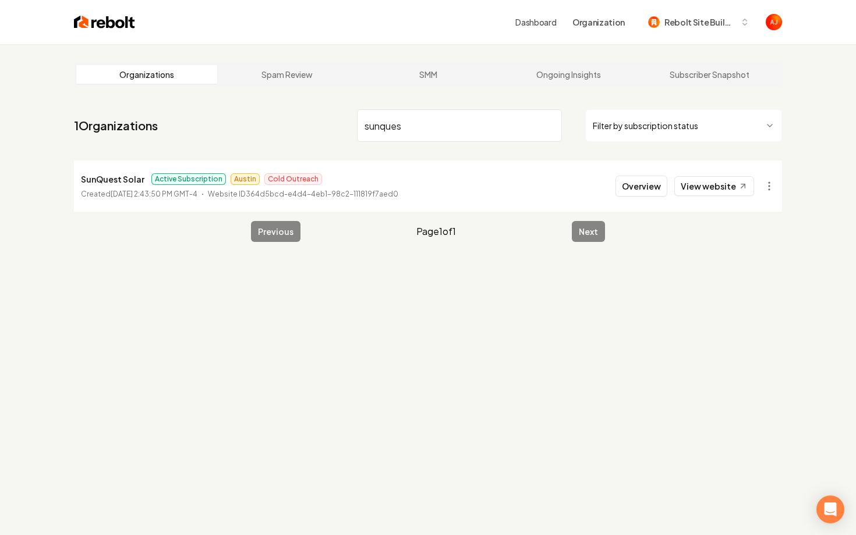
type input "sunques"
click at [657, 203] on li "SunQuest Solar Active Subscription Austin Cold Outreach Created [DATE] 2:43:50 …" at bounding box center [428, 186] width 708 height 51
click at [645, 194] on button "Overview" at bounding box center [641, 186] width 52 height 21
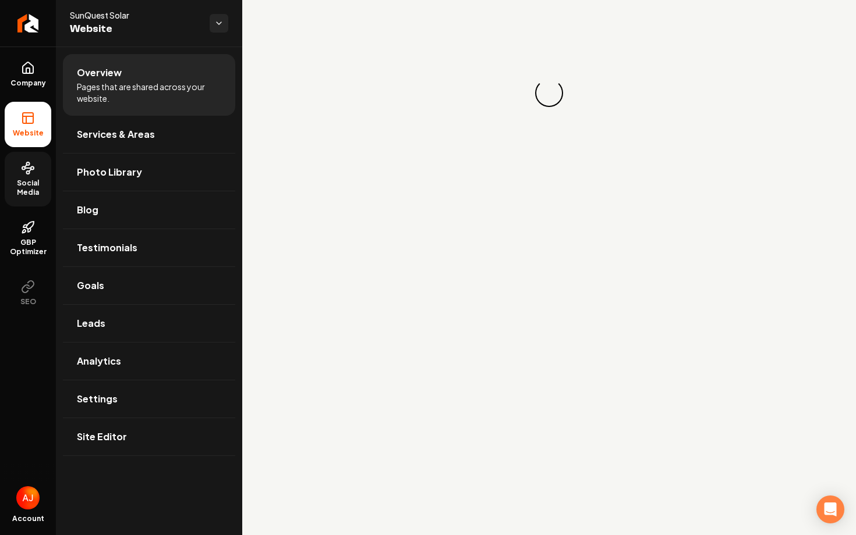
click at [13, 186] on span "Social Media" at bounding box center [28, 188] width 47 height 19
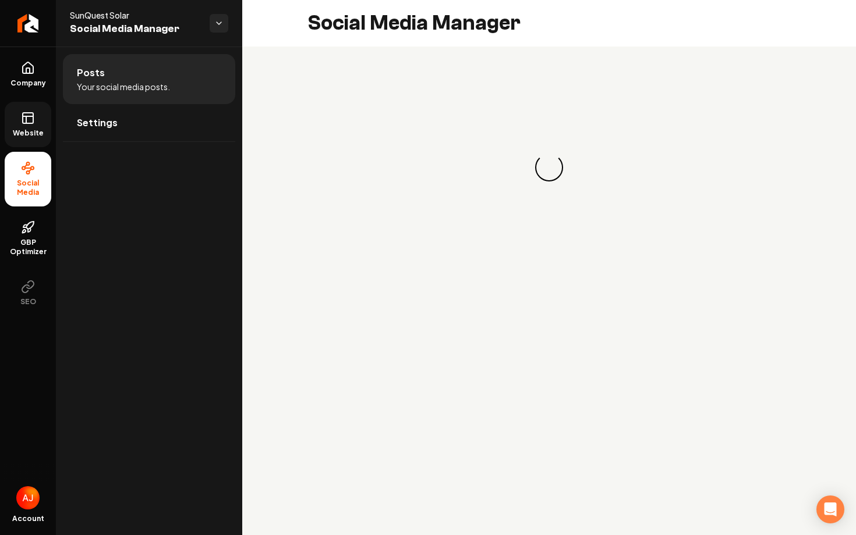
click at [20, 111] on link "Website" at bounding box center [28, 124] width 47 height 45
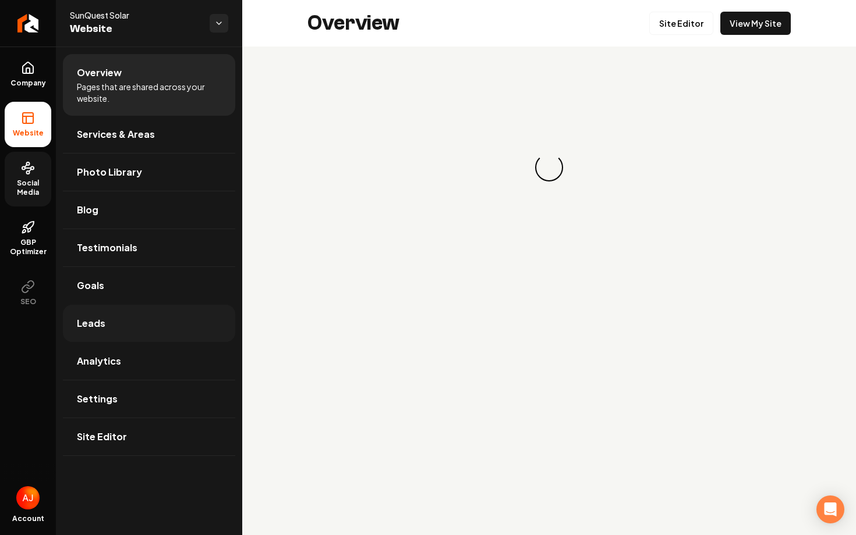
click at [180, 324] on link "Leads" at bounding box center [149, 323] width 172 height 37
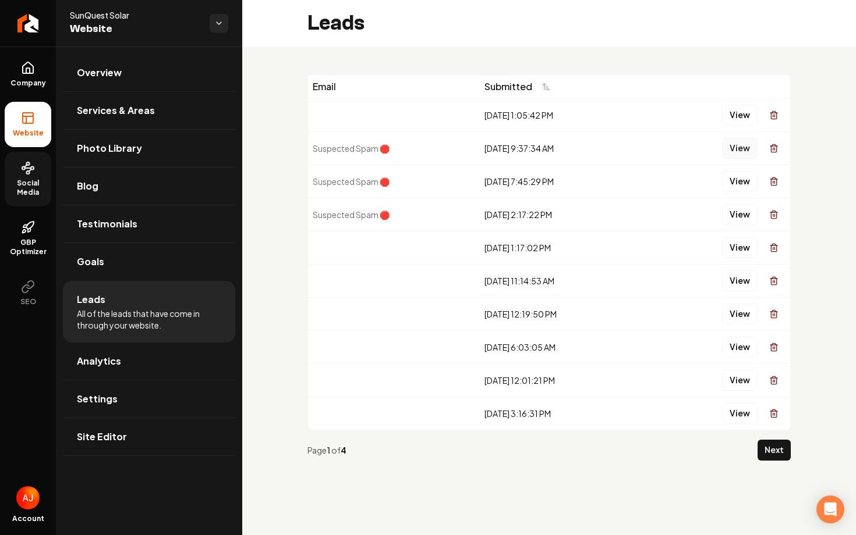
click at [742, 150] on button "View" at bounding box center [740, 148] width 36 height 21
click at [733, 184] on button "View" at bounding box center [740, 181] width 36 height 21
click at [733, 222] on button "View" at bounding box center [740, 214] width 36 height 21
click at [737, 254] on button "View" at bounding box center [740, 247] width 36 height 21
click at [740, 116] on button "View" at bounding box center [740, 115] width 36 height 21
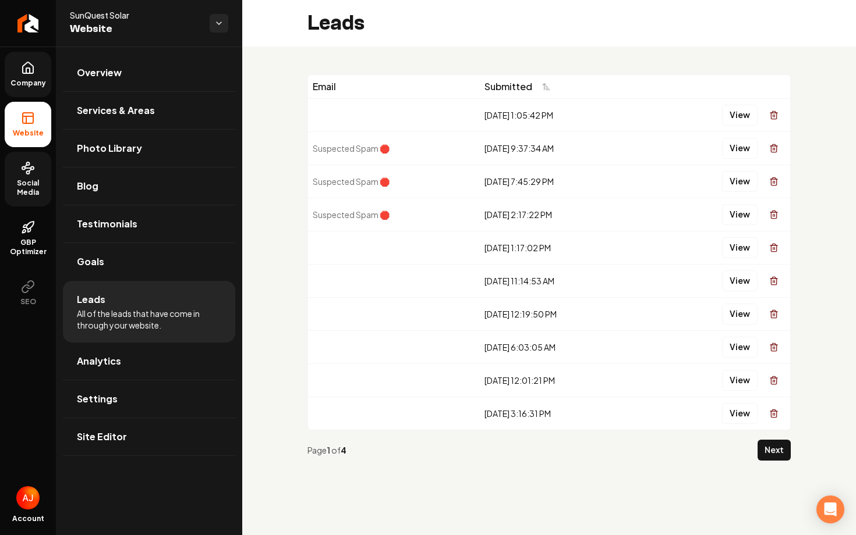
click at [33, 79] on span "Company" at bounding box center [28, 83] width 45 height 9
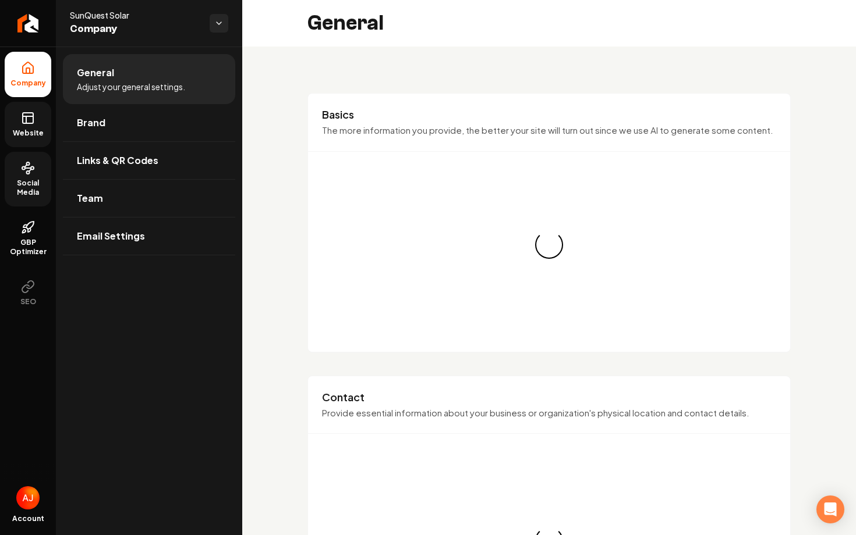
click at [33, 109] on link "Website" at bounding box center [28, 124] width 47 height 45
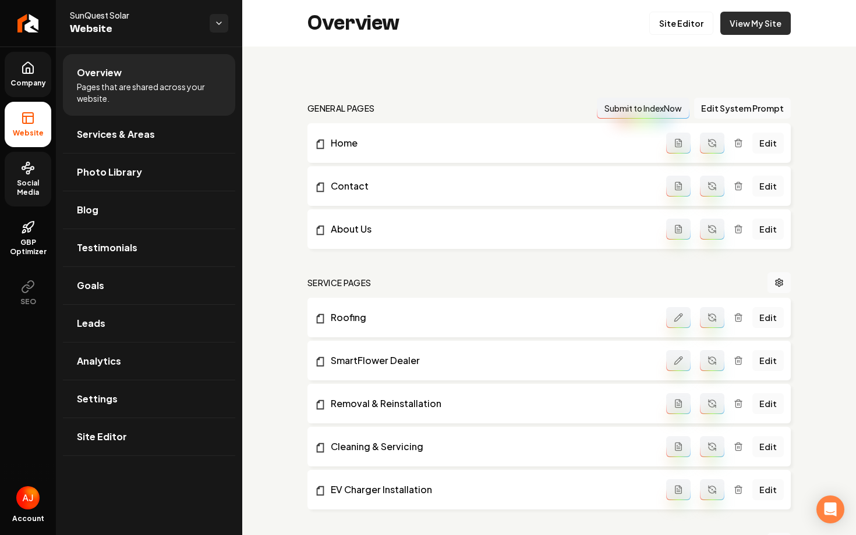
click at [753, 22] on link "View My Site" at bounding box center [755, 23] width 70 height 23
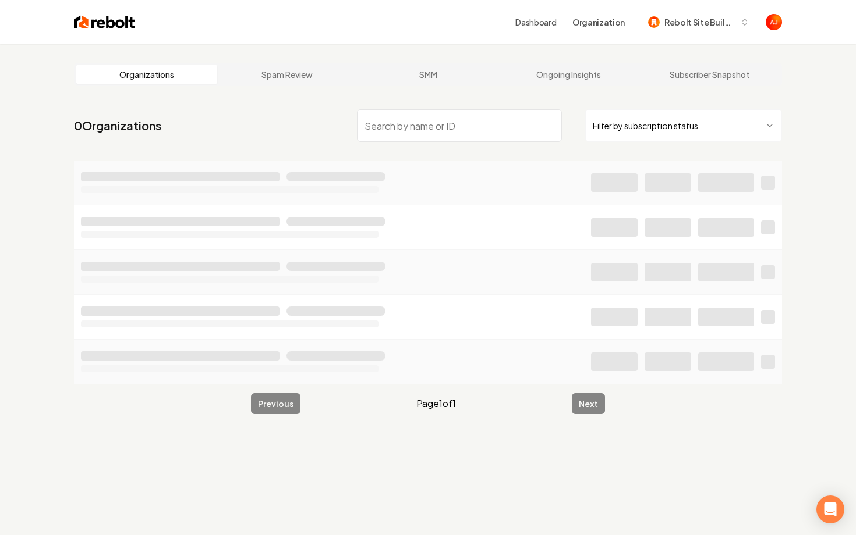
type input "e"
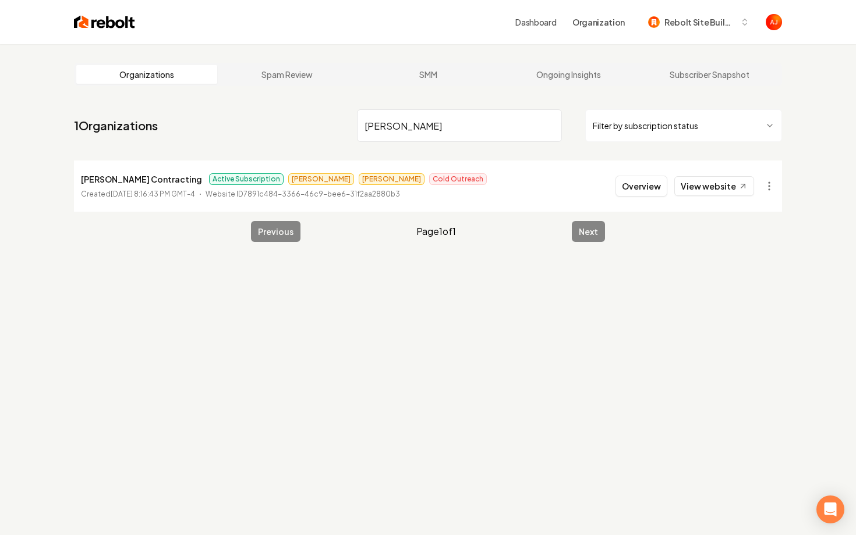
type input "[PERSON_NAME]"
click at [627, 184] on button "Overview" at bounding box center [641, 186] width 52 height 21
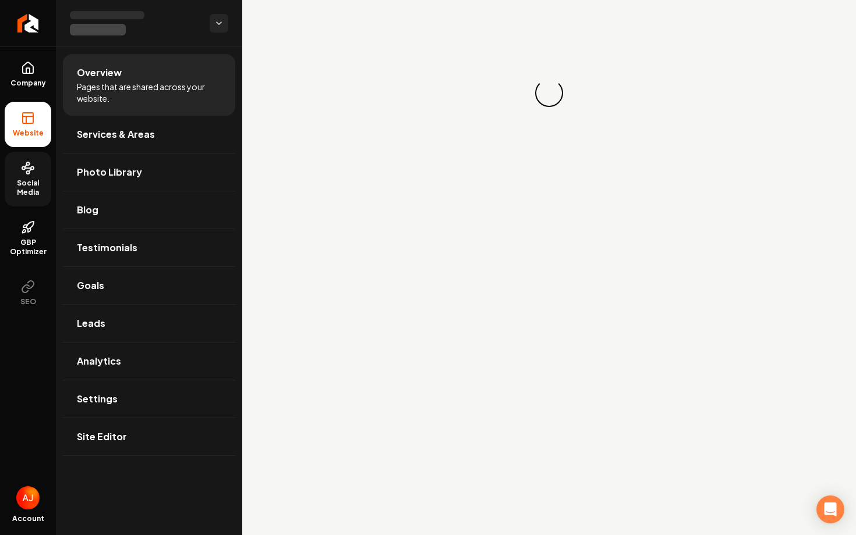
click at [36, 187] on span "Social Media" at bounding box center [28, 188] width 47 height 19
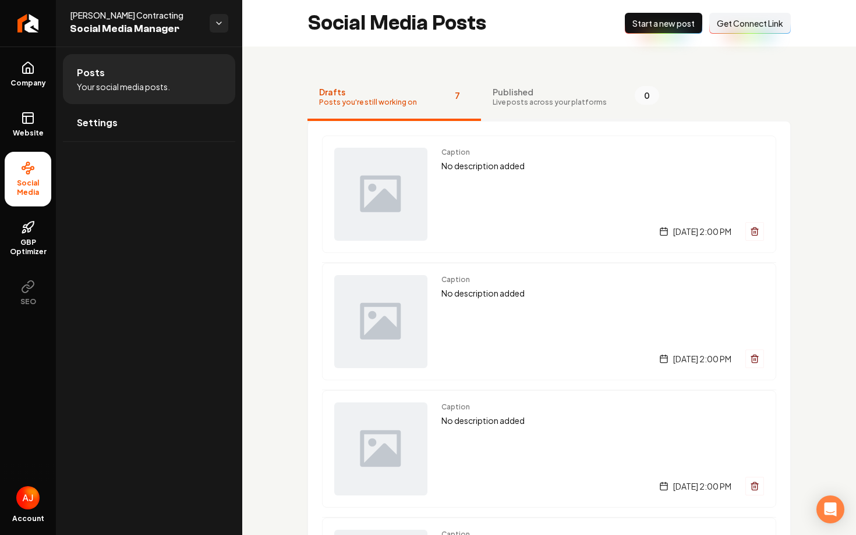
click at [555, 116] on button "Published Live posts across your platforms 0" at bounding box center [576, 97] width 190 height 47
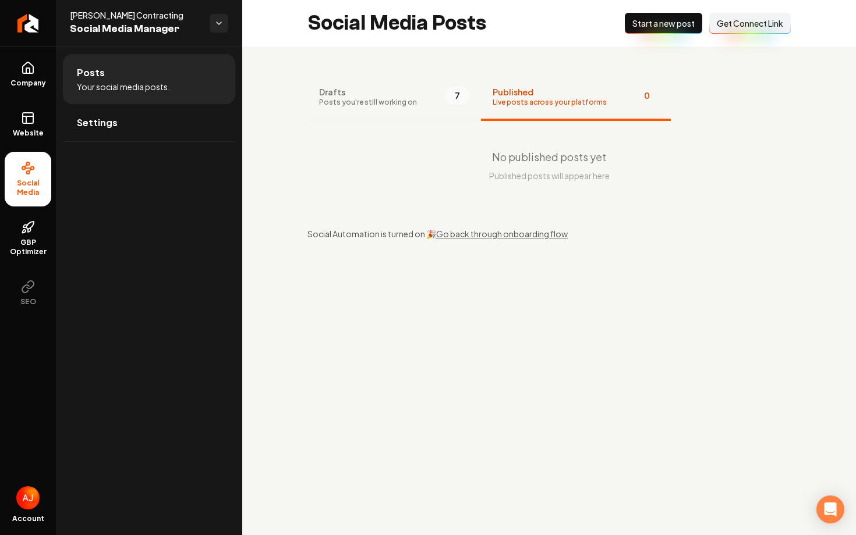
click at [392, 111] on button "Drafts Posts you're still working on 7" at bounding box center [393, 97] width 173 height 47
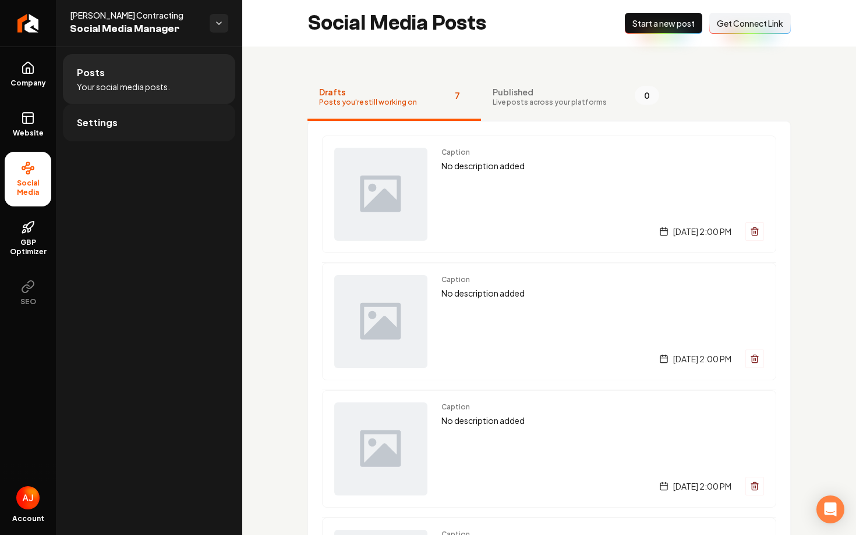
click at [172, 134] on link "Settings" at bounding box center [149, 122] width 172 height 37
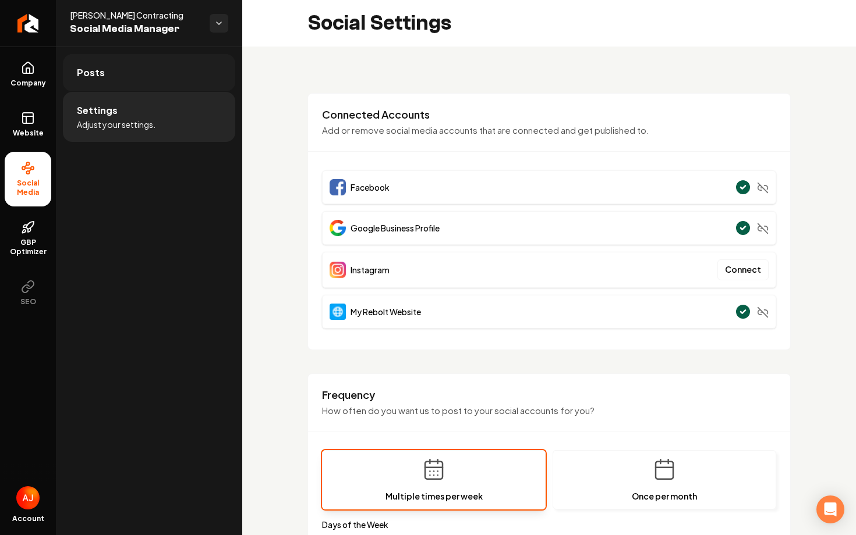
click at [136, 68] on link "Posts" at bounding box center [149, 72] width 172 height 37
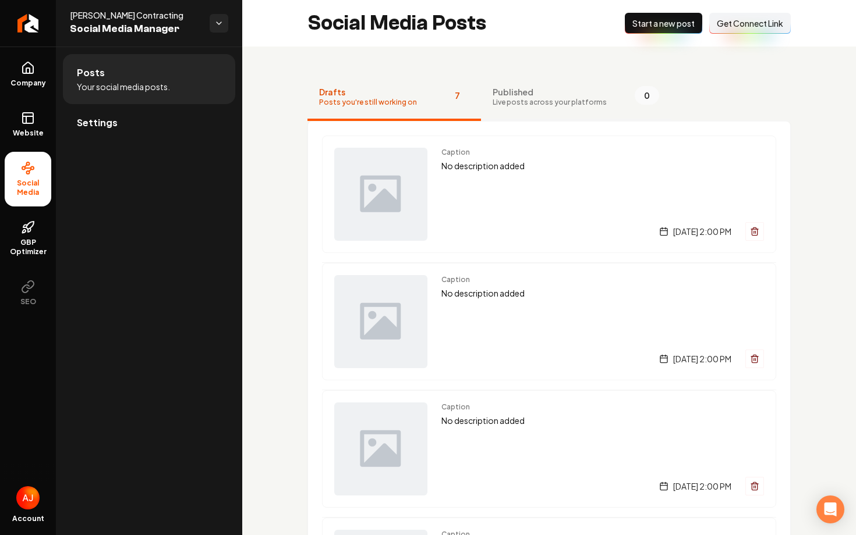
click at [514, 114] on button "Published Live posts across your platforms 0" at bounding box center [576, 97] width 190 height 47
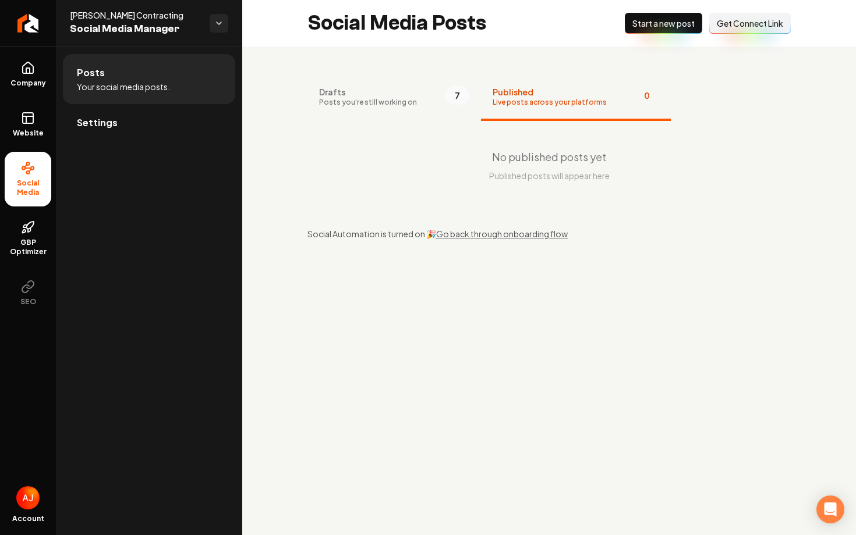
click at [443, 109] on button "Drafts Posts you're still working on 7" at bounding box center [393, 97] width 173 height 47
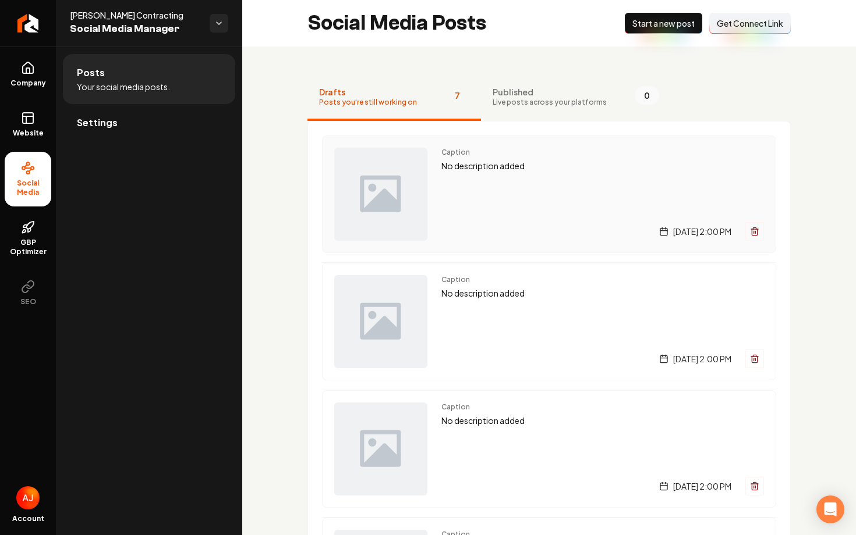
click at [479, 181] on div "Caption No description added [DATE] 2:00 PM" at bounding box center [602, 194] width 322 height 93
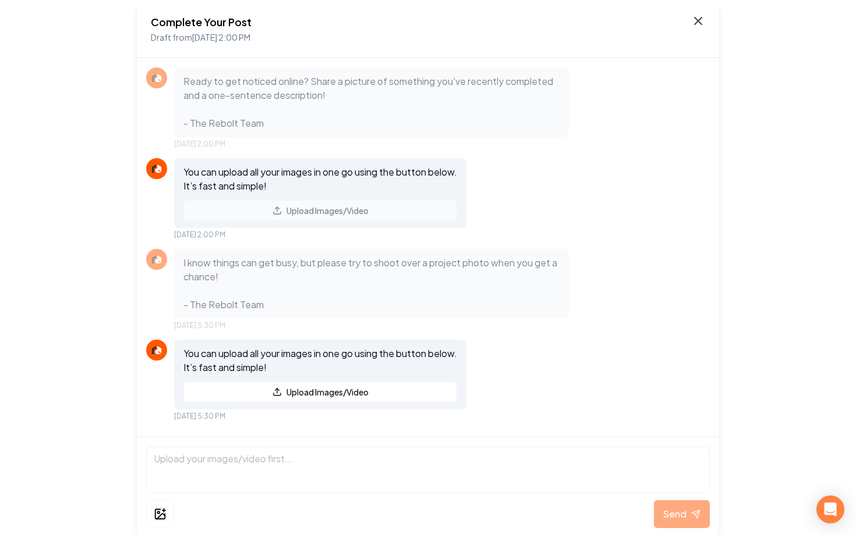
click at [691, 26] on icon at bounding box center [698, 21] width 14 height 14
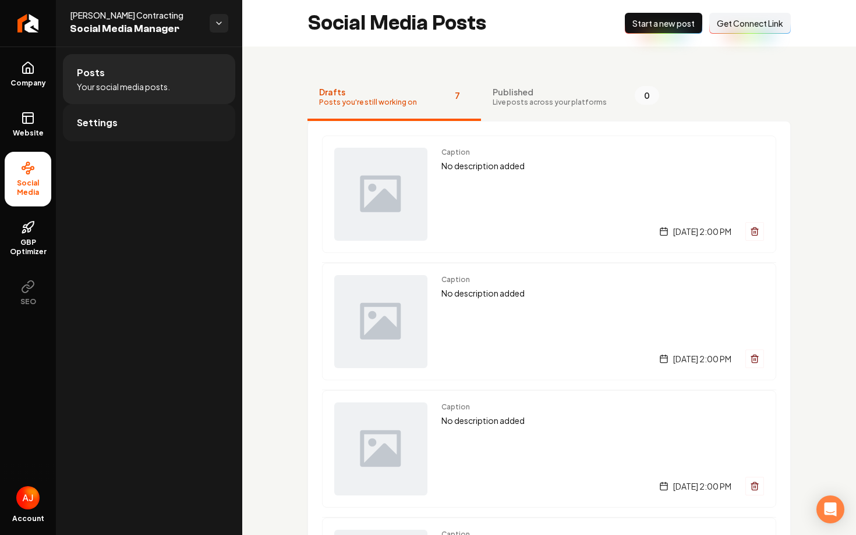
click at [122, 129] on link "Settings" at bounding box center [149, 122] width 172 height 37
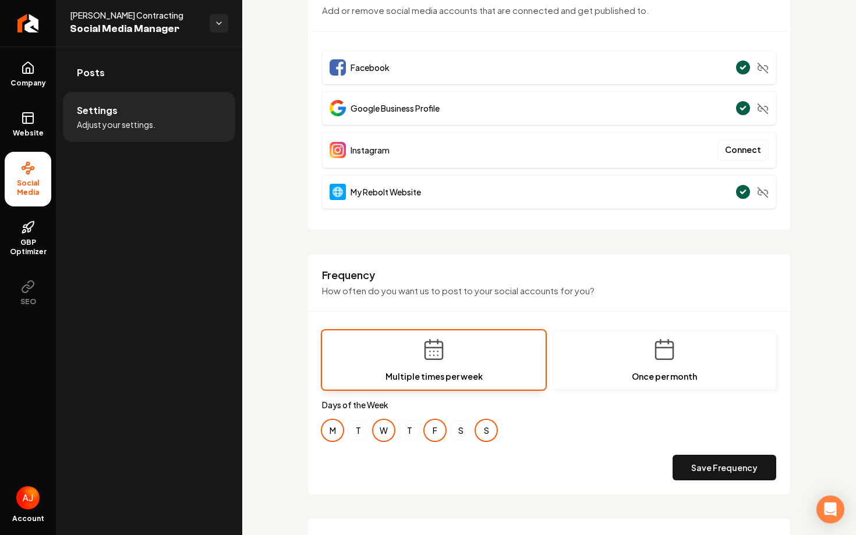
scroll to position [509, 0]
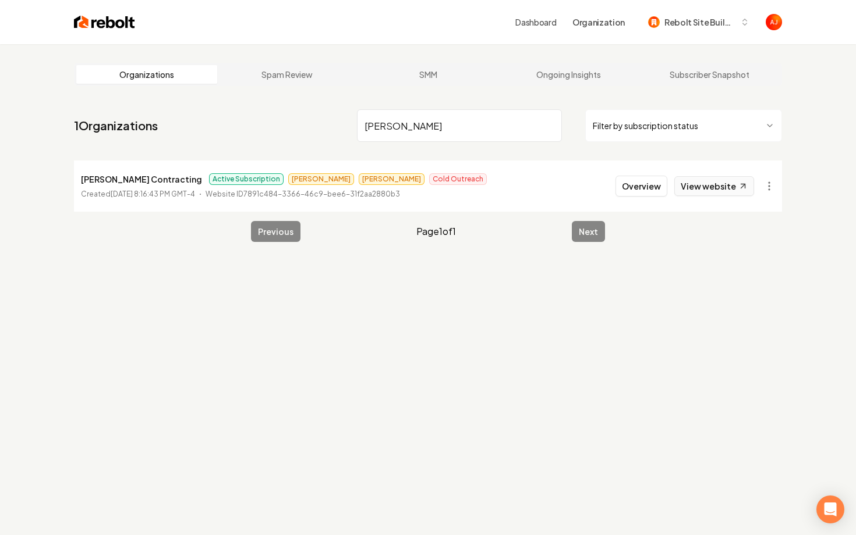
type input "[PERSON_NAME]"
click at [707, 186] on link "View website" at bounding box center [714, 186] width 80 height 20
click at [625, 187] on button "Overview" at bounding box center [641, 186] width 52 height 21
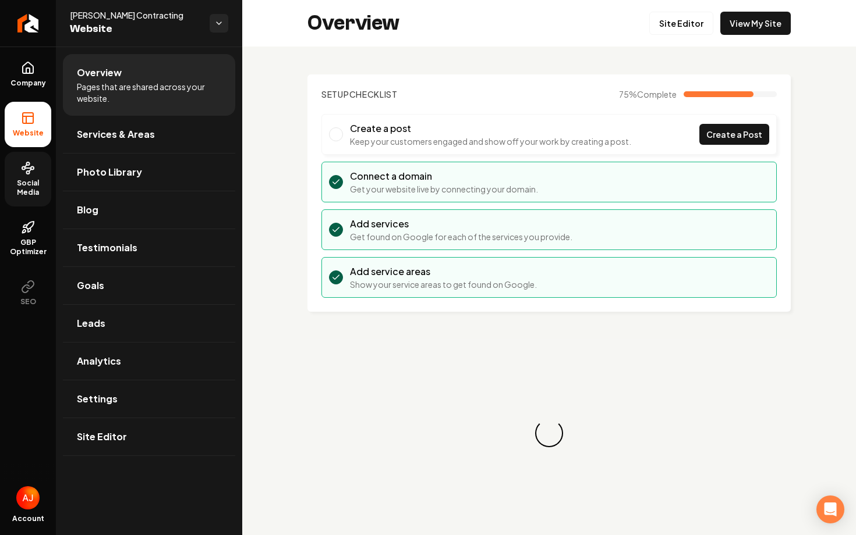
click at [33, 191] on span "Social Media" at bounding box center [28, 188] width 47 height 19
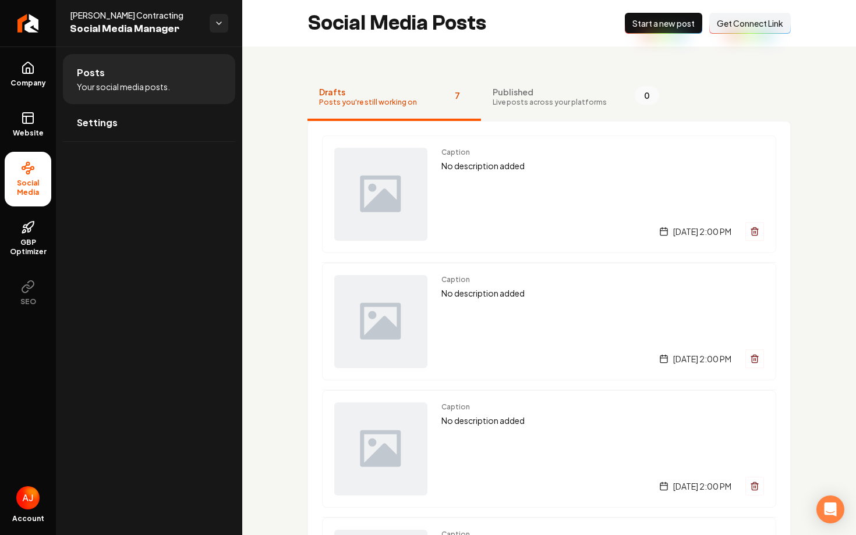
click at [634, 23] on span "Start a new post" at bounding box center [663, 23] width 62 height 12
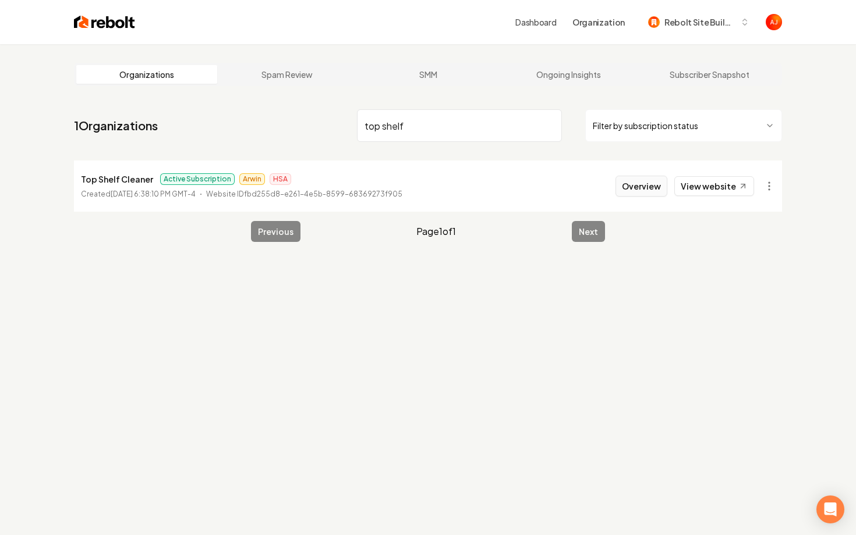
type input "top shelf"
click at [638, 182] on button "Overview" at bounding box center [641, 186] width 52 height 21
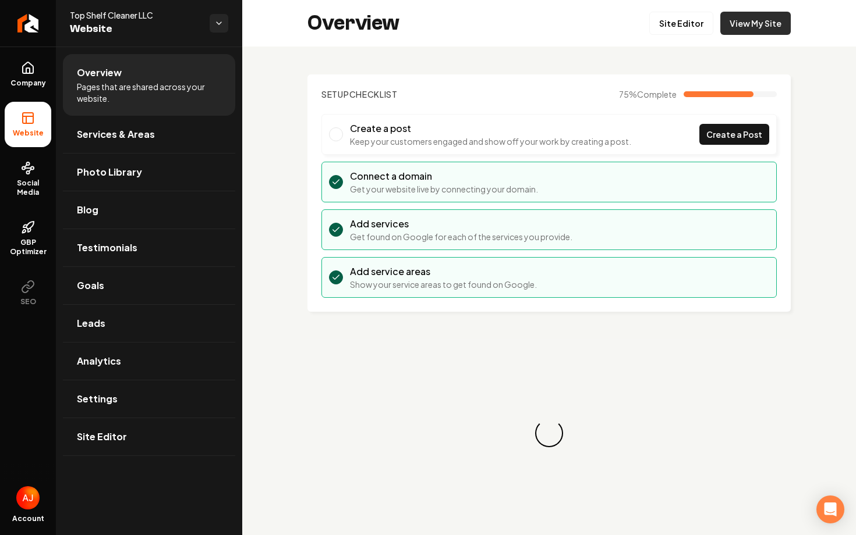
click at [763, 23] on link "View My Site" at bounding box center [755, 23] width 70 height 23
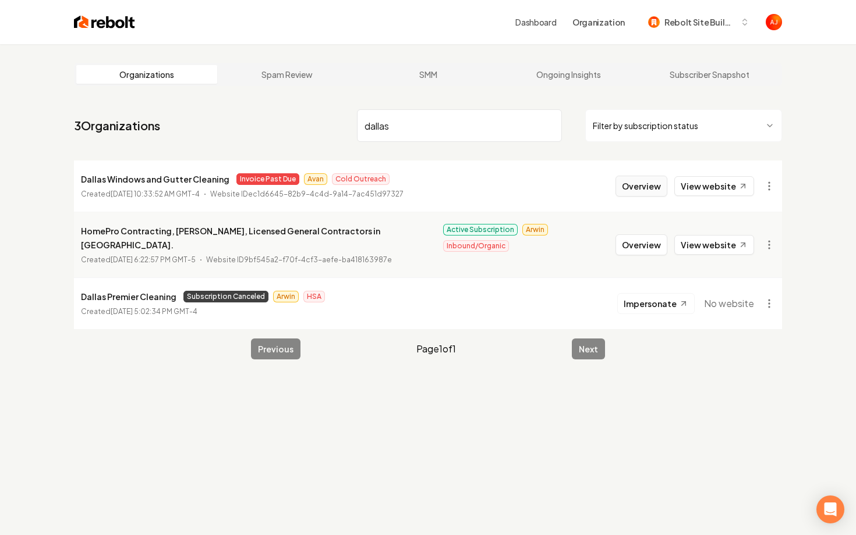
type input "dallas"
click at [624, 190] on button "Overview" at bounding box center [641, 186] width 52 height 21
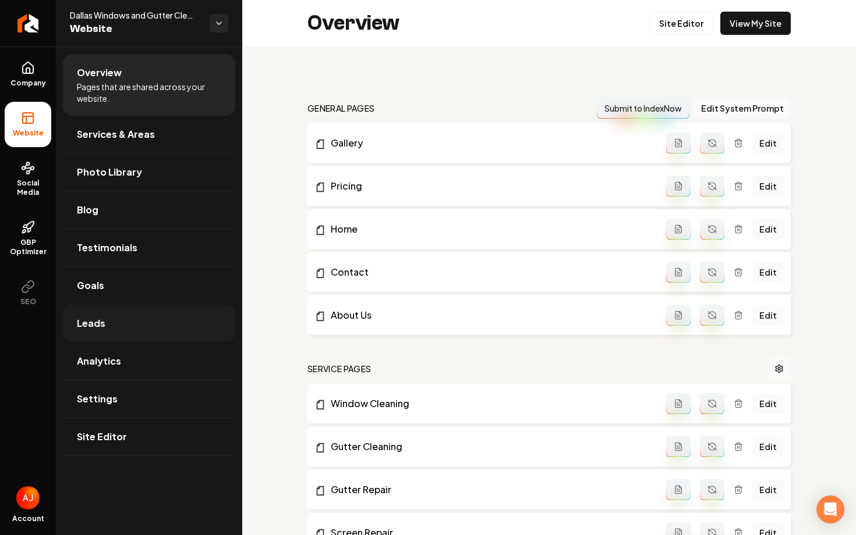
click at [134, 315] on link "Leads" at bounding box center [149, 323] width 172 height 37
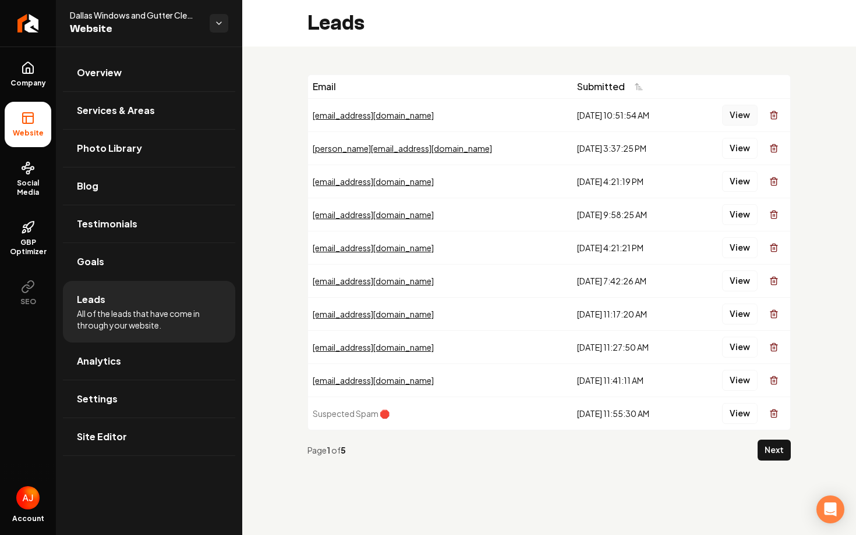
click at [746, 119] on button "View" at bounding box center [740, 115] width 36 height 21
click at [732, 146] on button "View" at bounding box center [740, 148] width 36 height 21
click at [142, 373] on link "Analytics" at bounding box center [149, 361] width 172 height 37
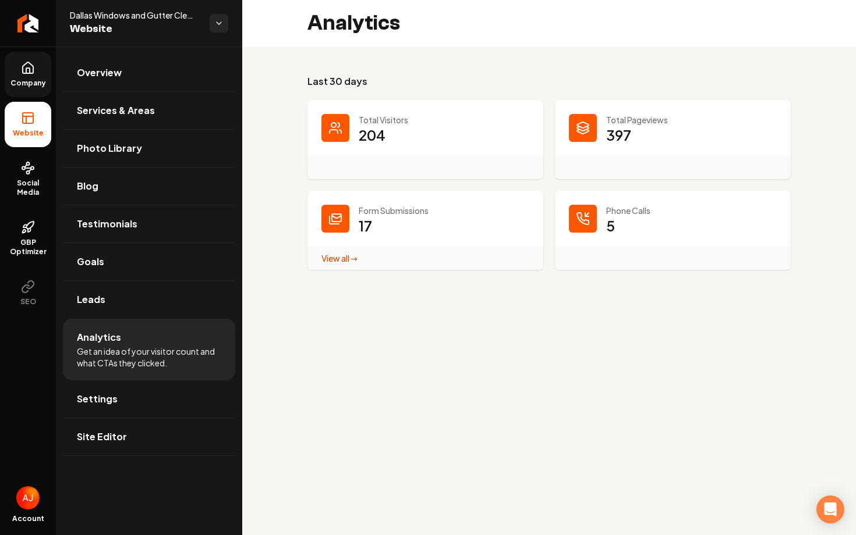
click at [26, 75] on link "Company" at bounding box center [28, 74] width 47 height 45
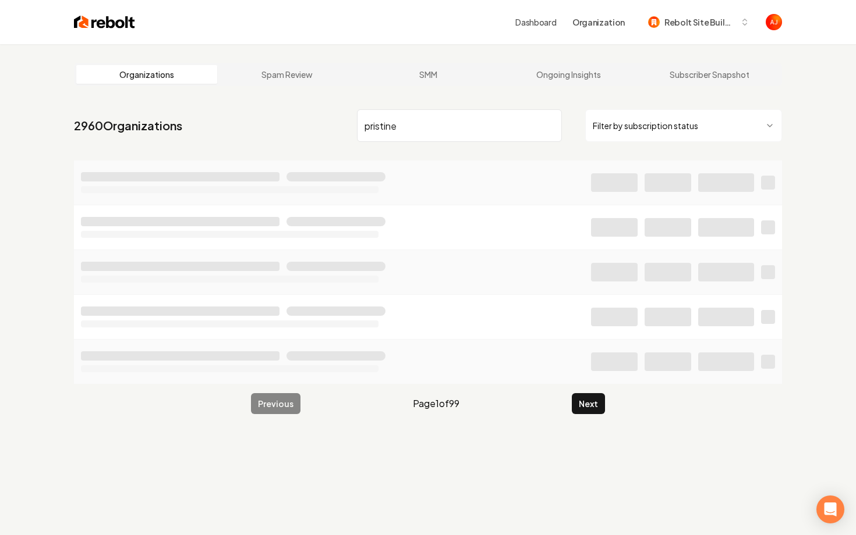
click at [125, 374] on li at bounding box center [428, 361] width 708 height 45
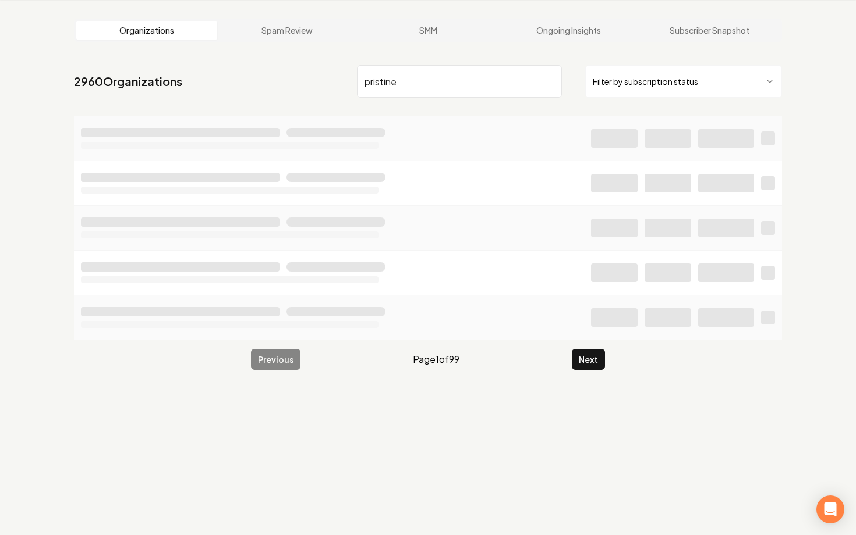
click at [410, 94] on input "pristine" at bounding box center [459, 81] width 205 height 33
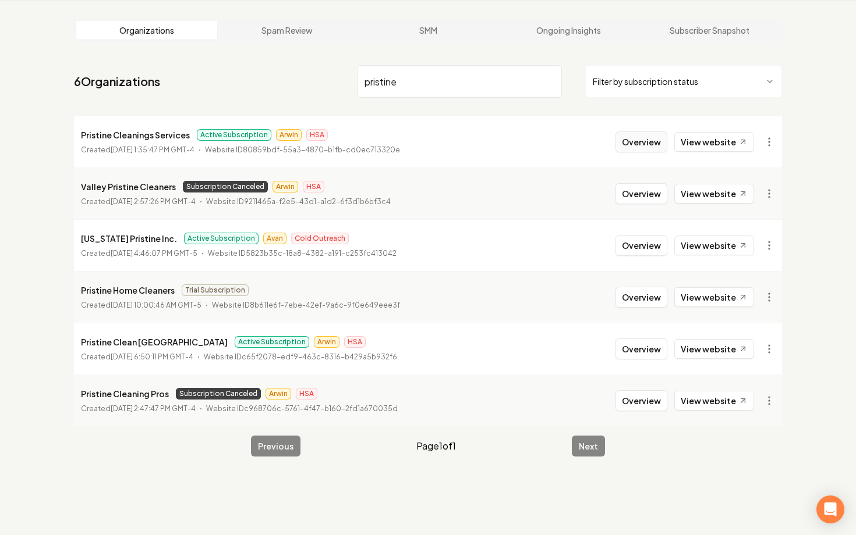
type input "pristine"
click at [633, 140] on button "Overview" at bounding box center [641, 142] width 52 height 21
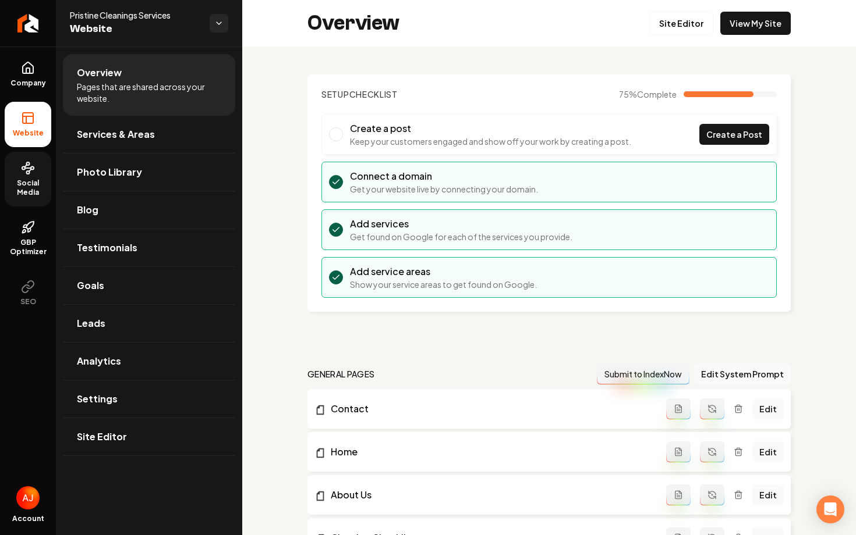
click at [37, 193] on span "Social Media" at bounding box center [28, 188] width 47 height 19
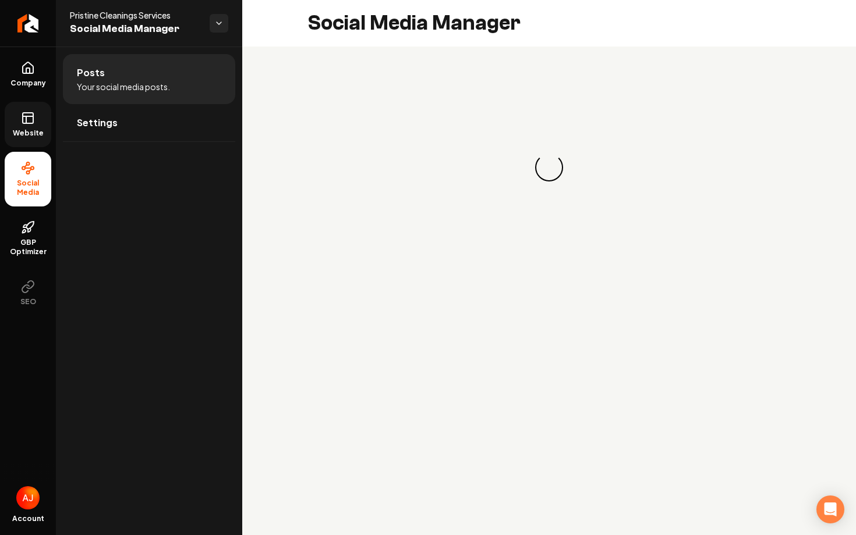
click at [33, 122] on rect at bounding box center [28, 118] width 10 height 10
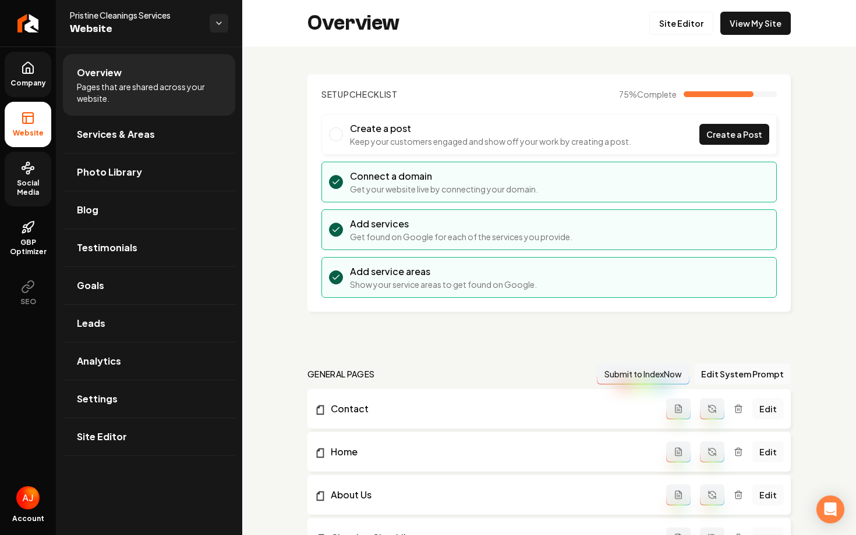
click at [27, 70] on icon at bounding box center [28, 68] width 14 height 14
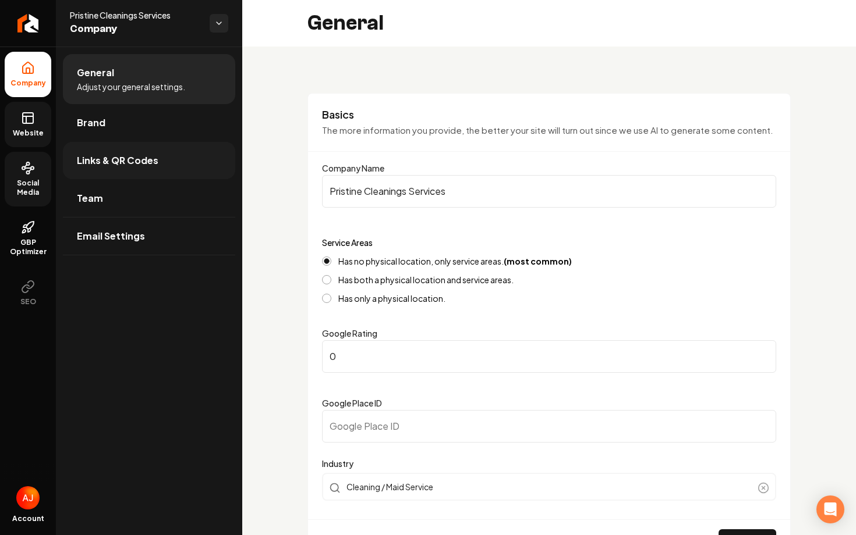
click at [123, 174] on link "Links & QR Codes" at bounding box center [149, 160] width 172 height 37
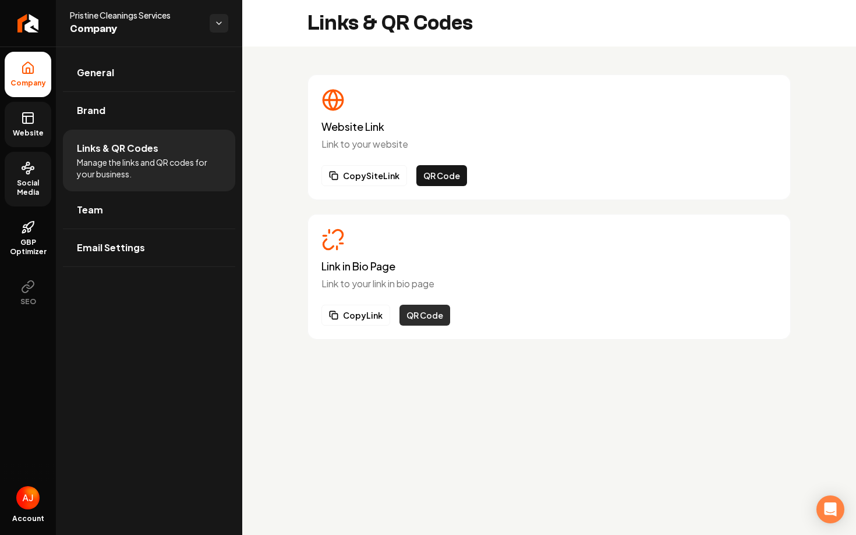
click at [423, 323] on button "QR Code" at bounding box center [424, 315] width 51 height 21
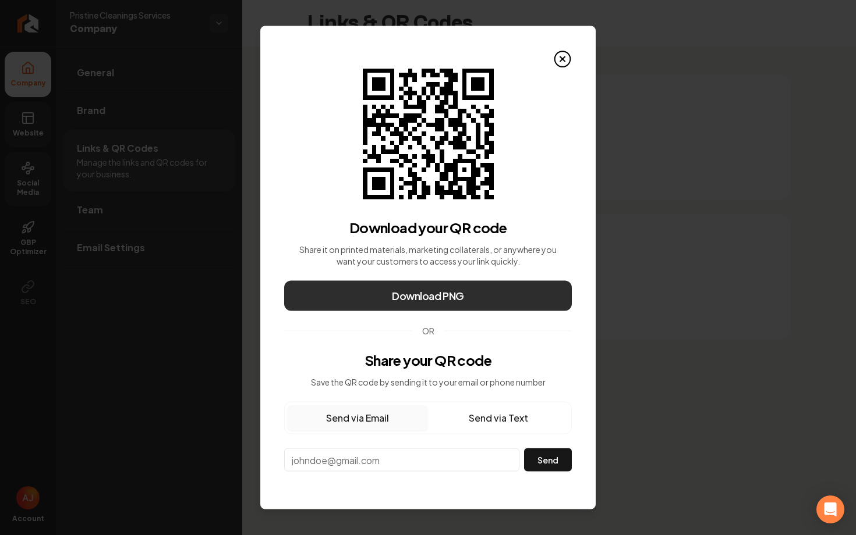
click at [433, 285] on button "Download PNG" at bounding box center [428, 296] width 288 height 30
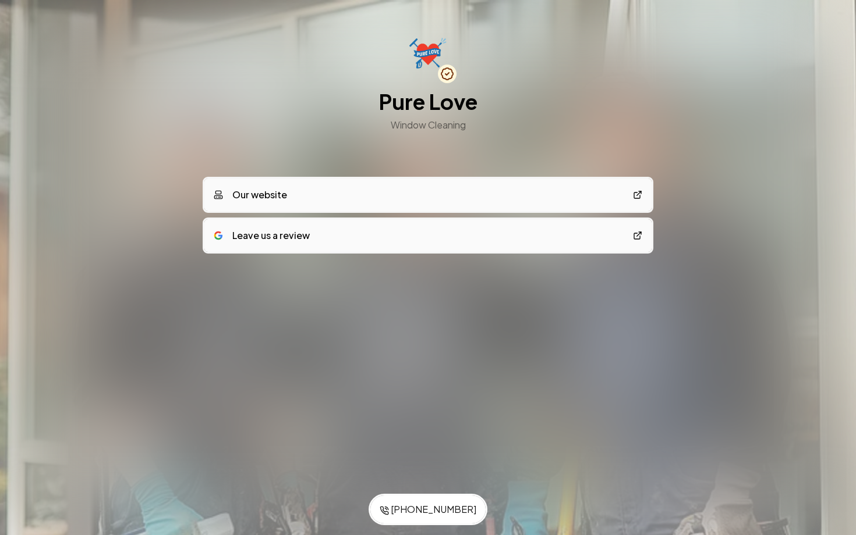
click at [398, 245] on link "Leave us a review" at bounding box center [427, 235] width 447 height 33
